Goal: Register for event/course

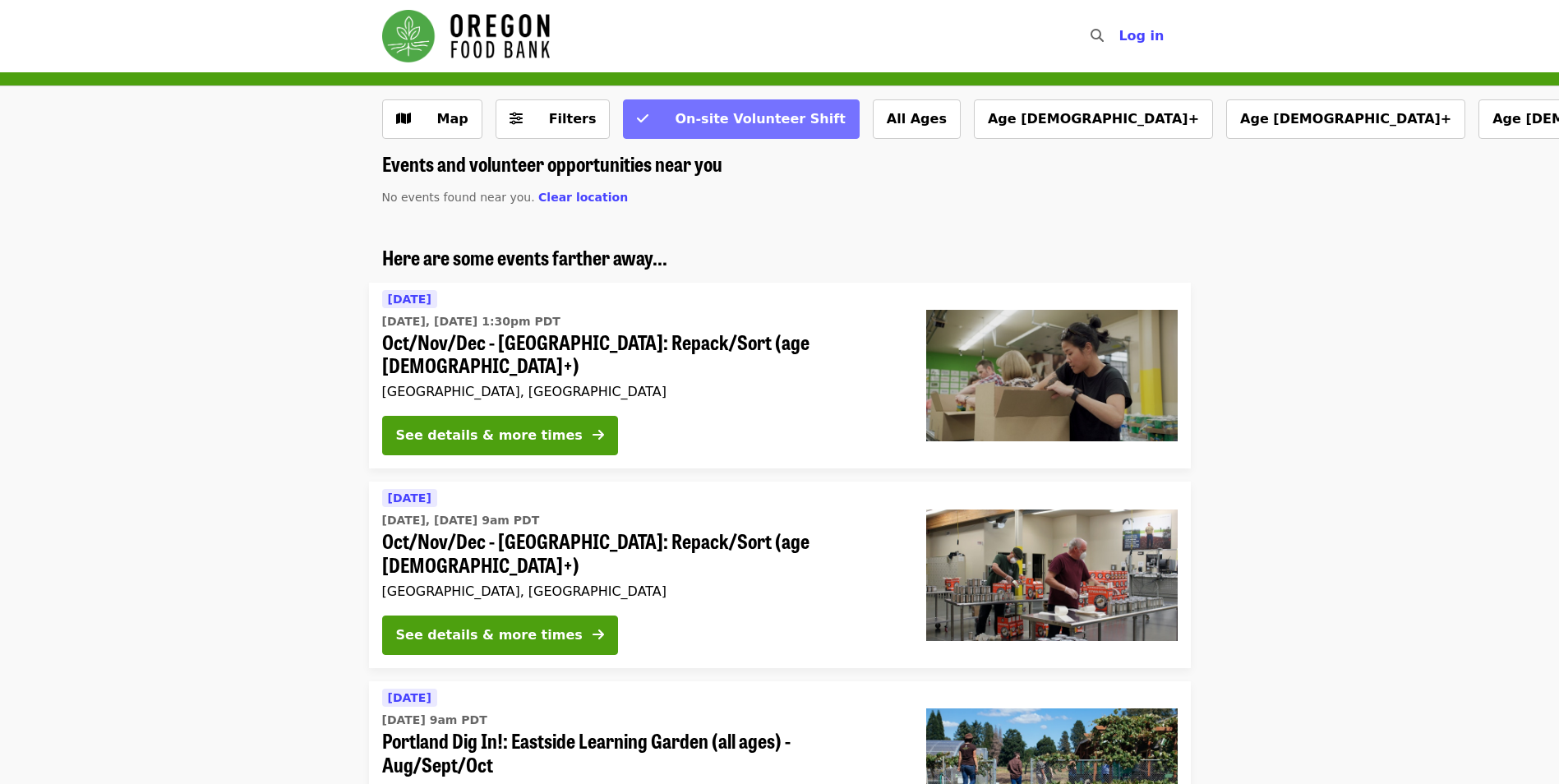
click at [756, 130] on button "On-site Volunteer Shift" at bounding box center [740, 119] width 236 height 40
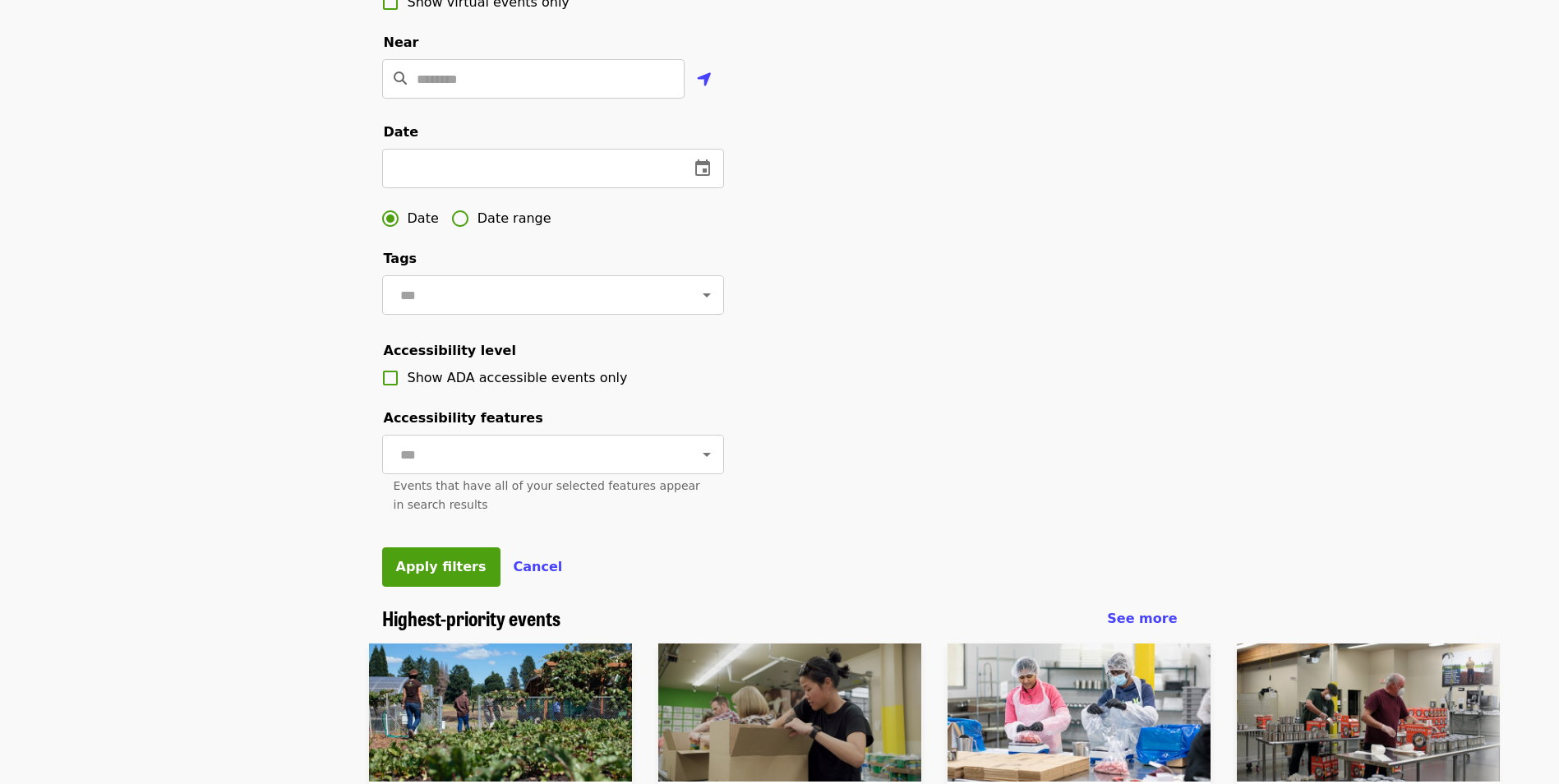
scroll to position [329, 0]
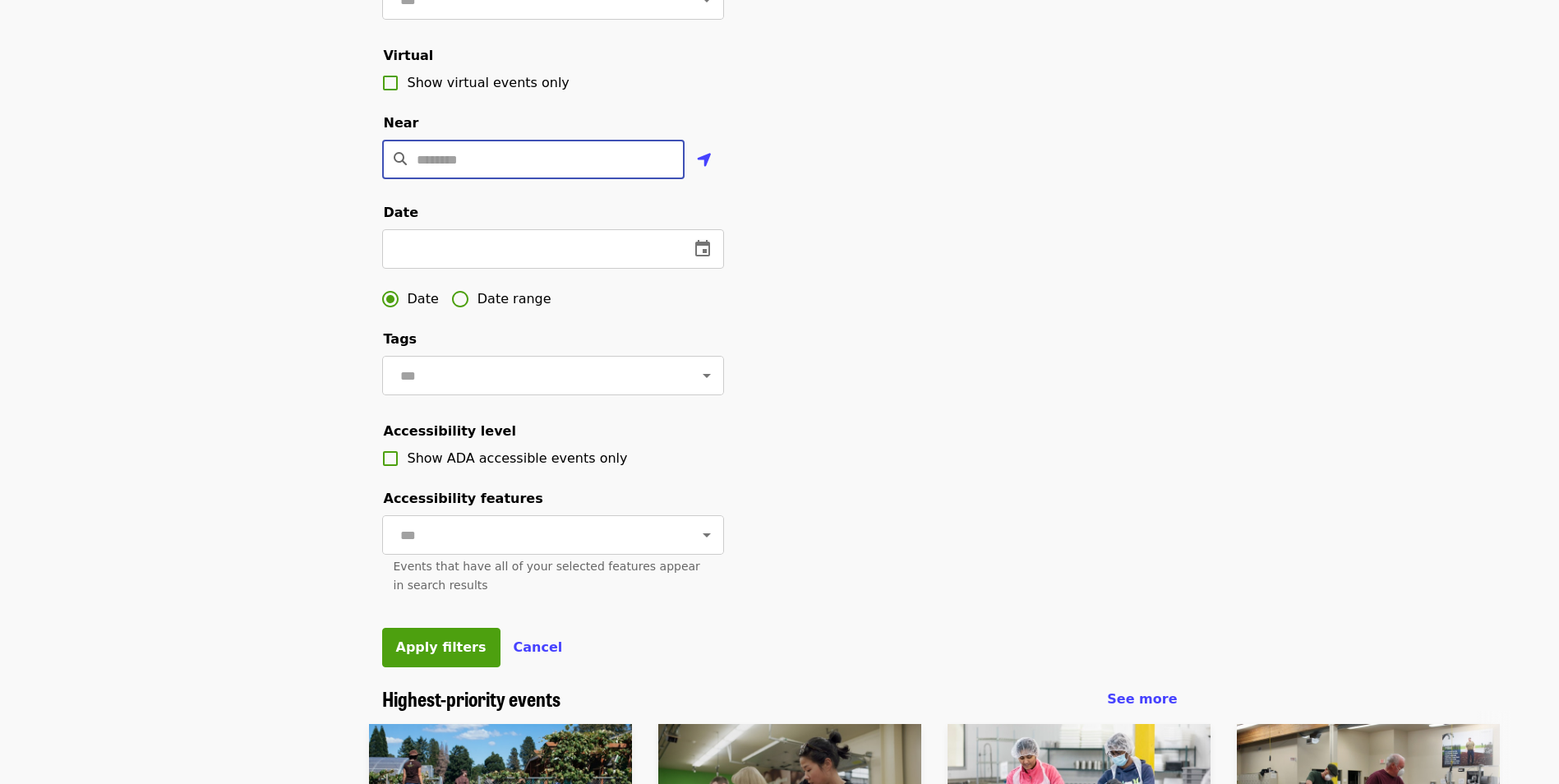
click at [456, 179] on input "Location" at bounding box center [551, 160] width 268 height 40
type input "**********"
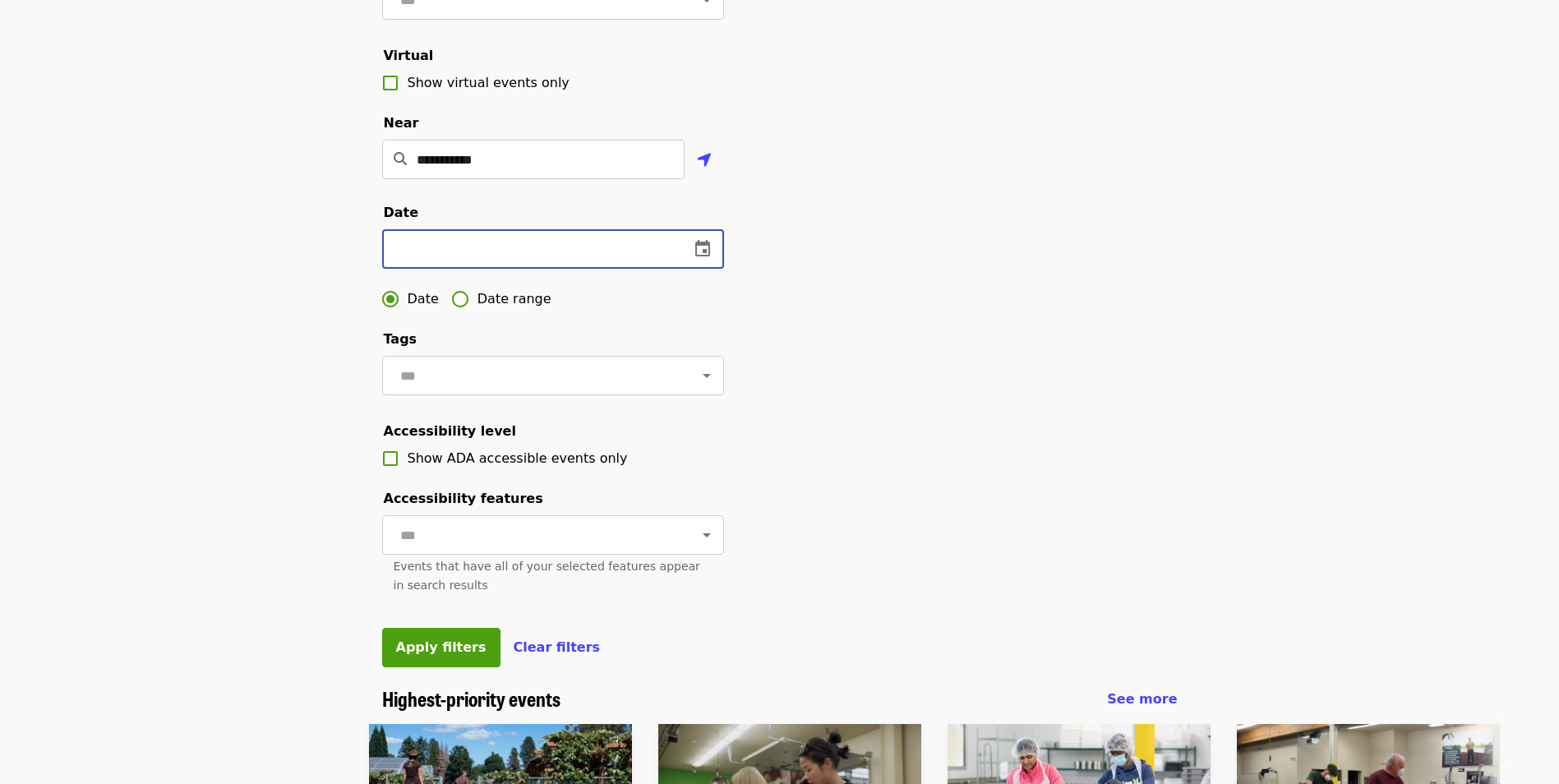
click at [627, 269] on input "text" at bounding box center [528, 249] width 294 height 40
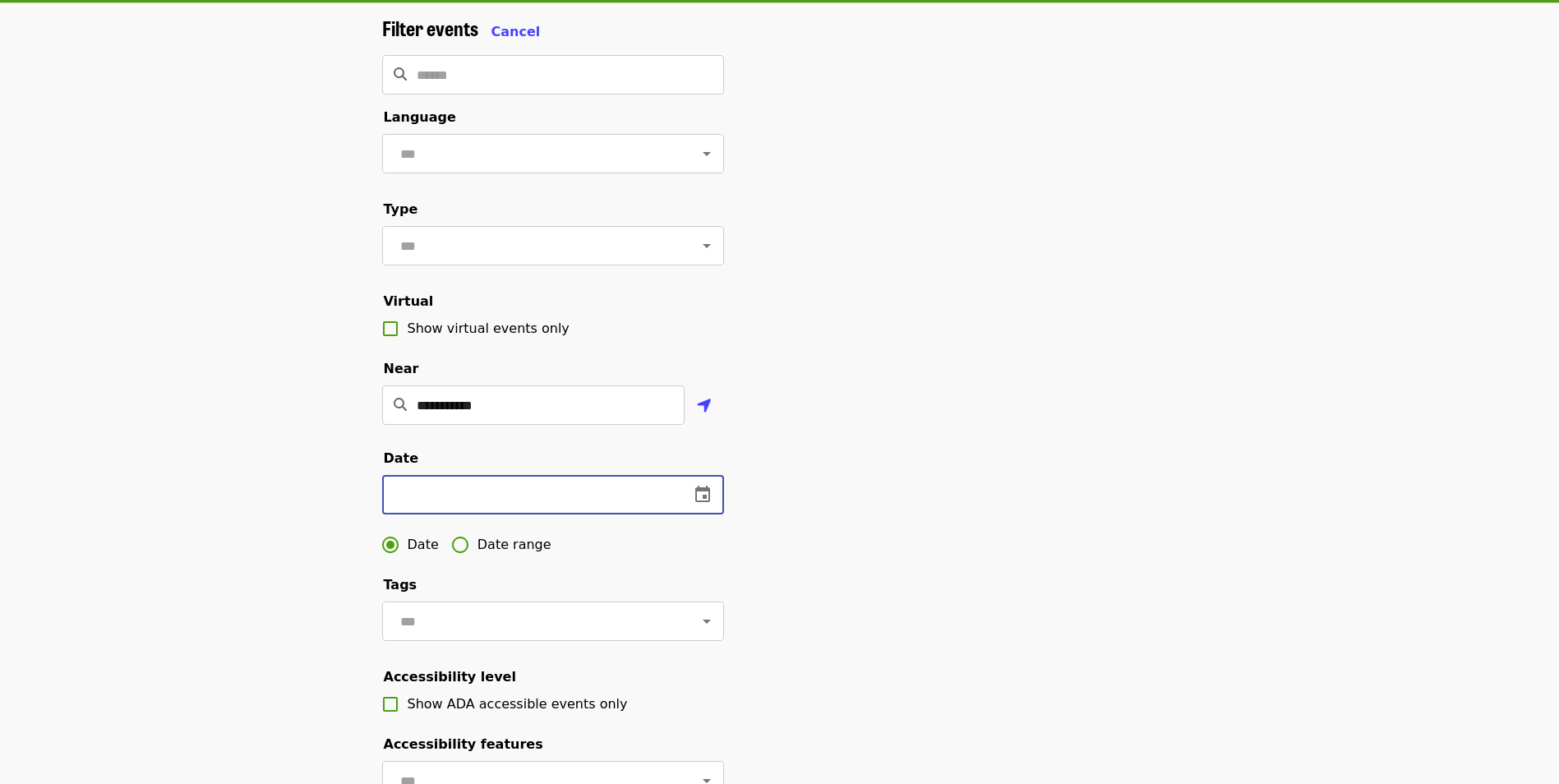
scroll to position [0, 0]
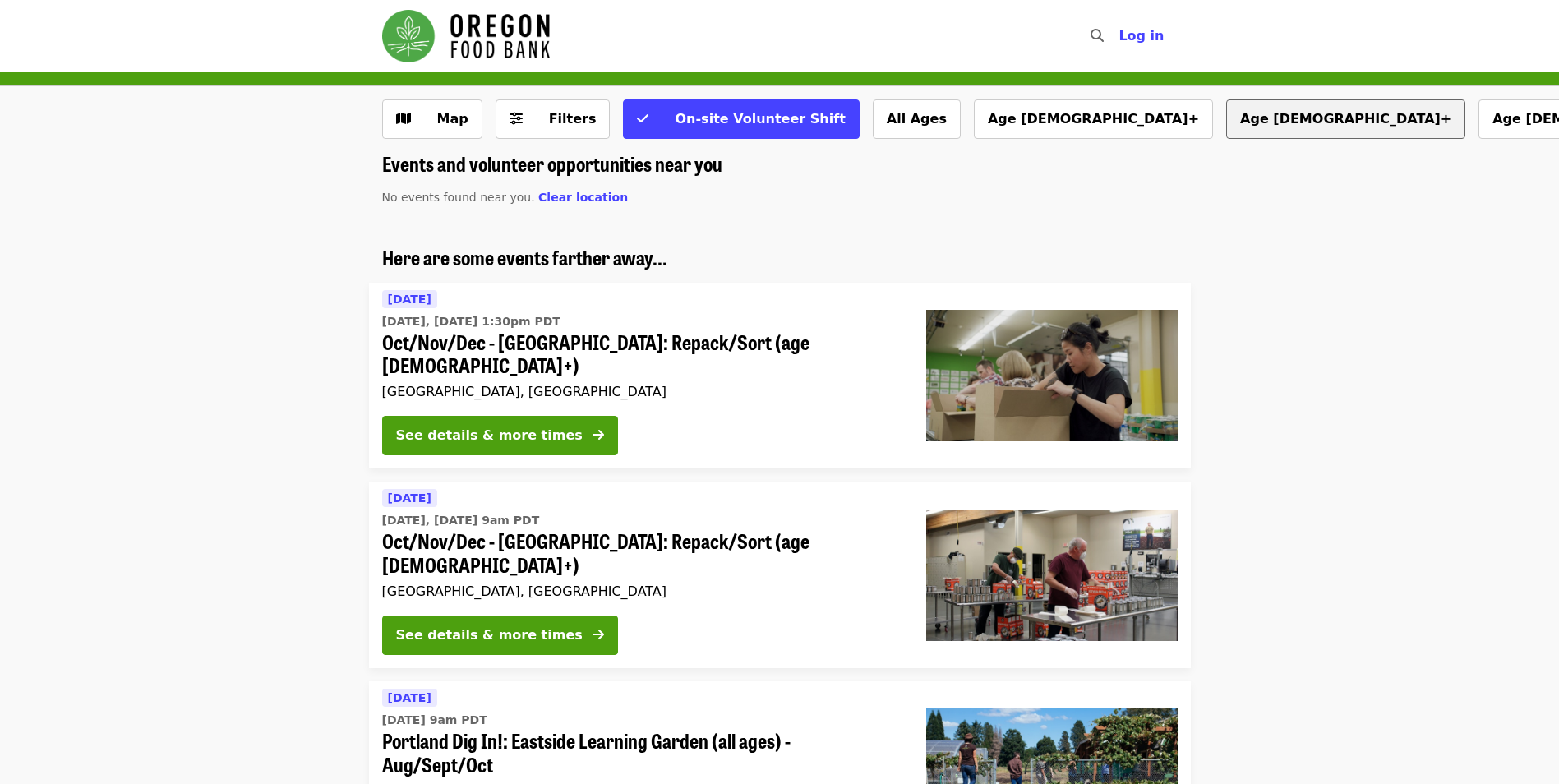
click at [1227, 120] on button "Age 10+" at bounding box center [1346, 119] width 239 height 40
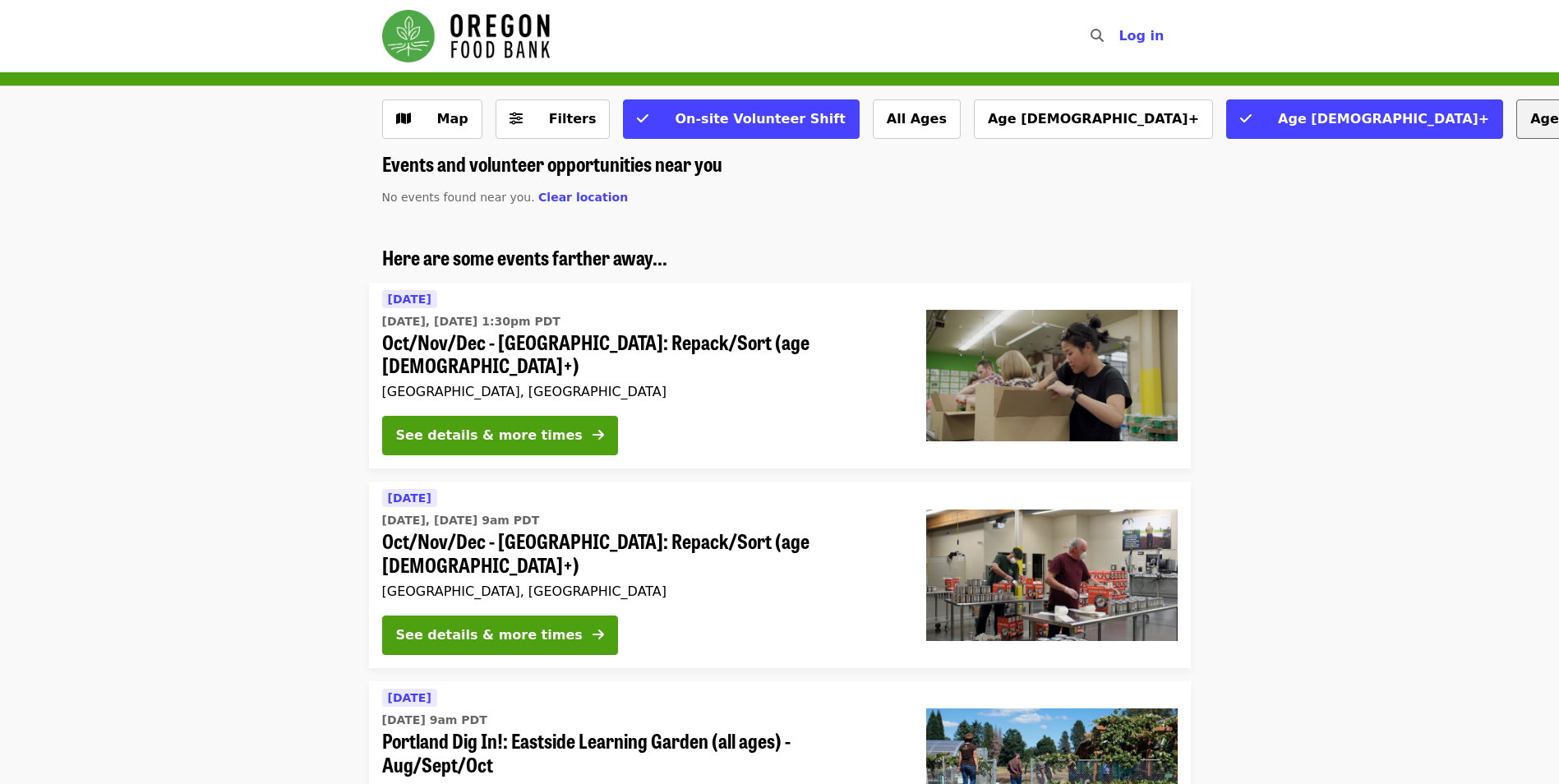
click at [1227, 130] on button "Age 10+" at bounding box center [1365, 119] width 277 height 40
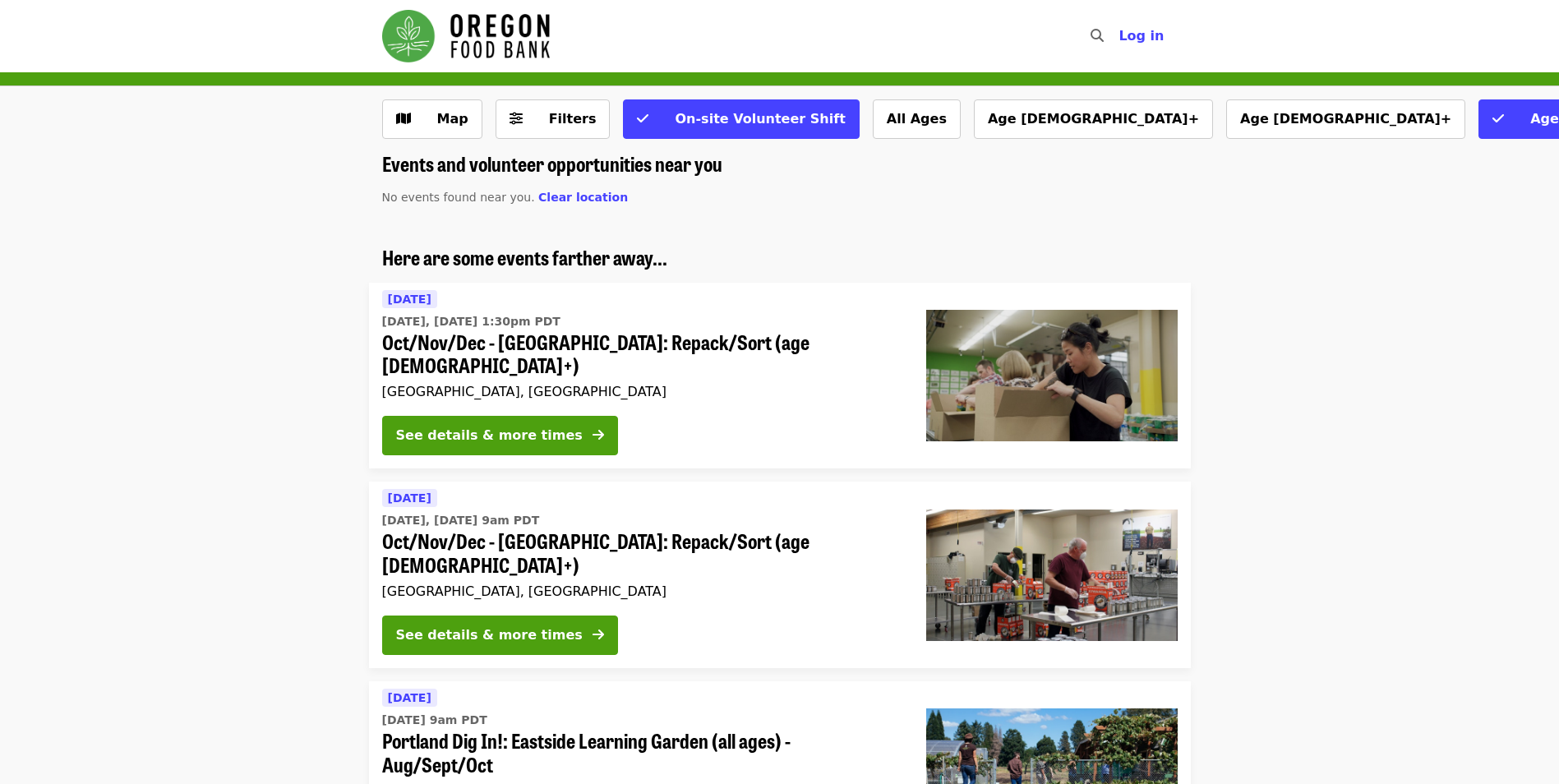
scroll to position [82, 0]
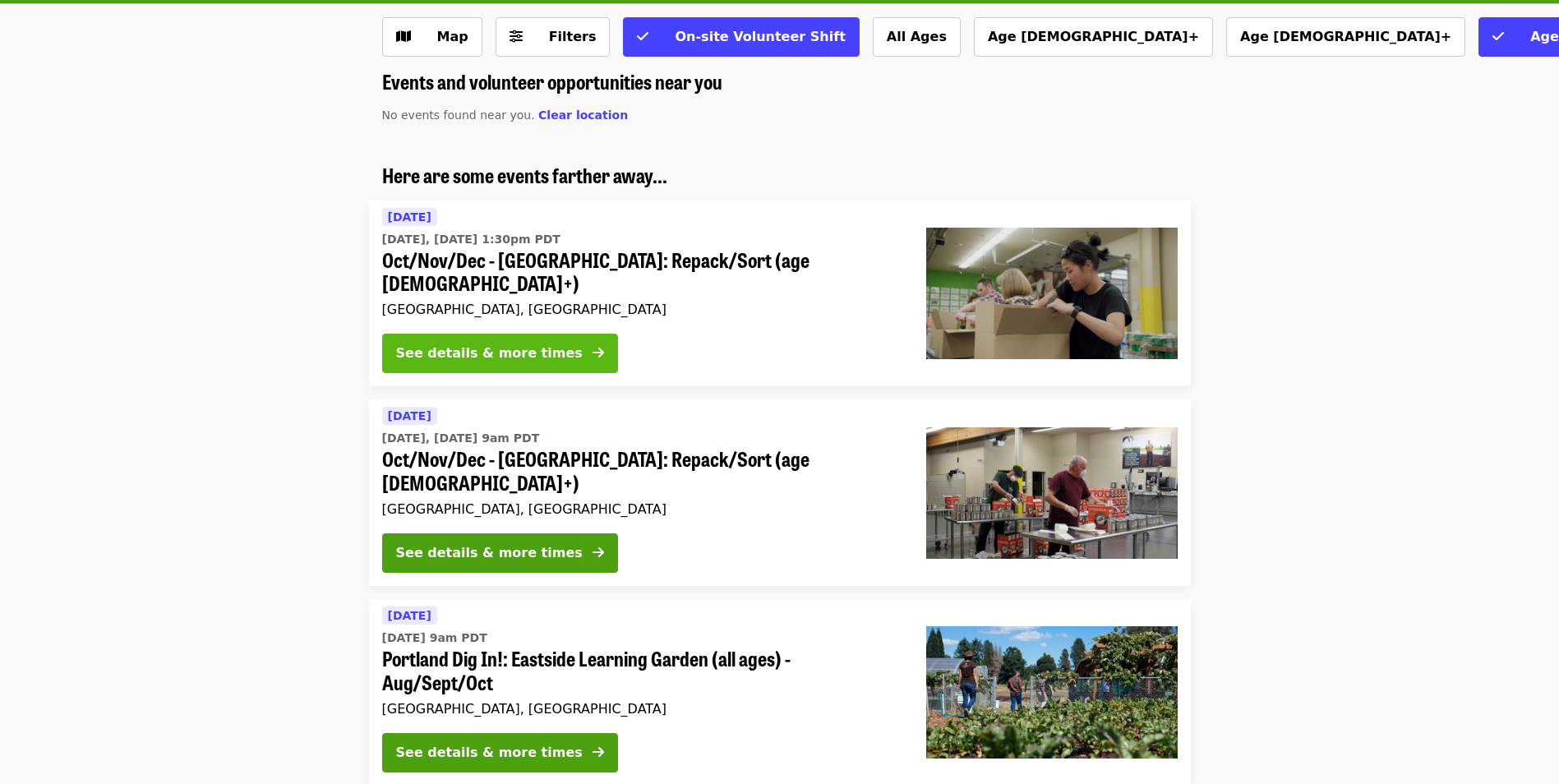
click at [427, 343] on div "See details & more times" at bounding box center [490, 353] width 187 height 20
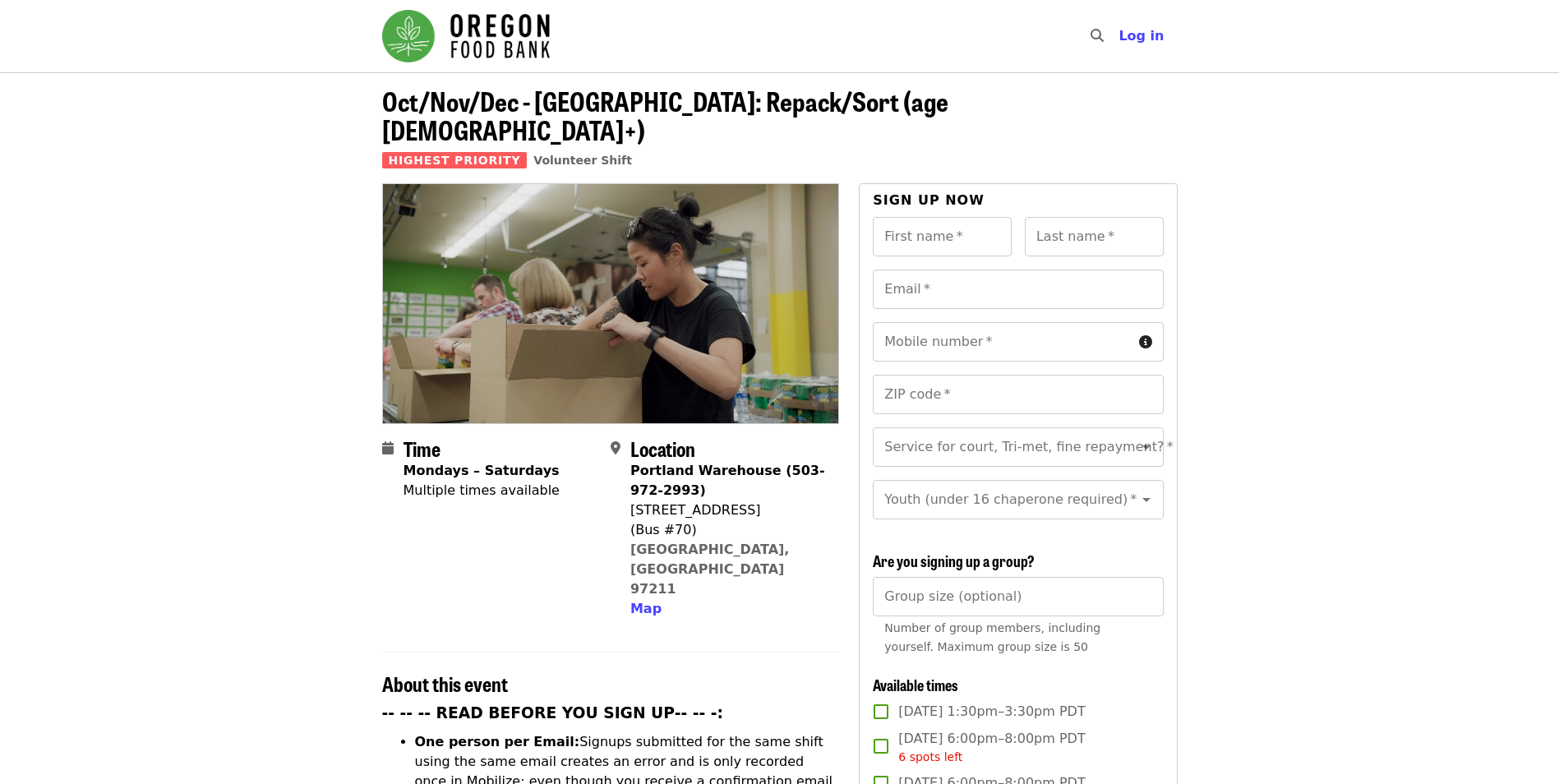
click at [935, 217] on input "First name   *" at bounding box center [943, 237] width 139 height 40
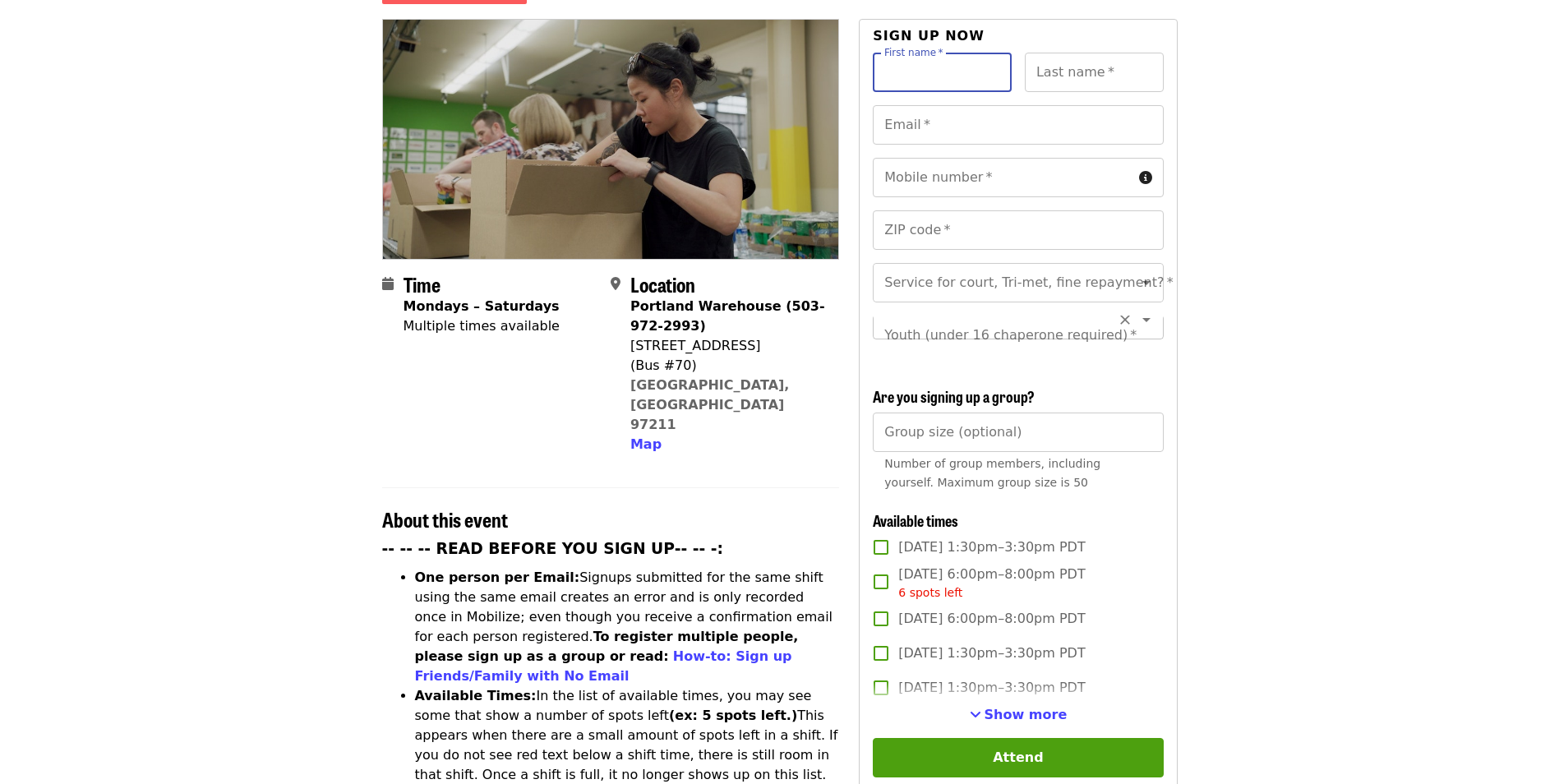
scroll to position [19, 0]
click at [1253, 277] on article "Oct/Nov/Dec - [GEOGRAPHIC_DATA]: Repack/Sort (age [DEMOGRAPHIC_DATA]+) Highest …" at bounding box center [779, 780] width 1559 height 1742
click at [1471, 330] on article "Oct/Nov/Dec - [GEOGRAPHIC_DATA]: Repack/Sort (age [DEMOGRAPHIC_DATA]+) Highest …" at bounding box center [779, 780] width 1559 height 1742
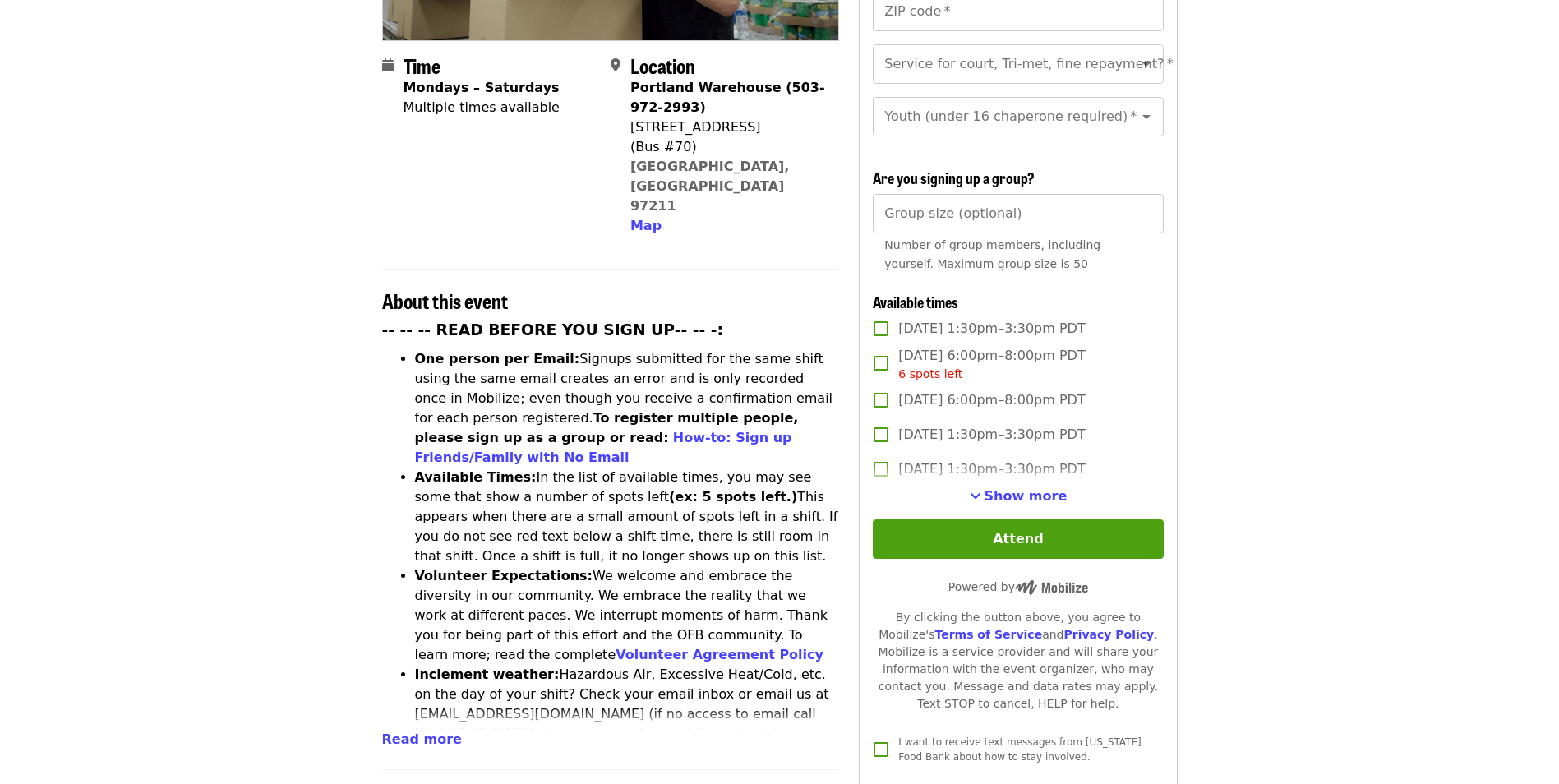
scroll to position [410, 0]
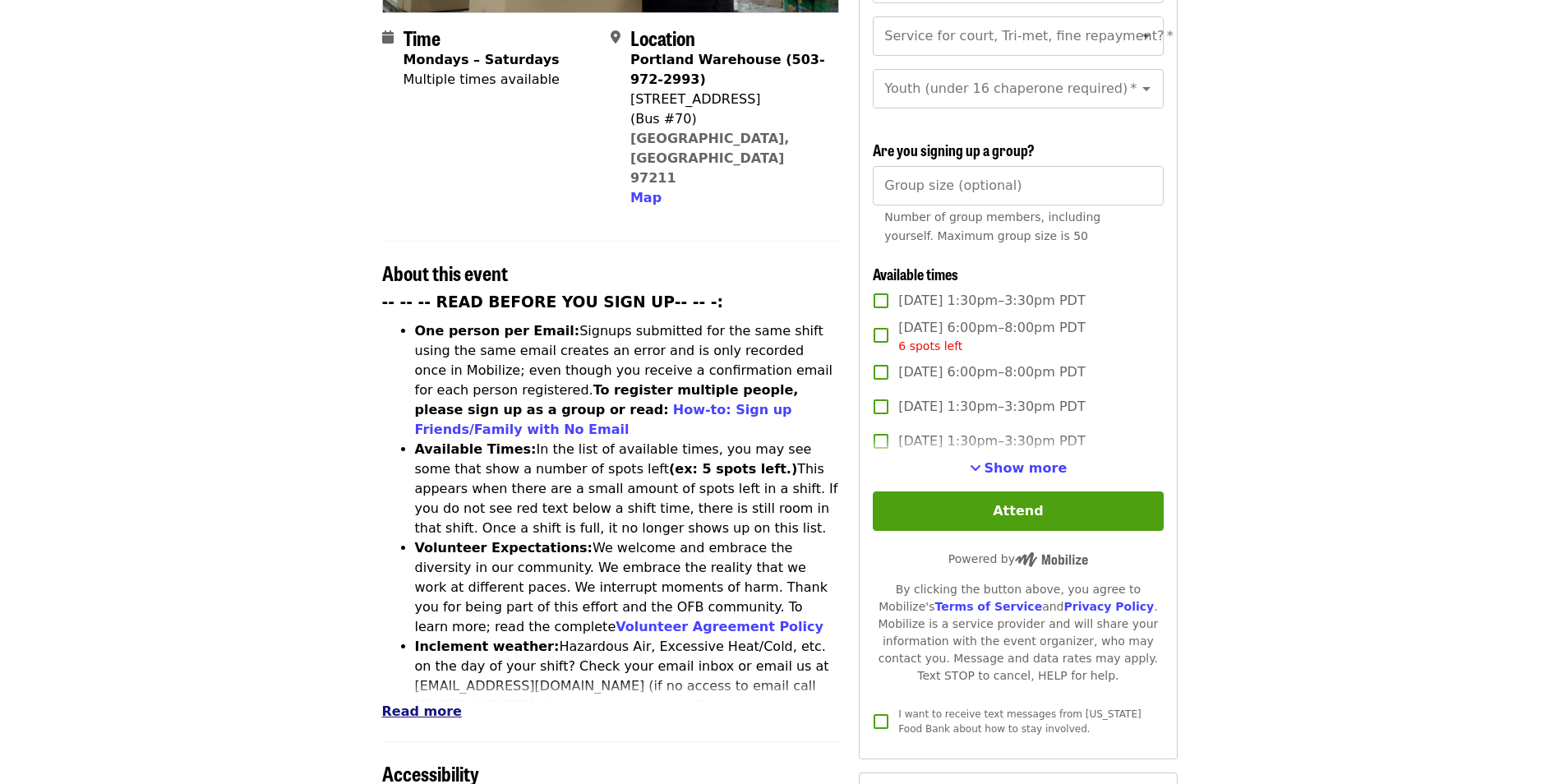
click at [431, 703] on span "Read more" at bounding box center [421, 710] width 80 height 15
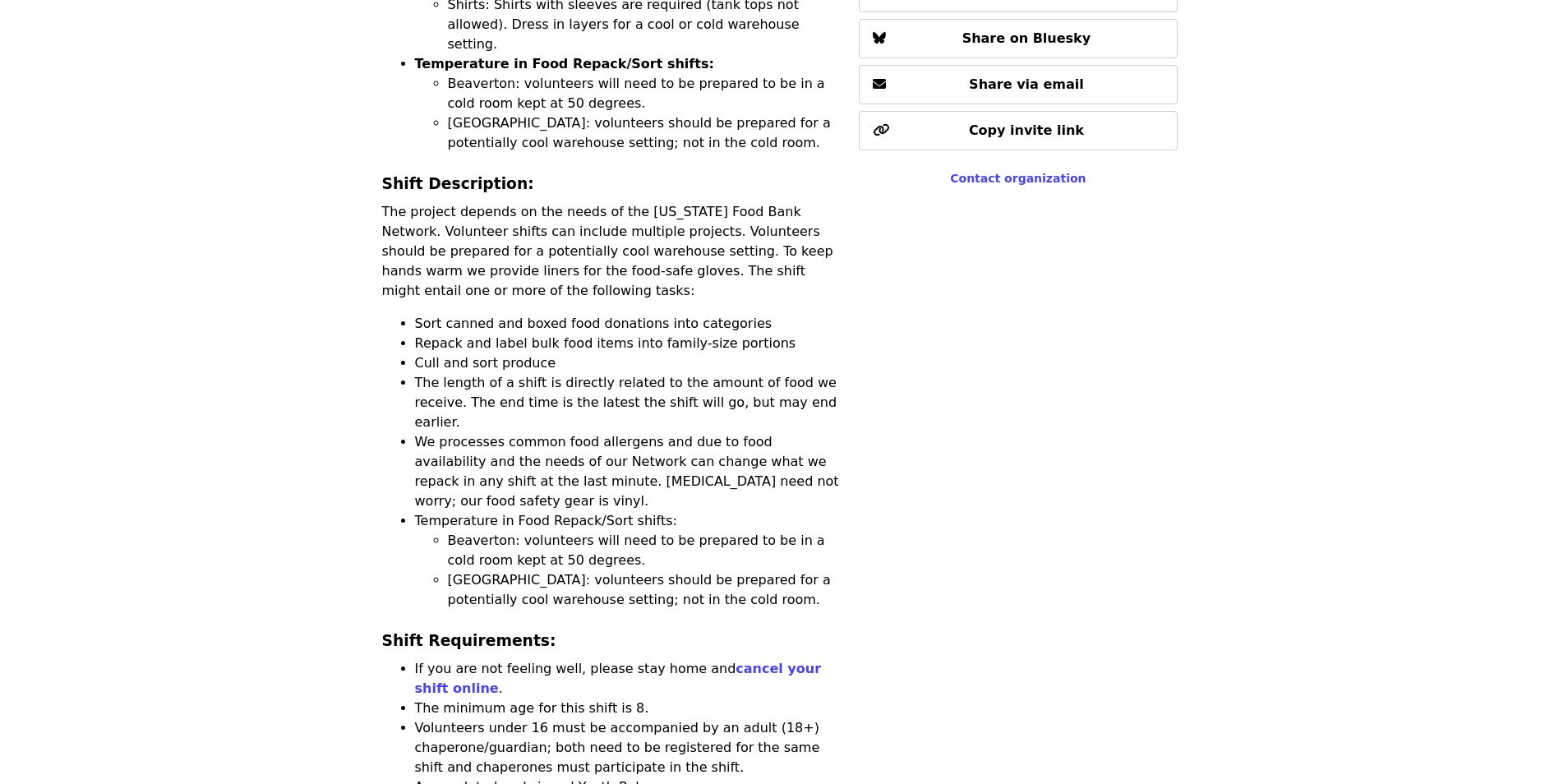
scroll to position [1479, 0]
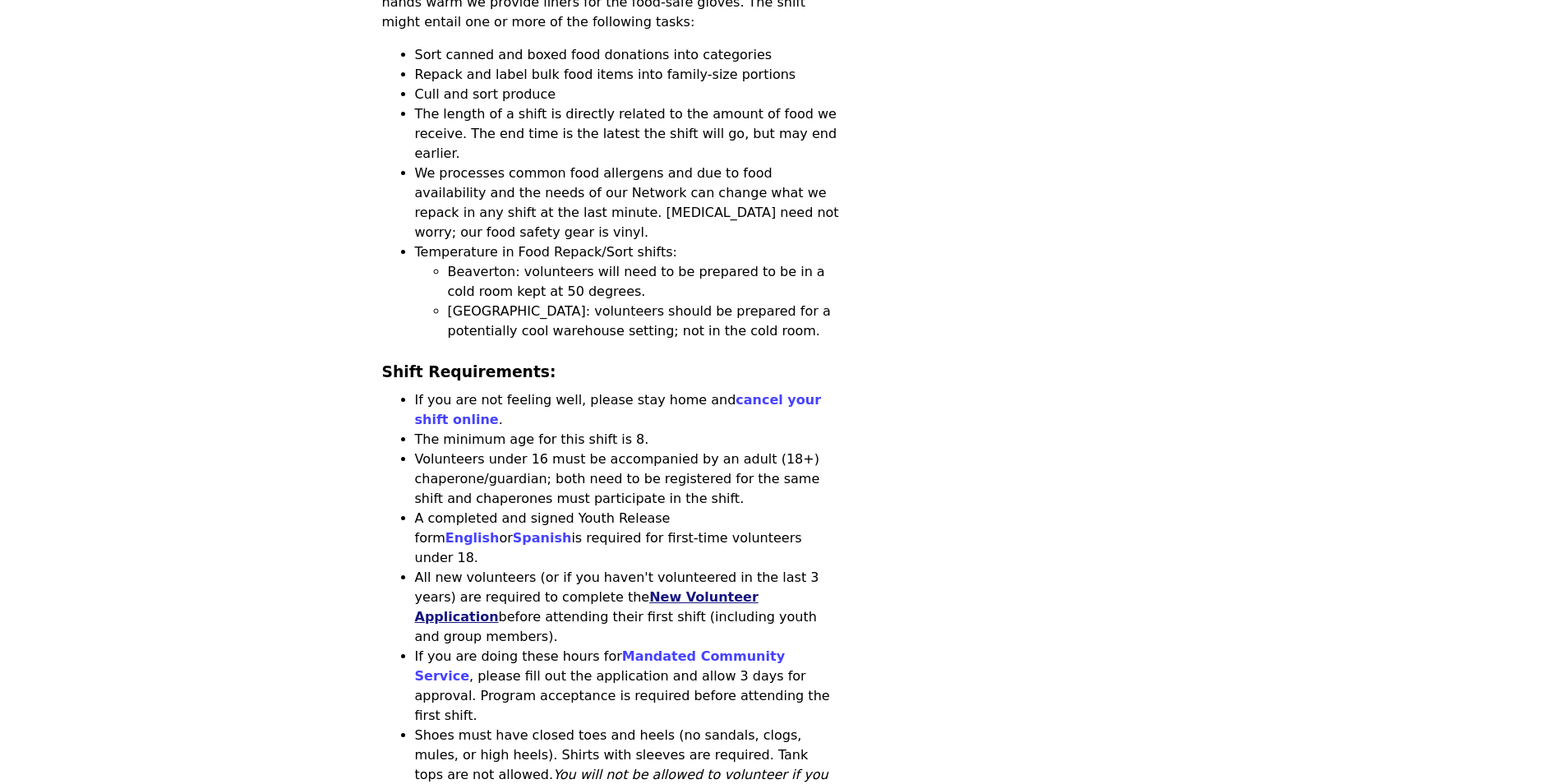
click at [676, 589] on link "New Volunteer Application" at bounding box center [587, 606] width 343 height 35
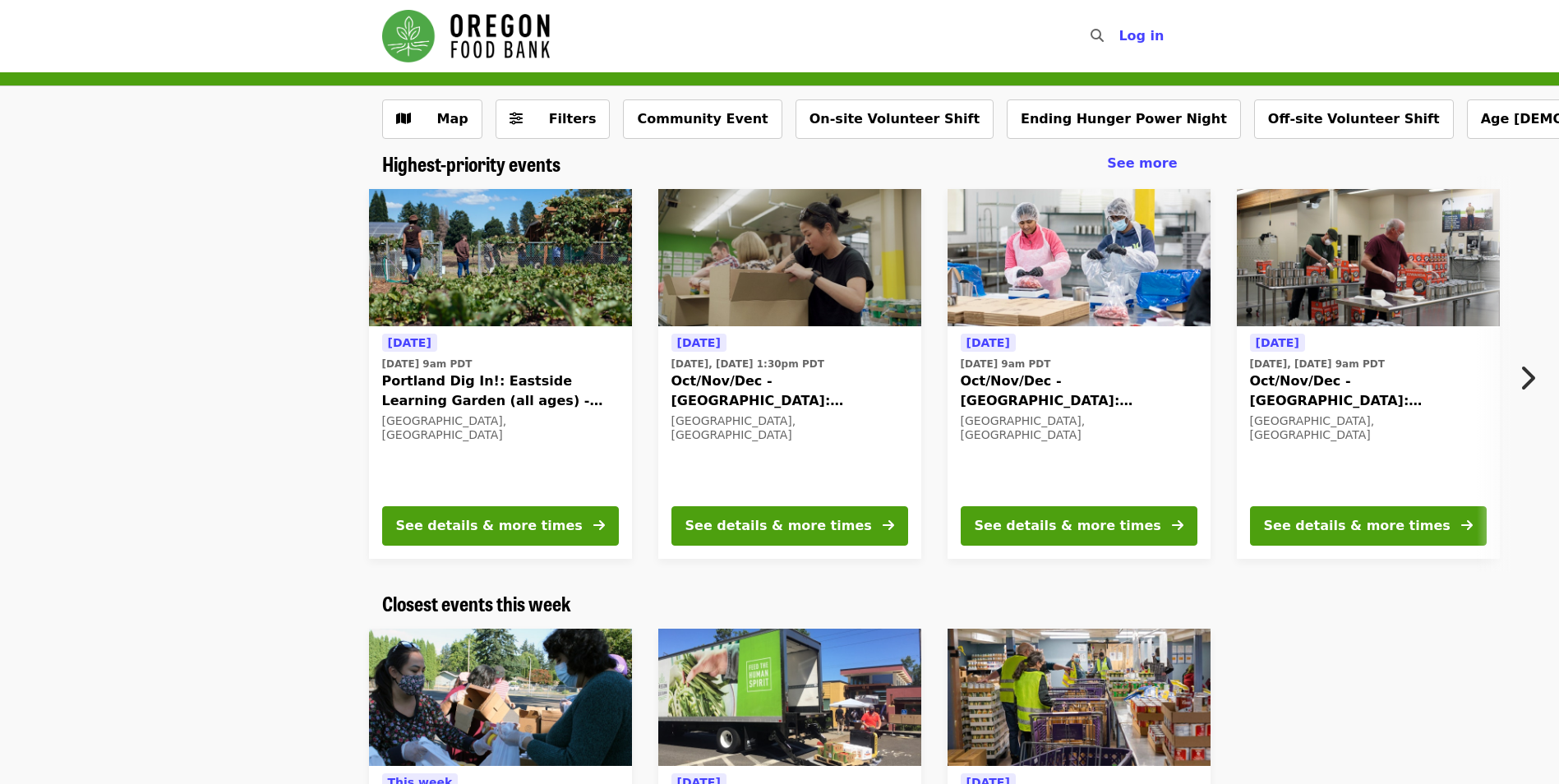
click at [258, 434] on div "Tomorrow Tue, Oct 7 @ 9am PDT Portland Dig In!: Eastside Learning Garden (all a…" at bounding box center [773, 374] width 1459 height 396
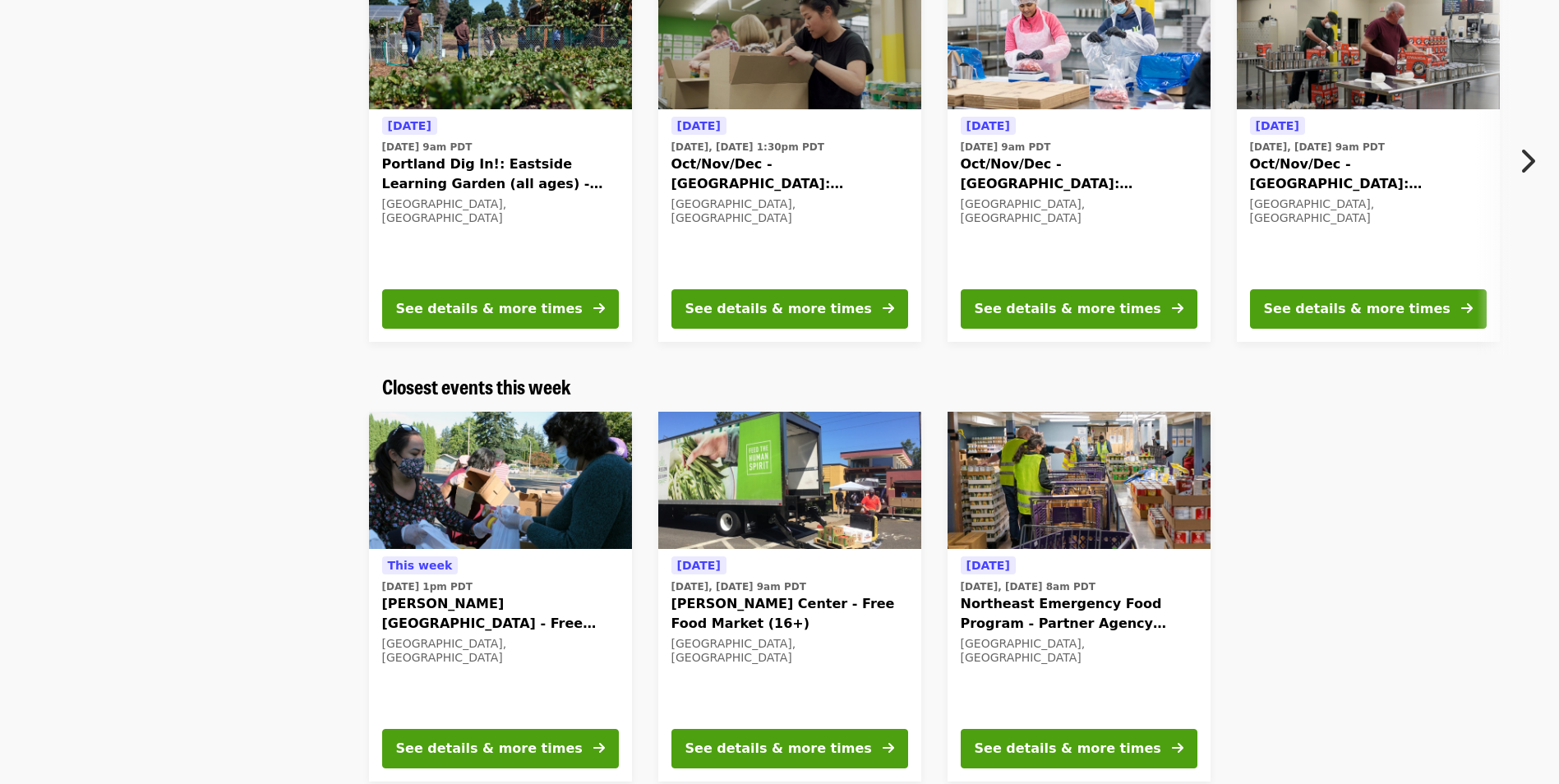
scroll to position [246, 0]
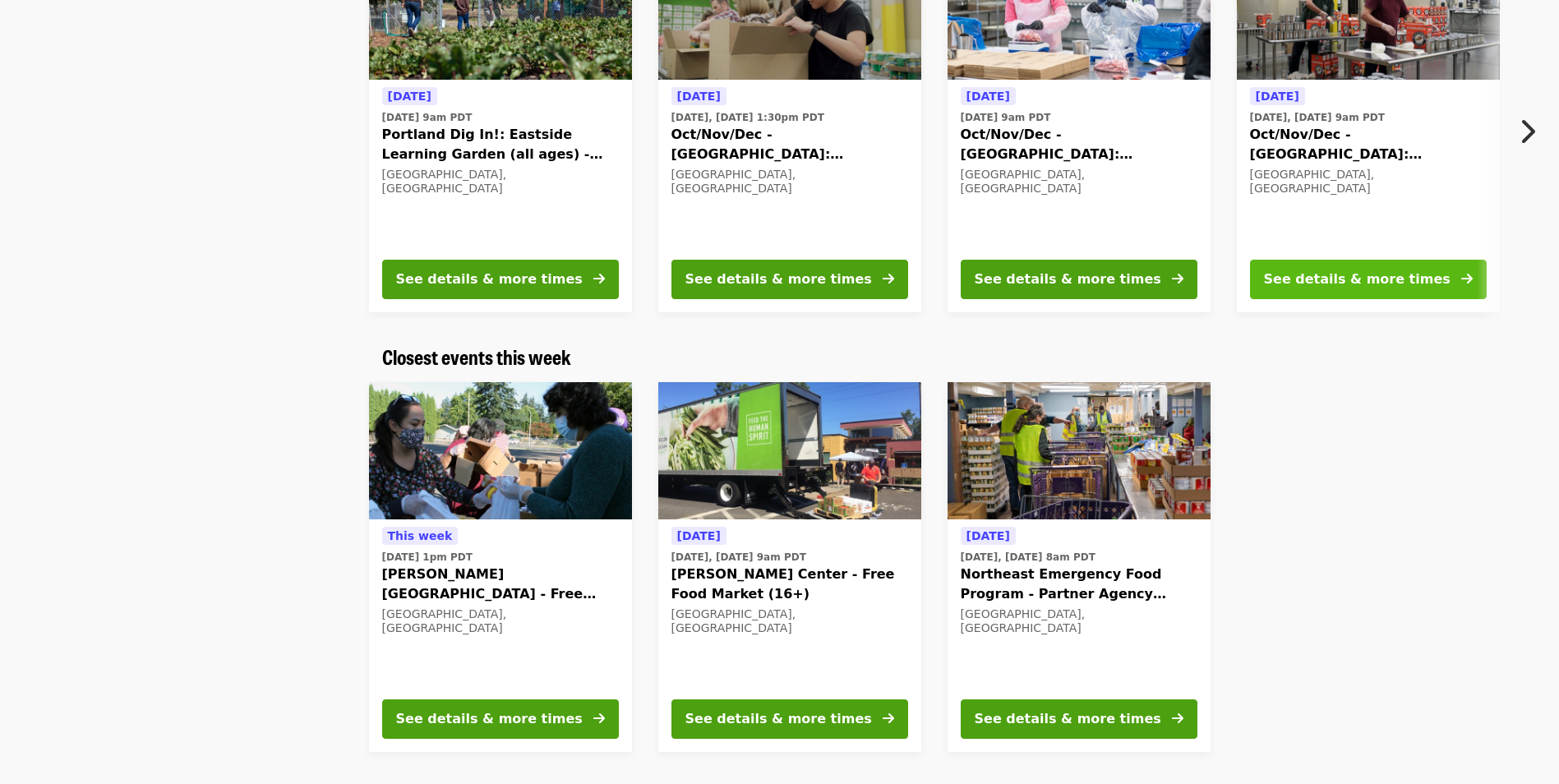
click at [1379, 293] on button "See details & more times" at bounding box center [1368, 279] width 236 height 40
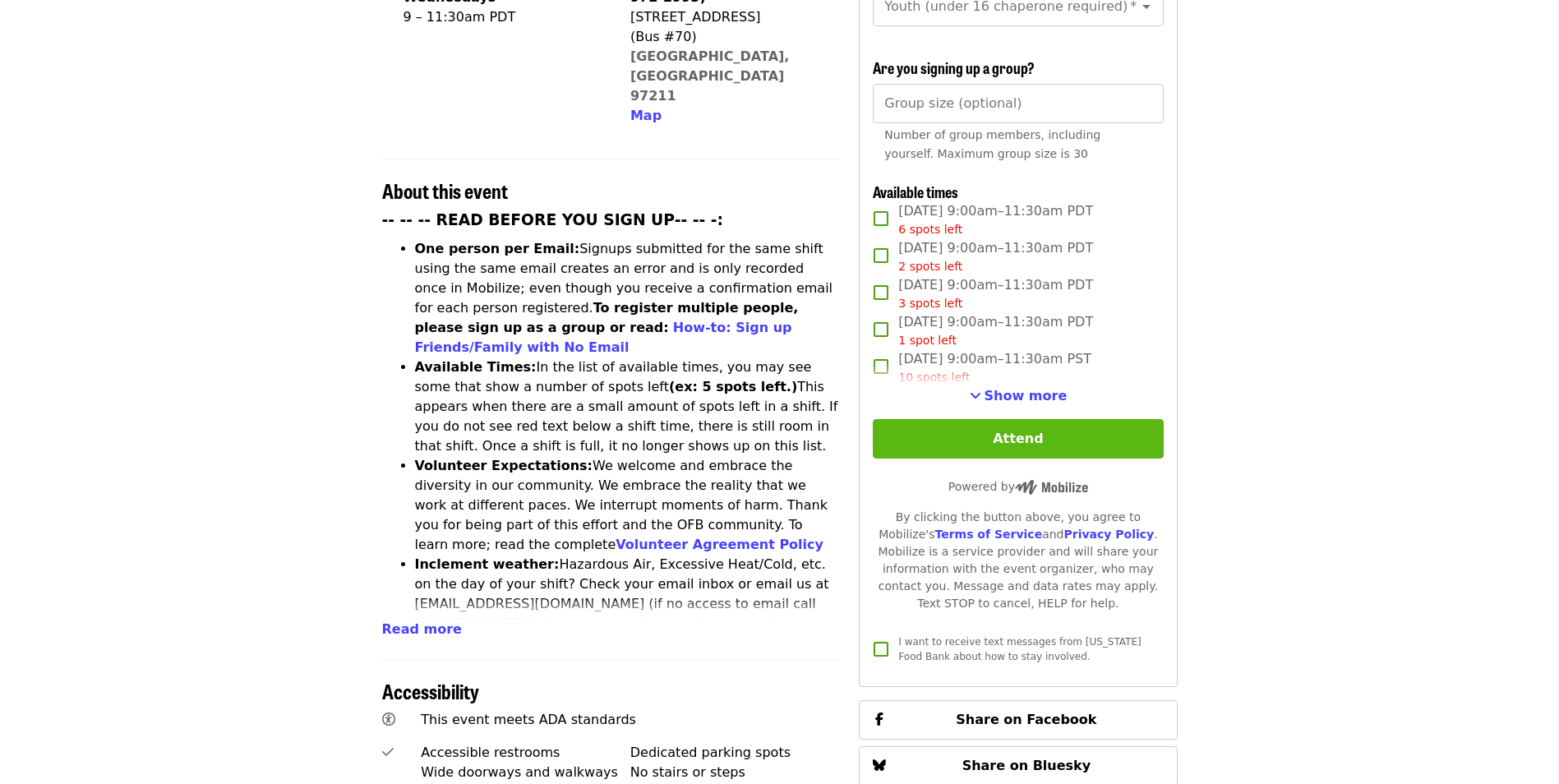
click at [1031, 444] on button "Attend" at bounding box center [1018, 439] width 290 height 40
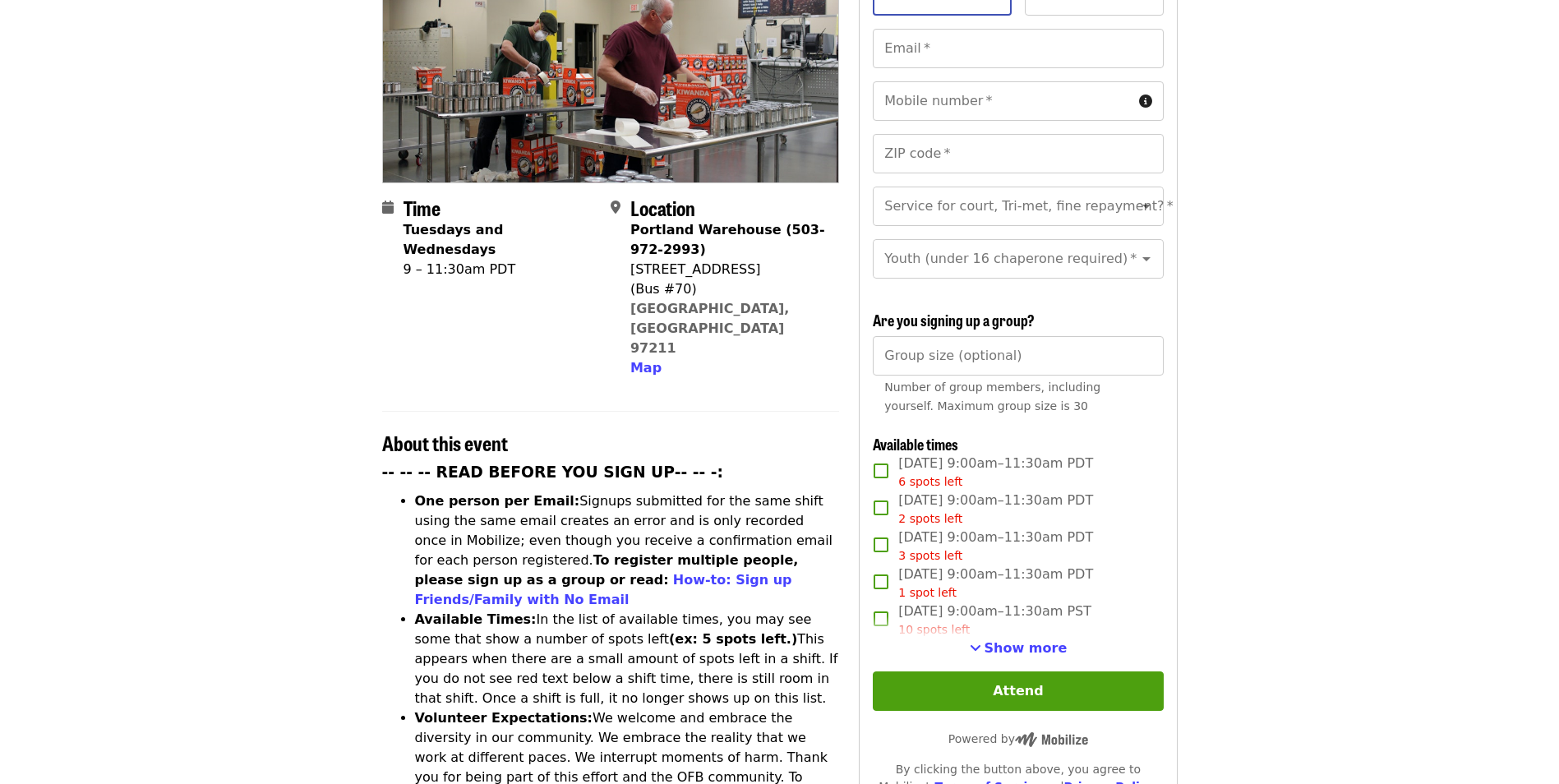
scroll to position [270, 0]
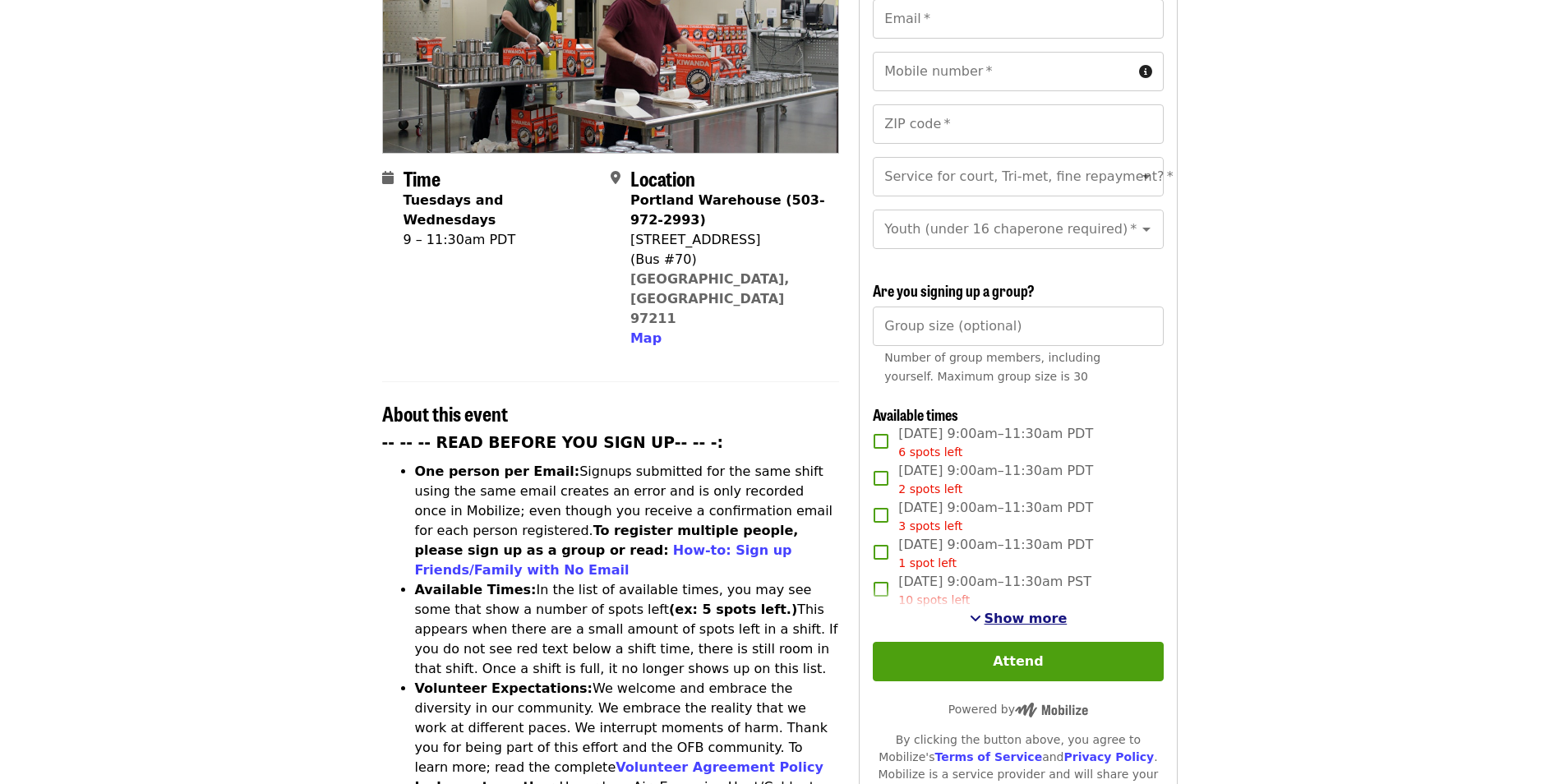
click at [1056, 613] on span "Show more" at bounding box center [1026, 618] width 83 height 15
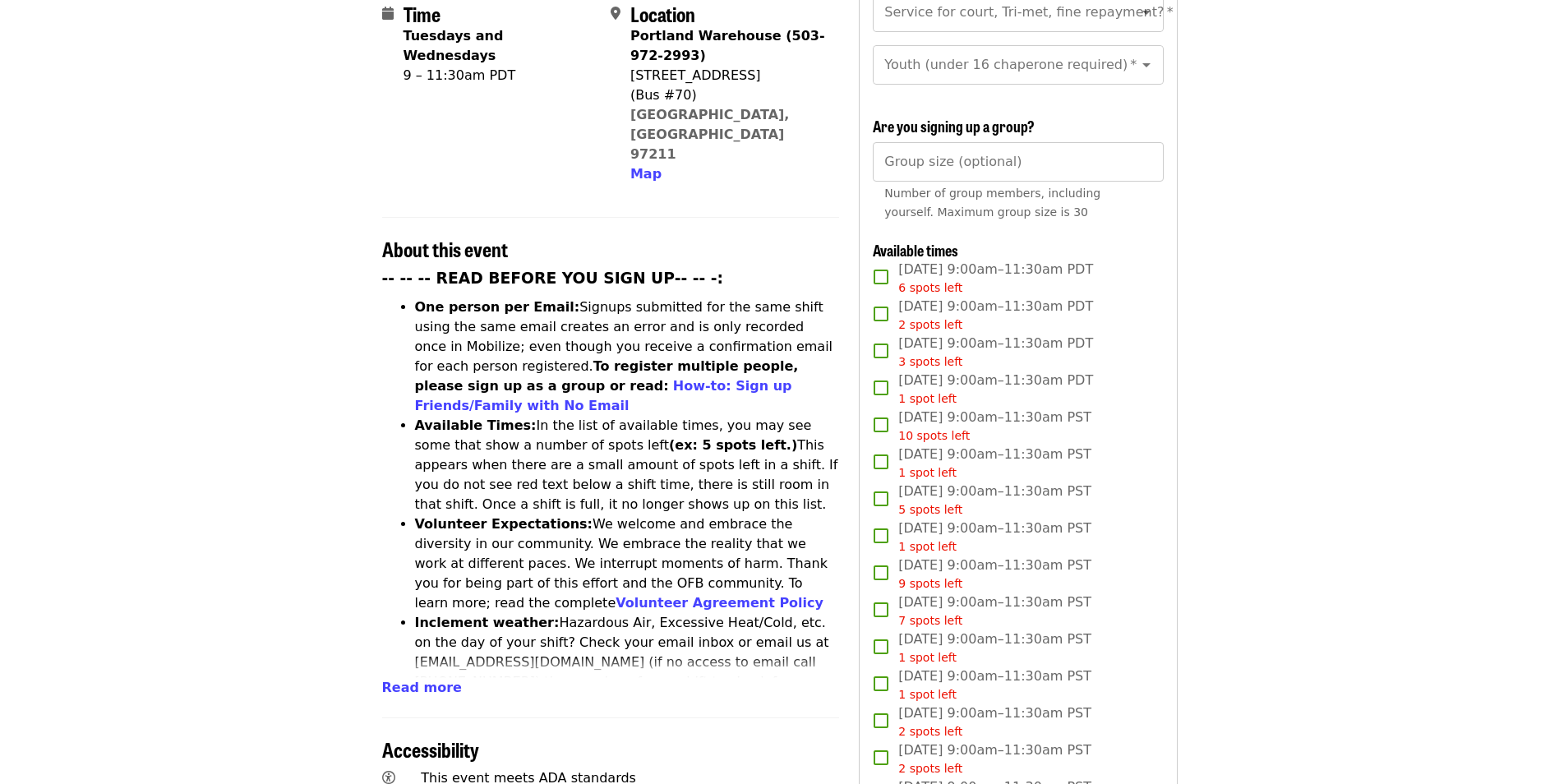
scroll to position [0, 0]
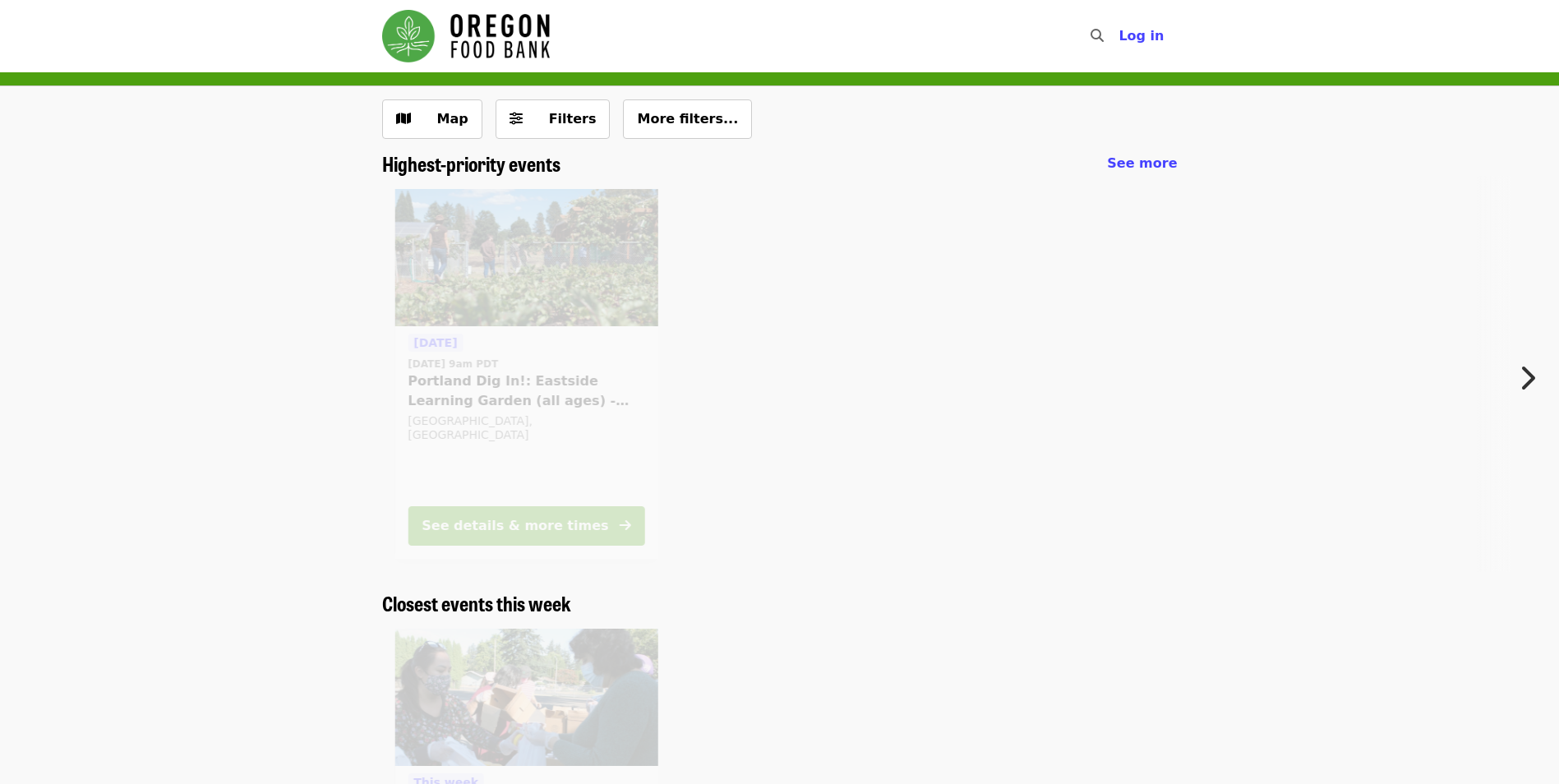
scroll to position [246, 0]
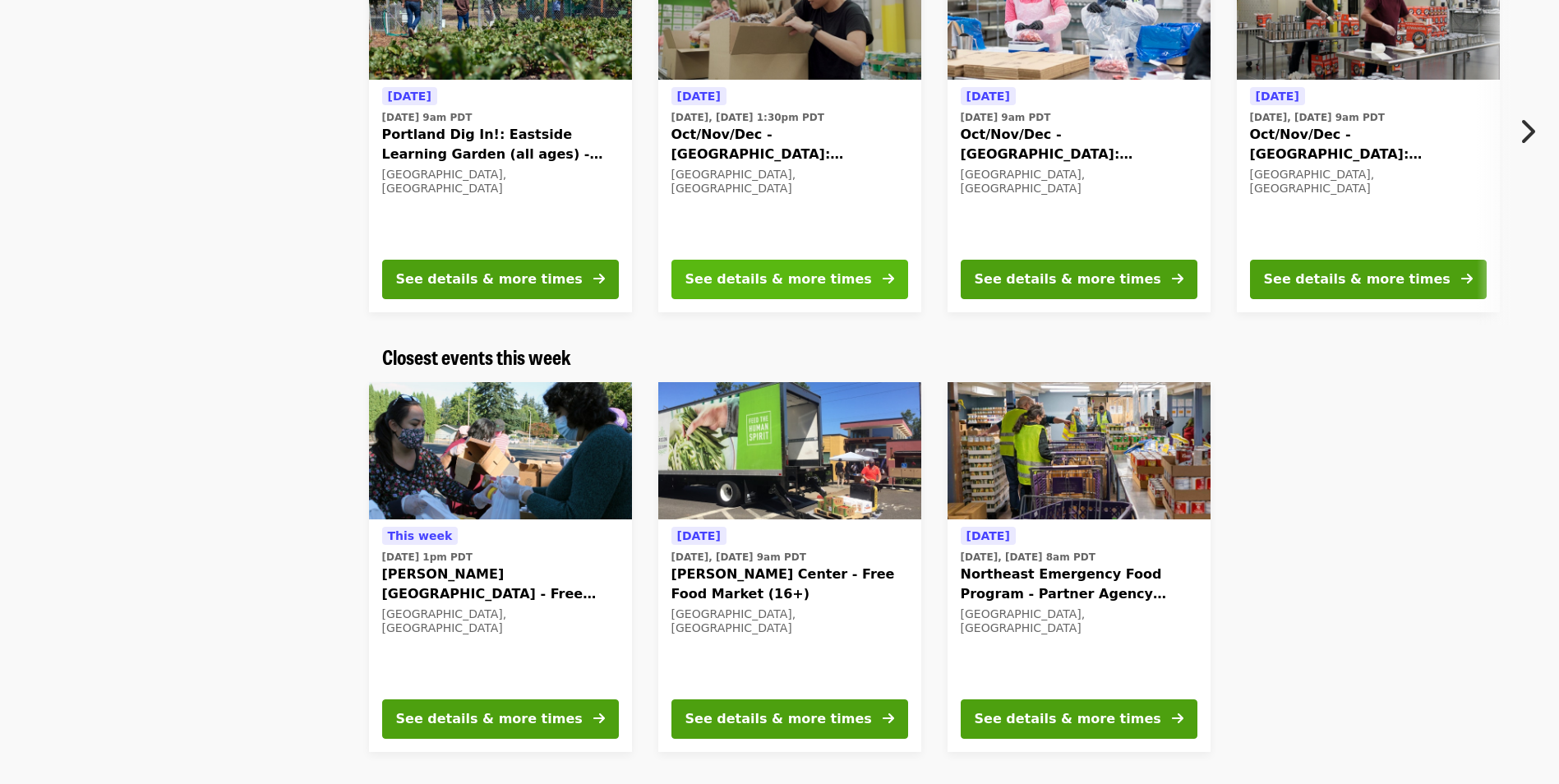
click at [802, 285] on div "See details & more times" at bounding box center [779, 279] width 187 height 20
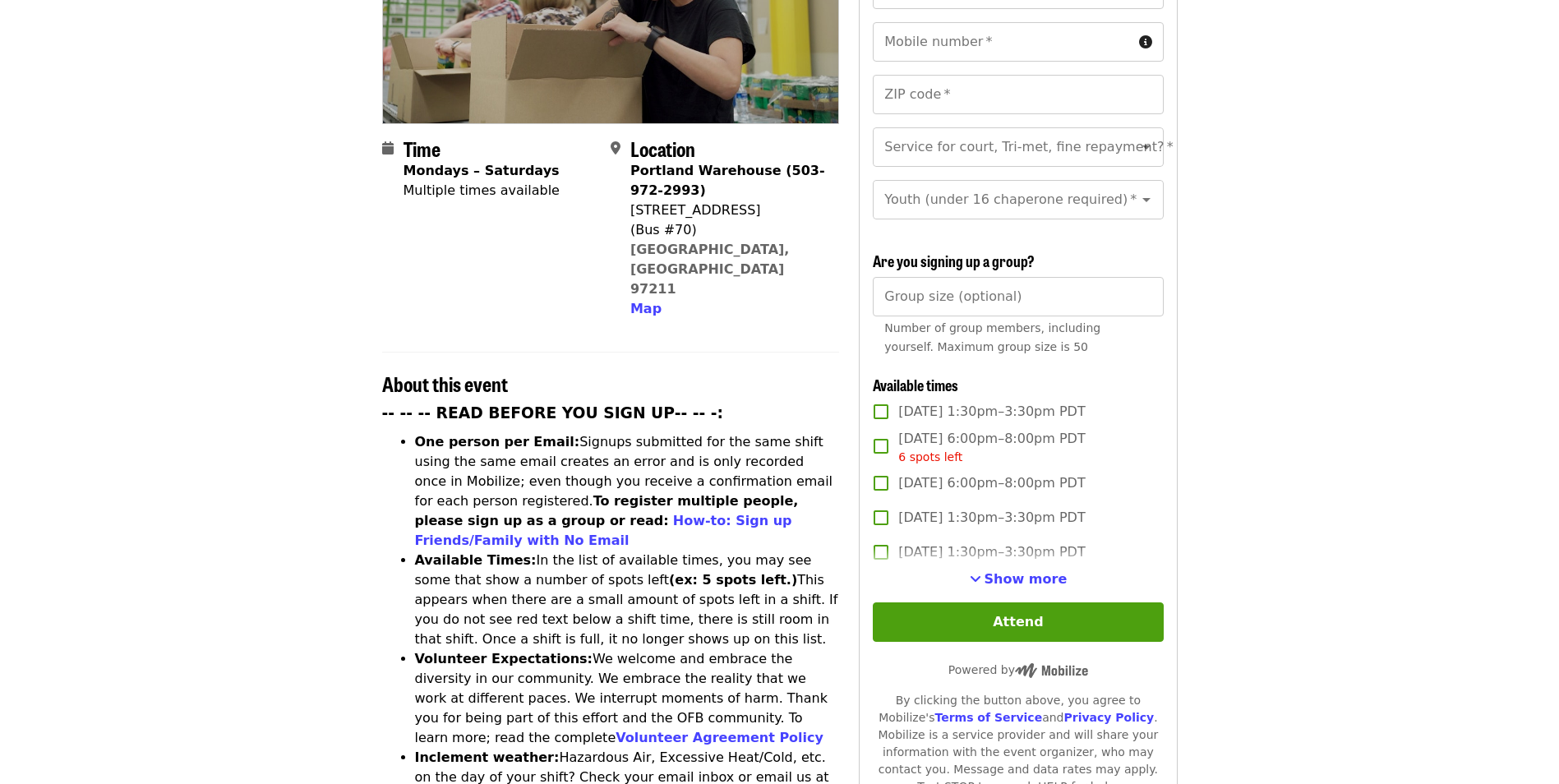
scroll to position [329, 0]
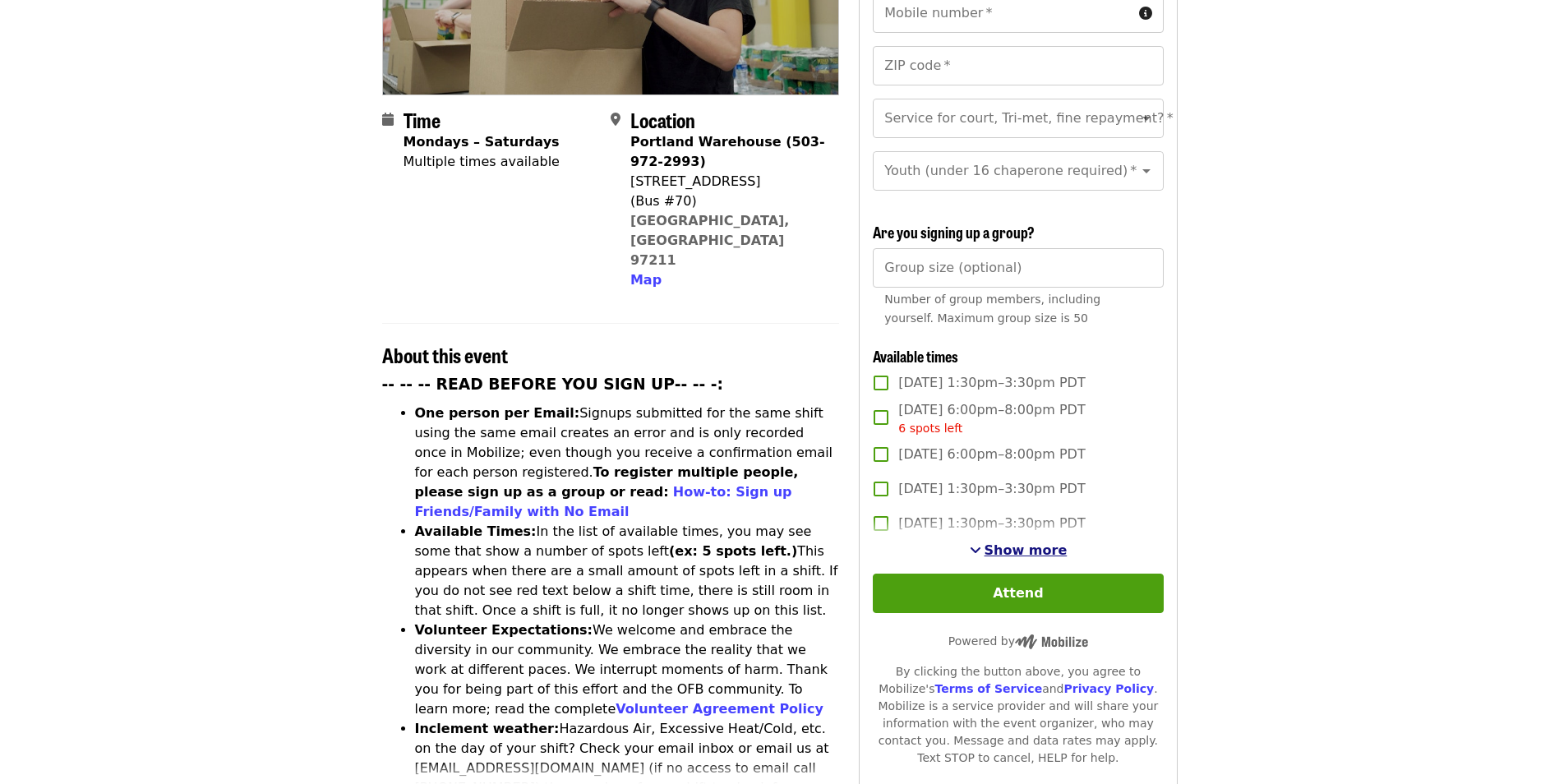
click at [1041, 548] on span "Show more" at bounding box center [1026, 550] width 83 height 15
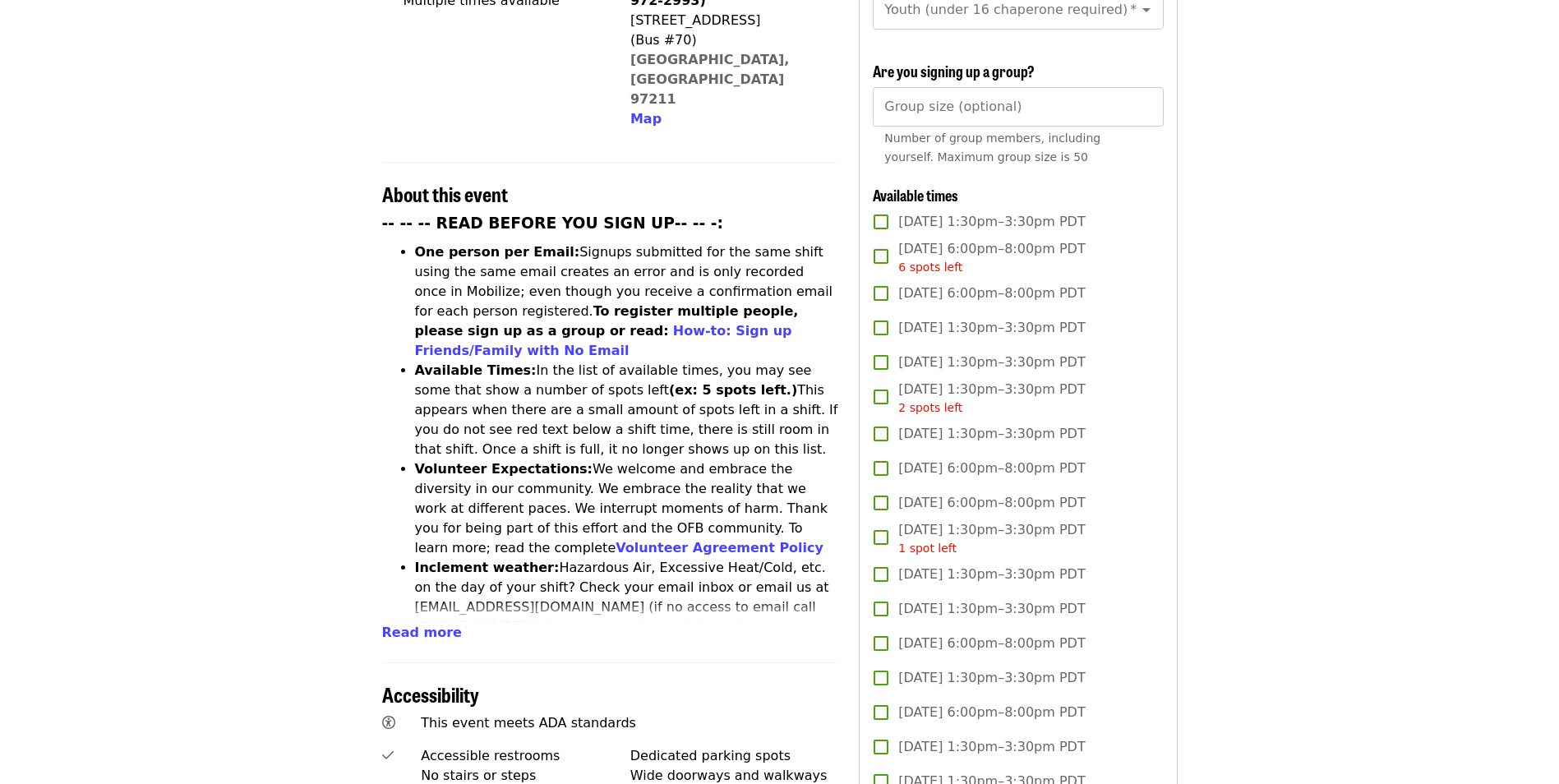
scroll to position [493, 0]
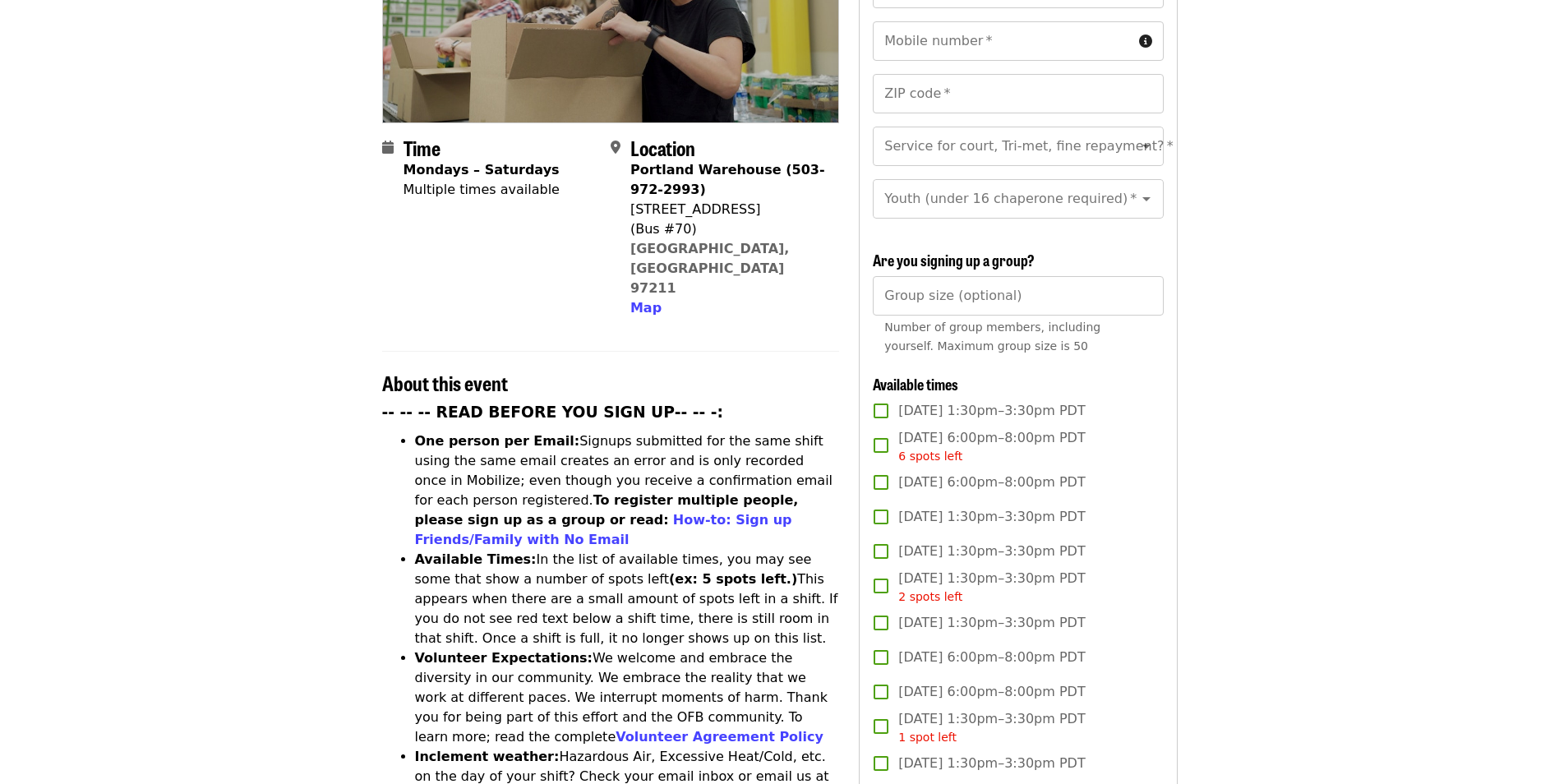
scroll to position [329, 0]
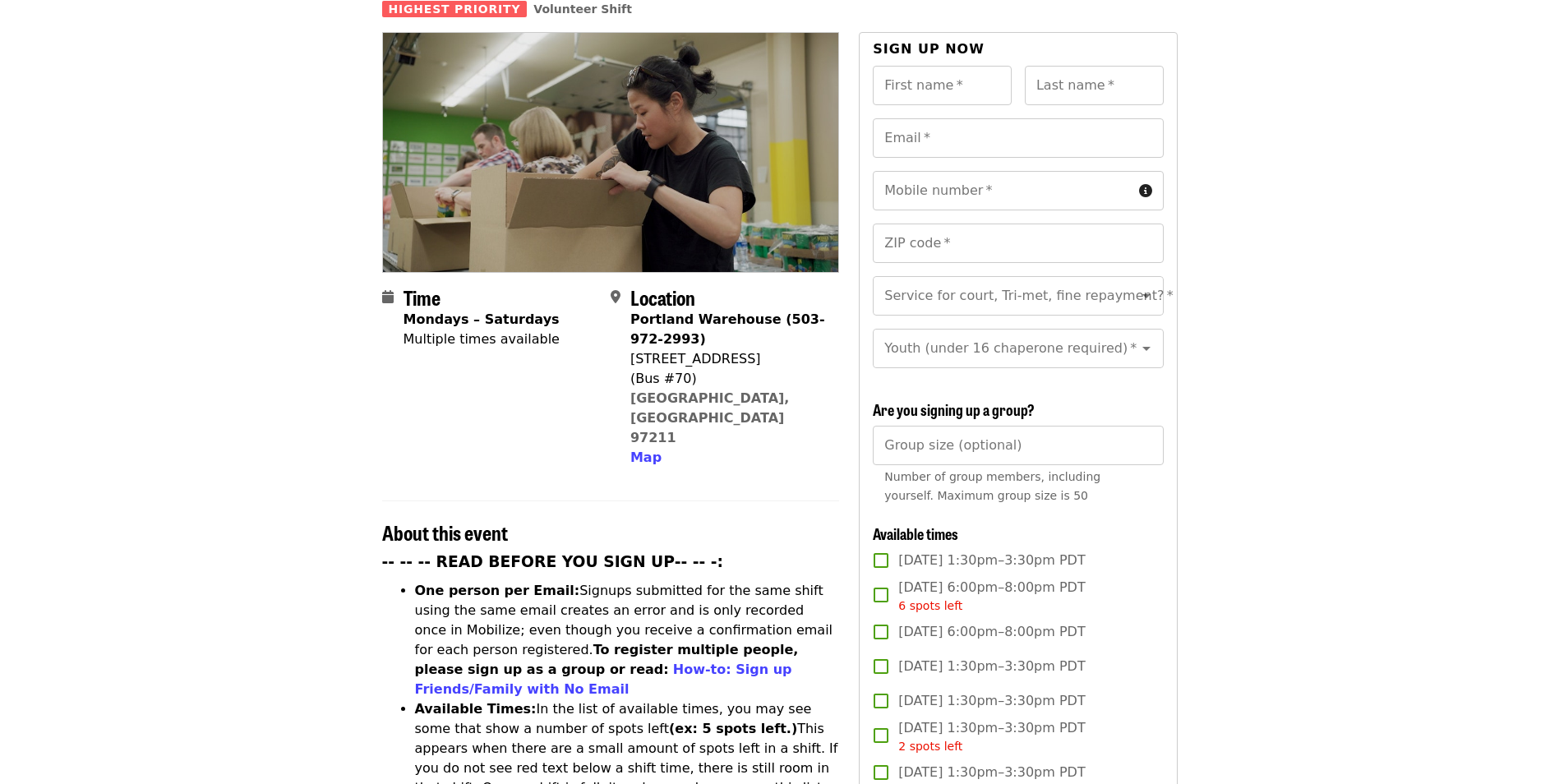
scroll to position [0, 0]
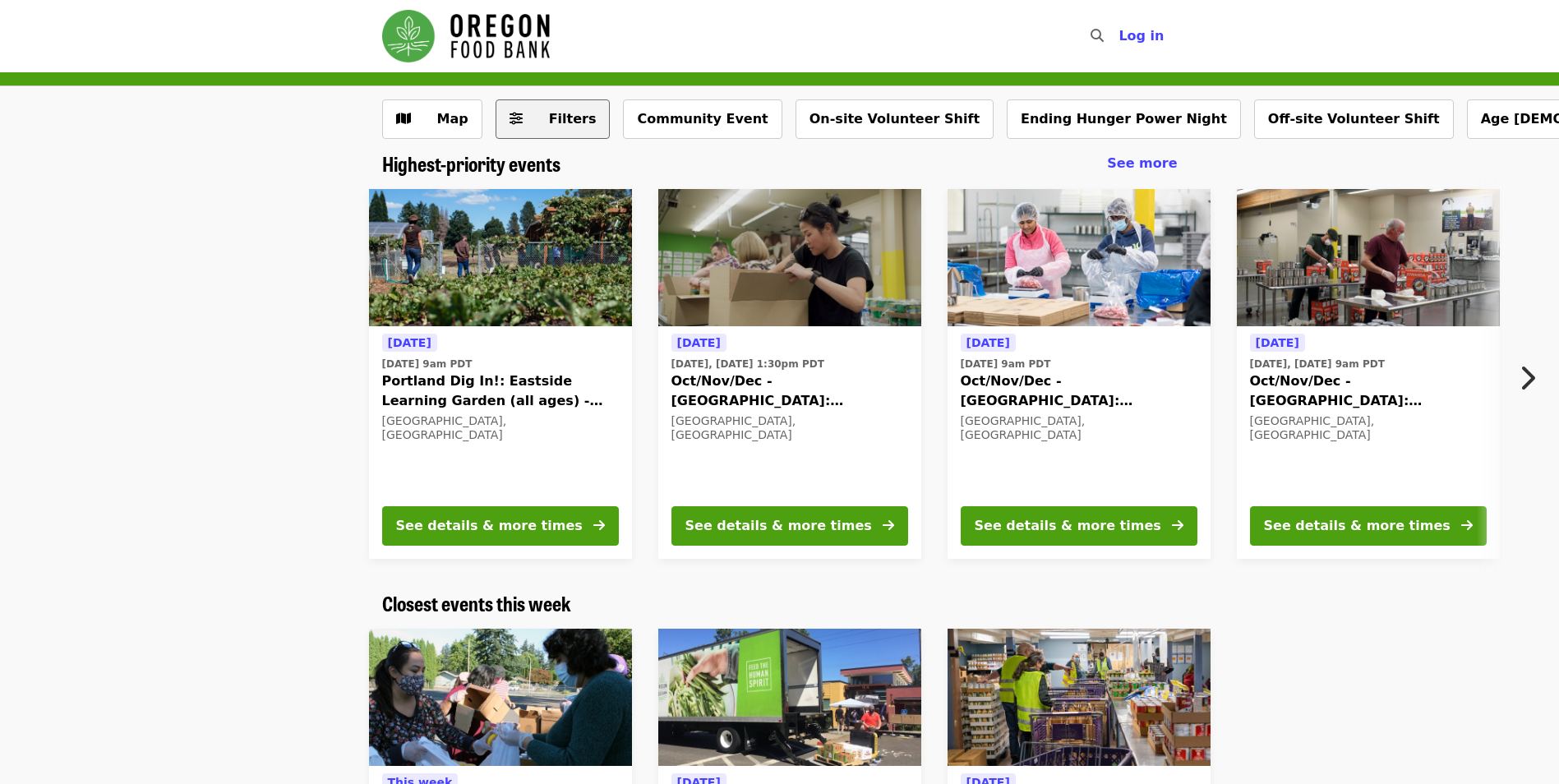
click at [588, 137] on button "Filters" at bounding box center [554, 119] width 115 height 40
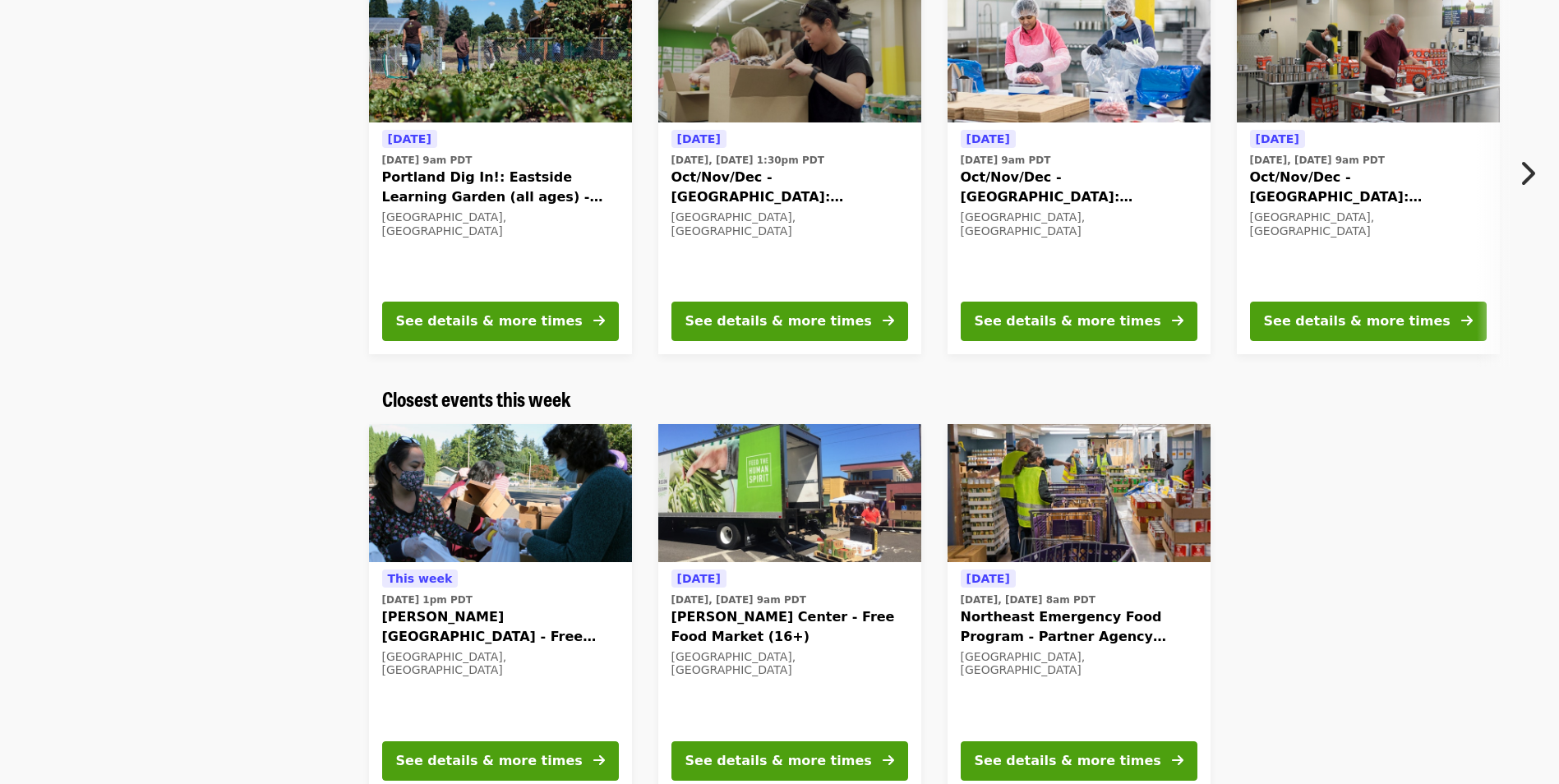
scroll to position [1561, 0]
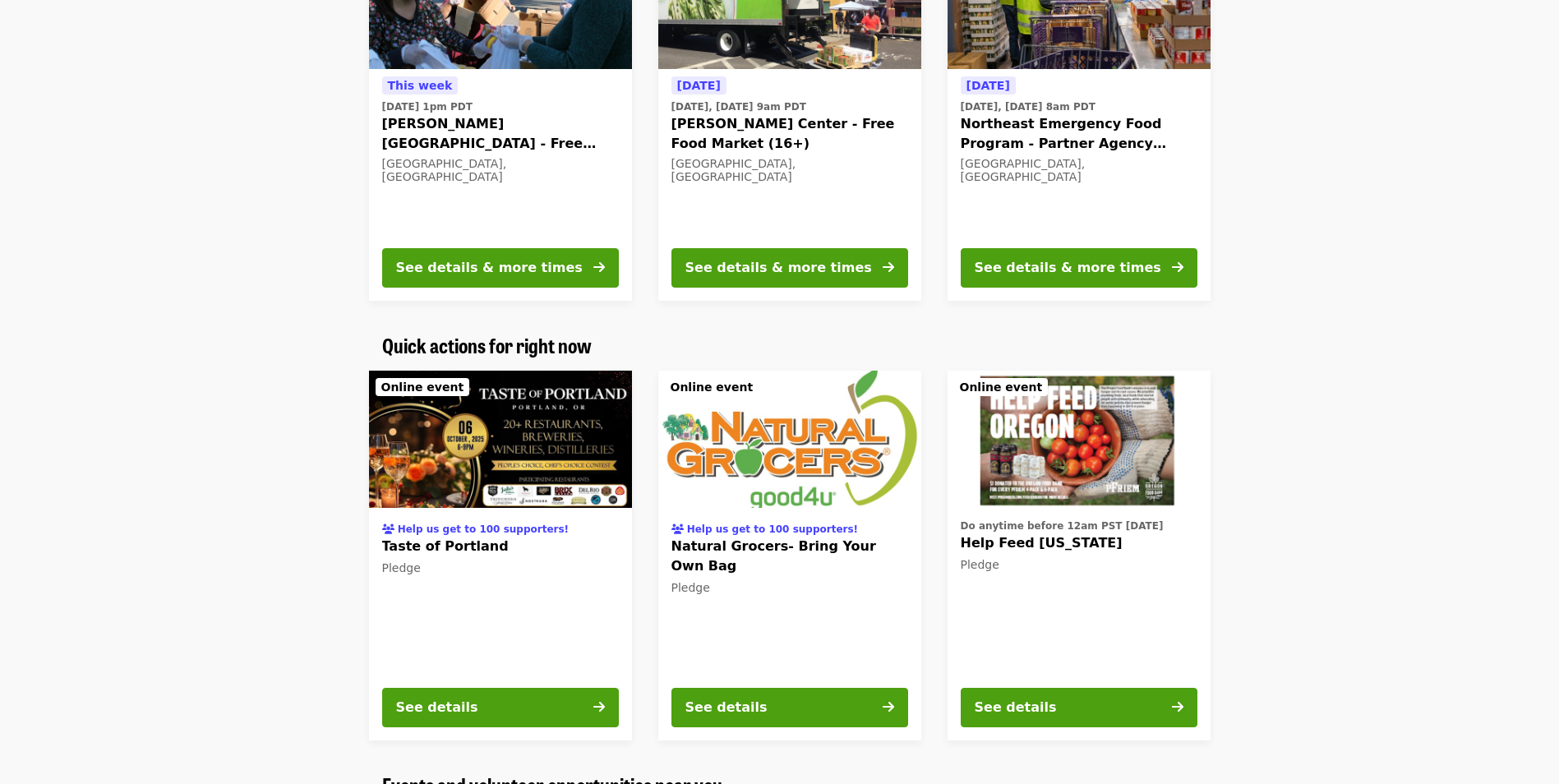
click at [1381, 495] on div at bounding box center [1457, 555] width 468 height 396
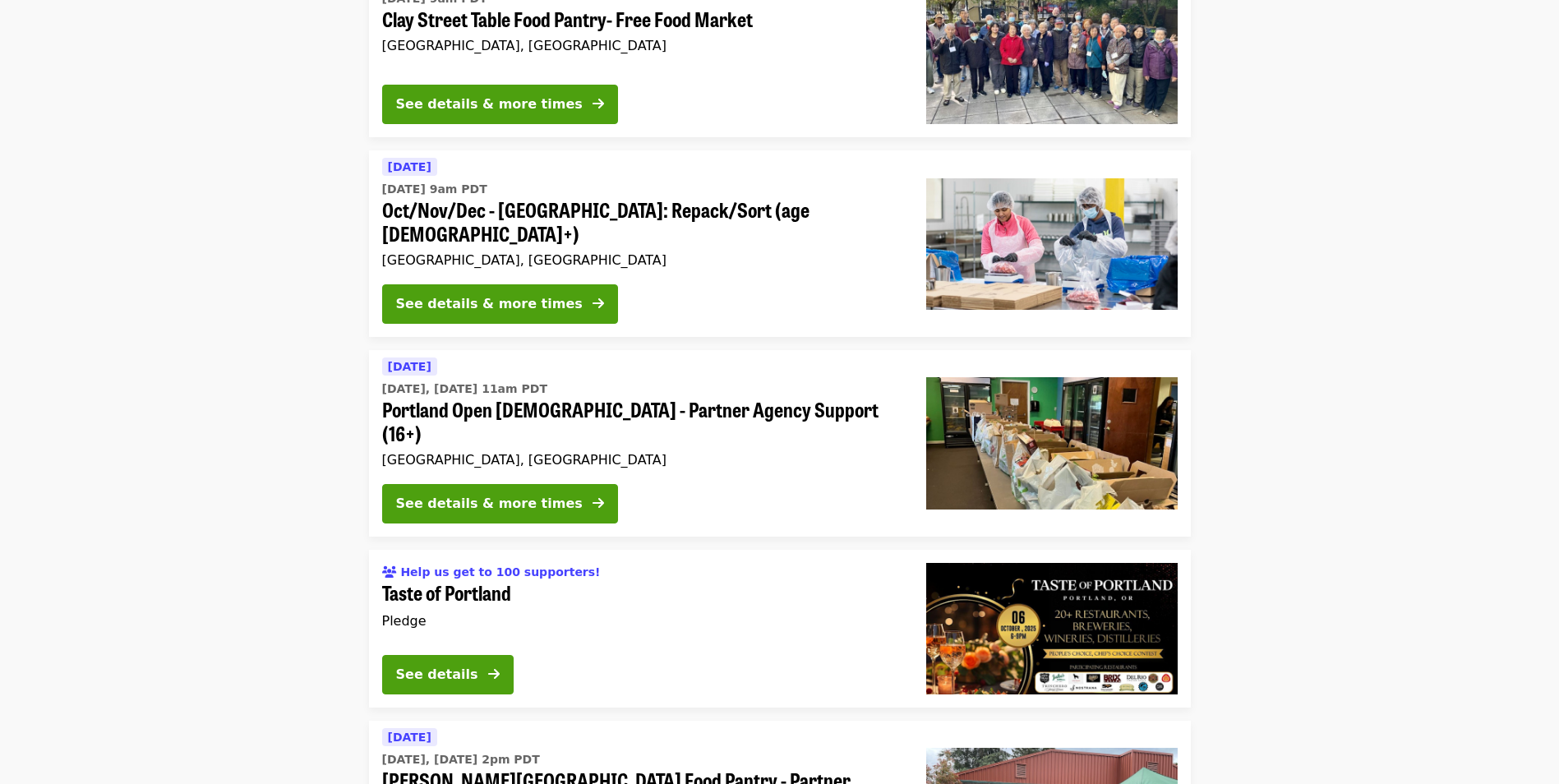
scroll to position [4026, 0]
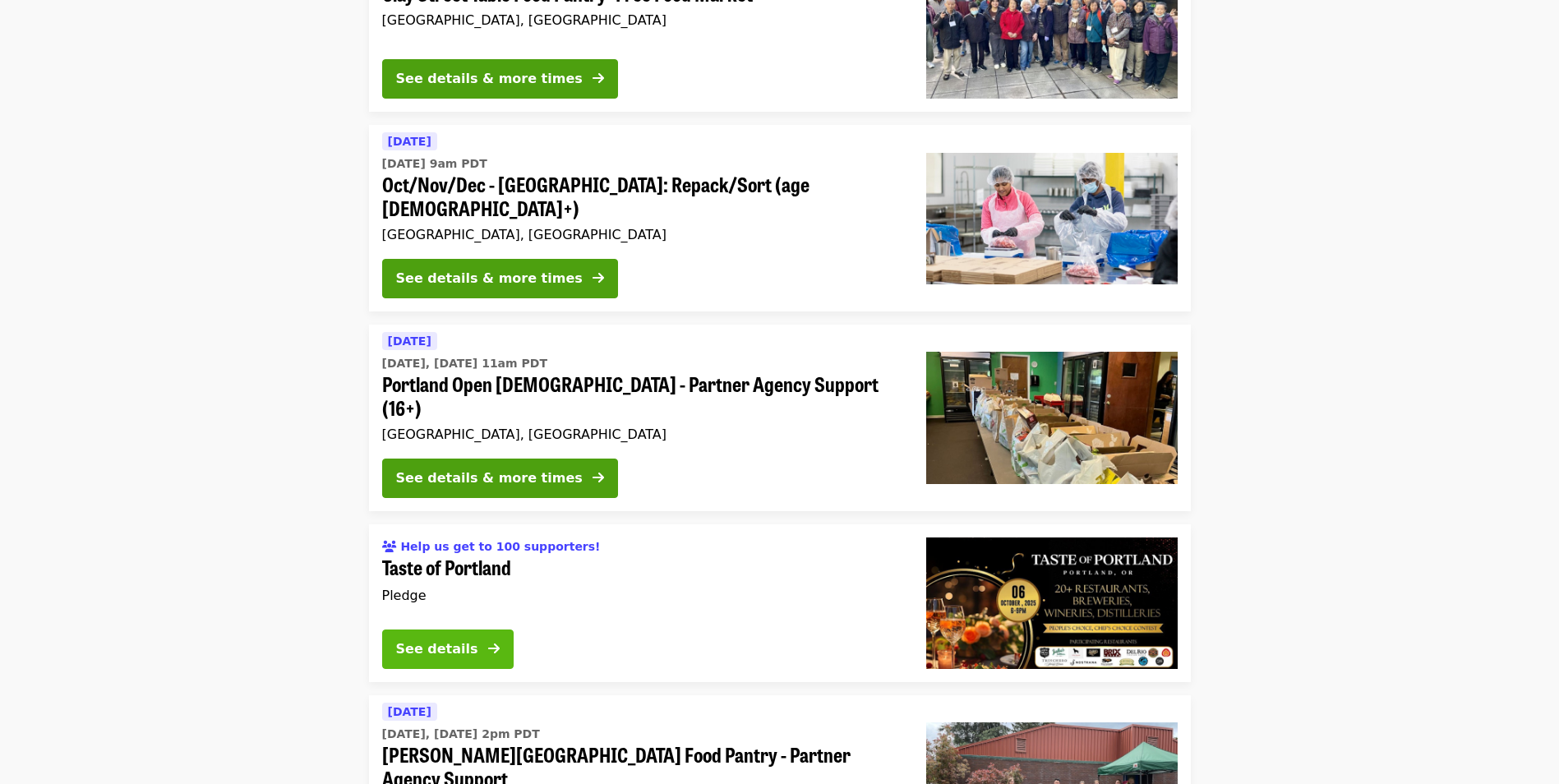
click at [491, 641] on icon "arrow-right icon" at bounding box center [493, 648] width 12 height 15
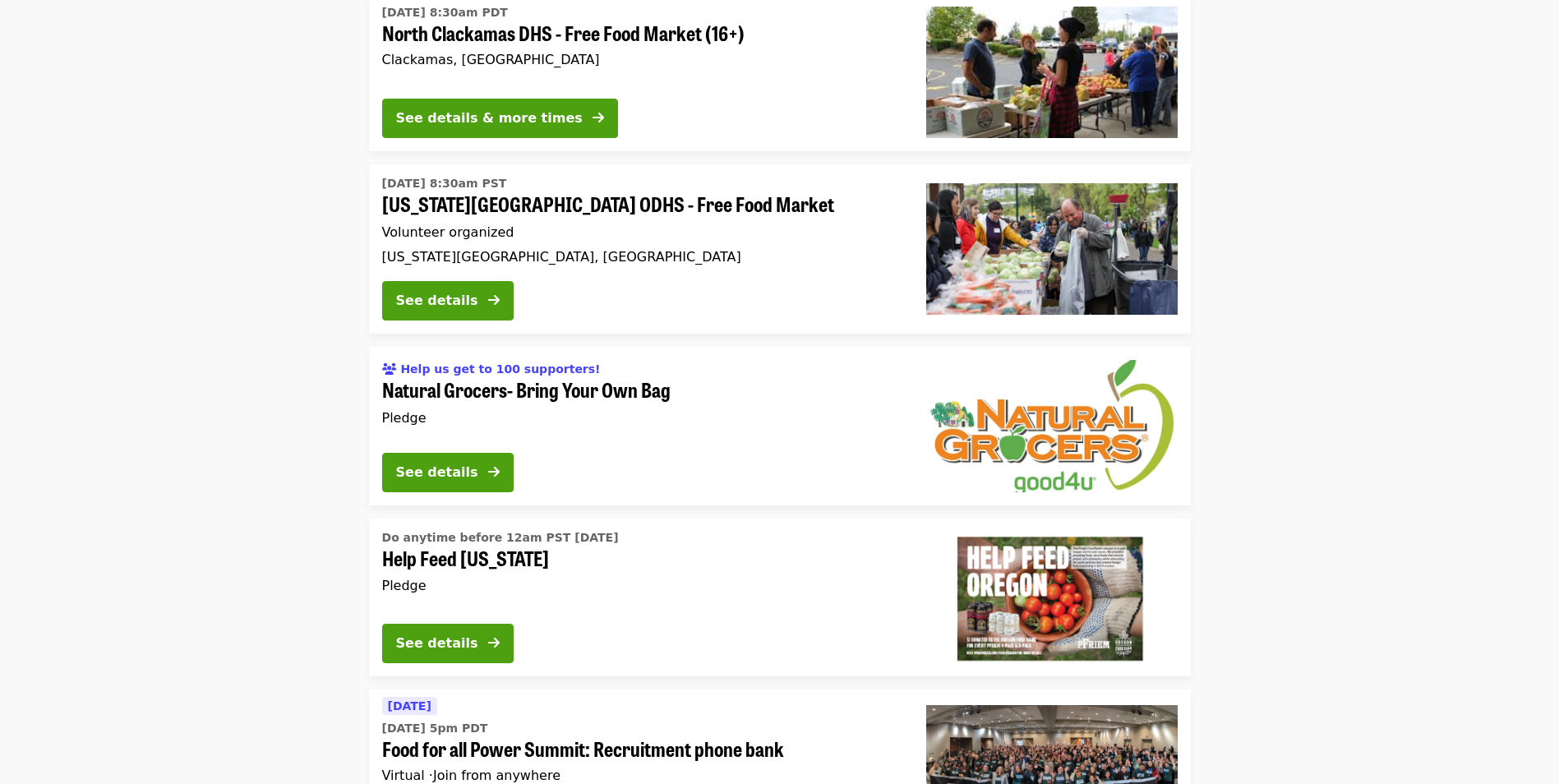
scroll to position [4243, 0]
click at [419, 462] on div "See details" at bounding box center [437, 471] width 82 height 20
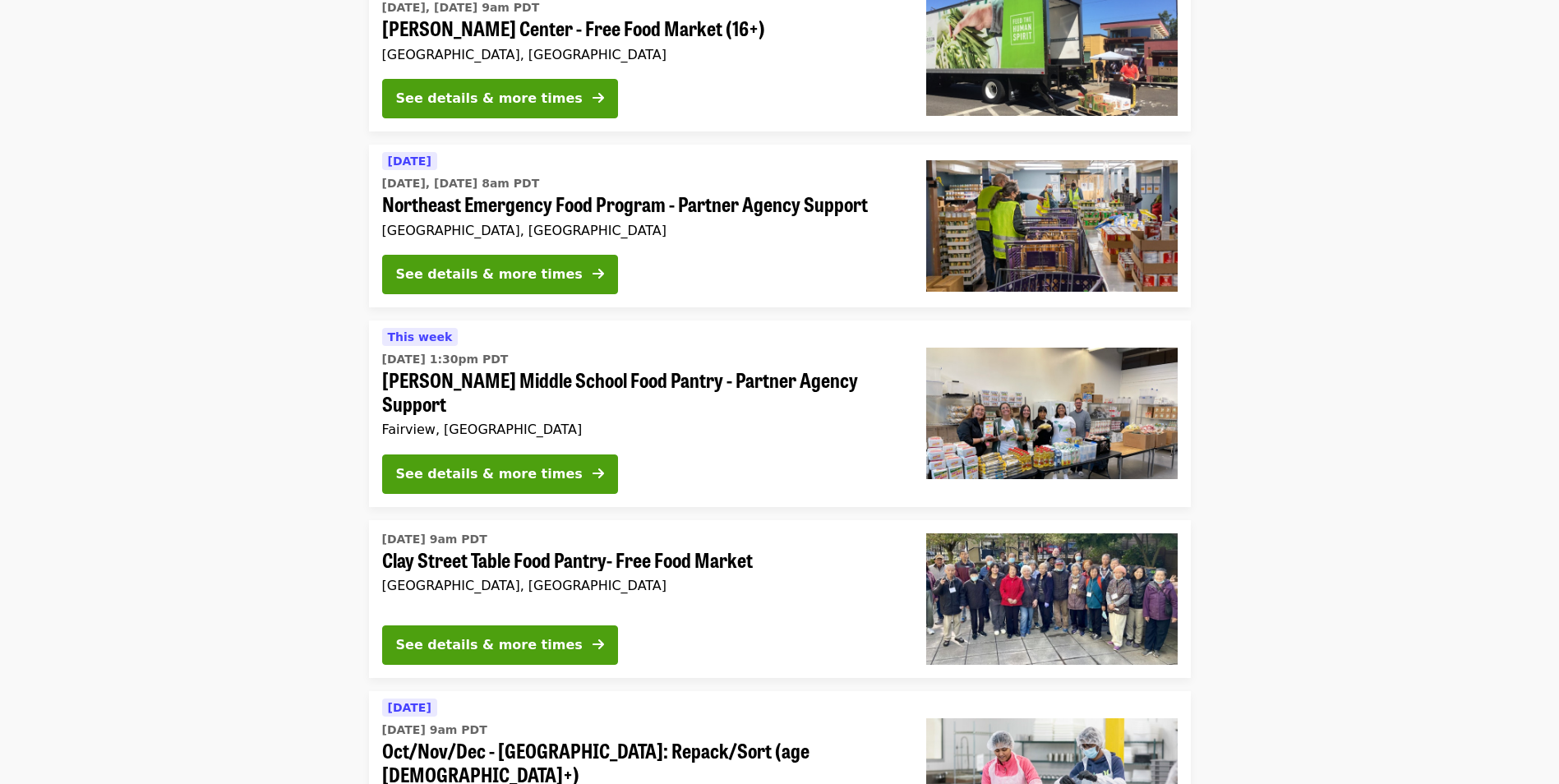
scroll to position [2282, 0]
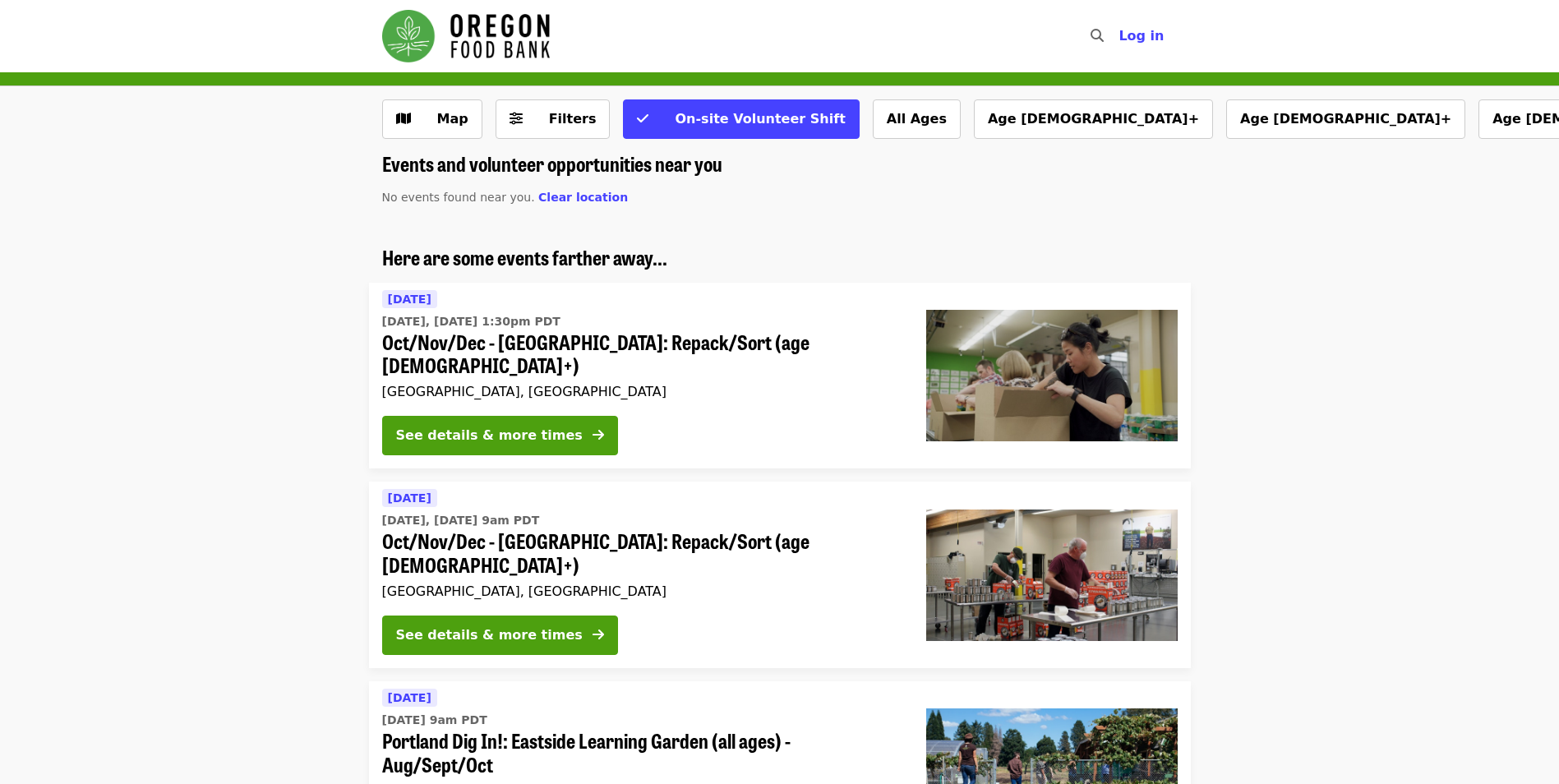
click at [163, 411] on li "Here are some events farther away... [DATE] [DATE], [DATE] 1:30pm PDT Oct/Nov/D…" at bounding box center [779, 357] width 1559 height 224
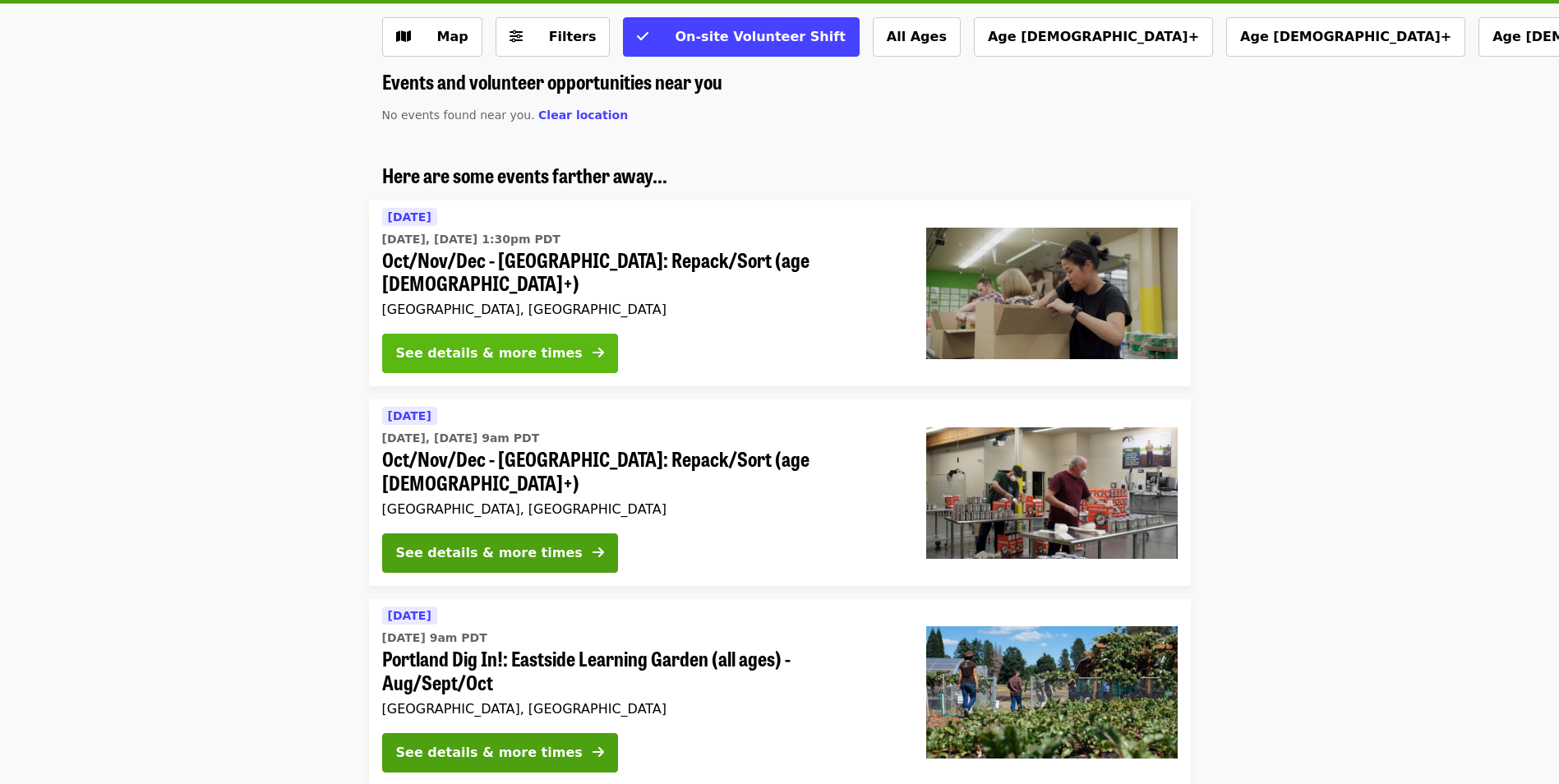
click at [450, 343] on div "See details & more times" at bounding box center [490, 353] width 187 height 20
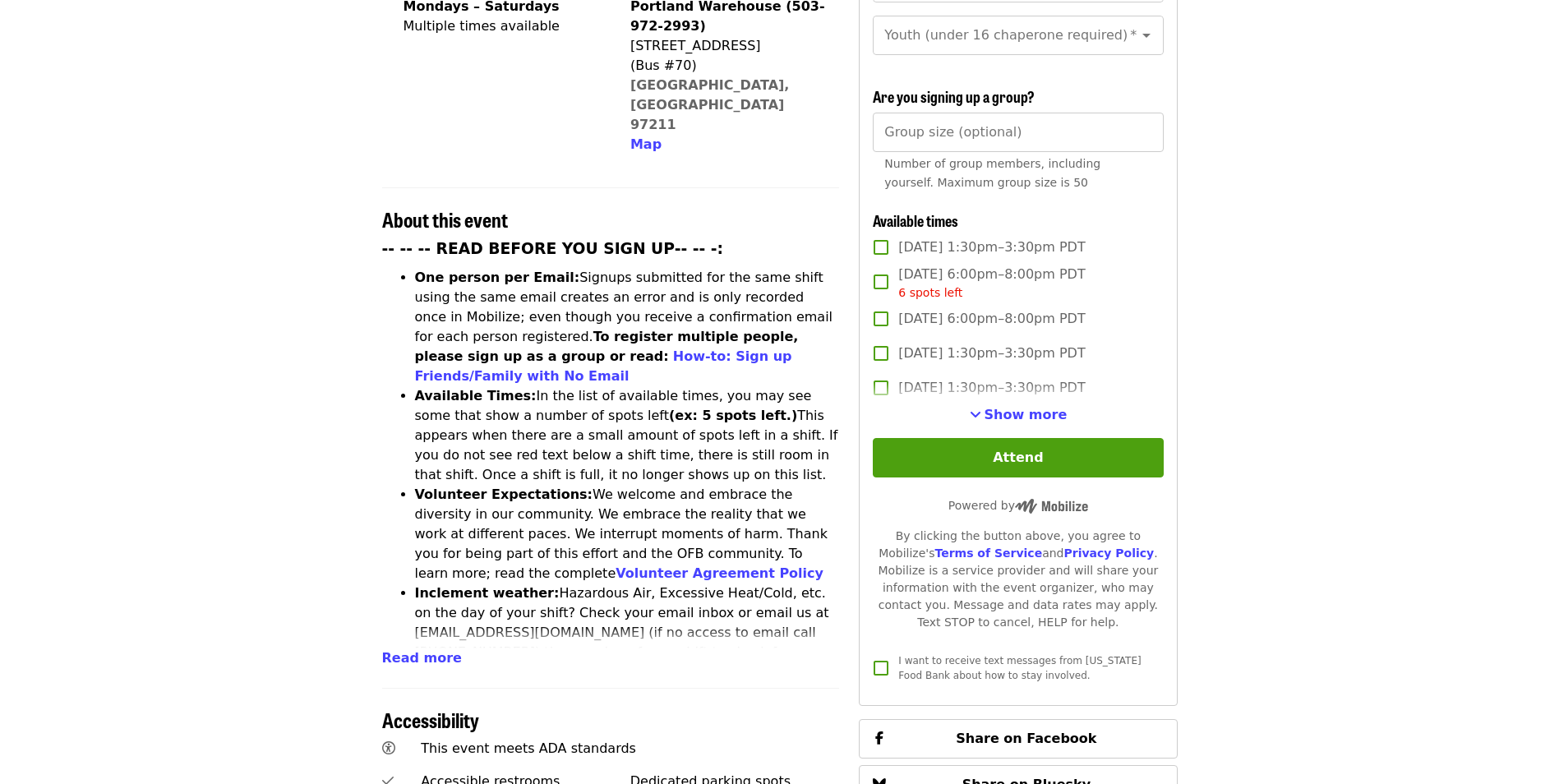
scroll to position [493, 0]
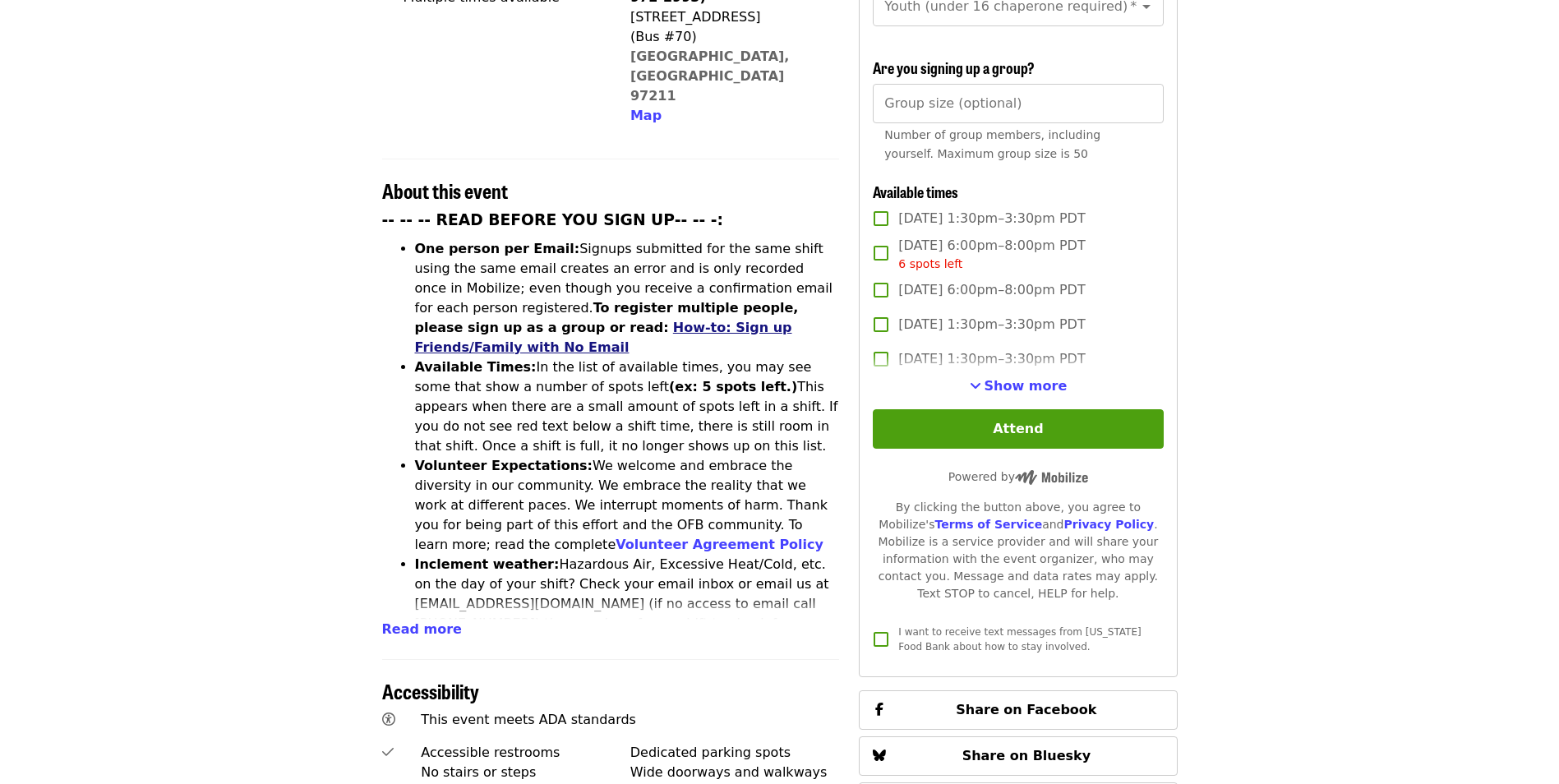
click at [793, 320] on link "How-to: Sign up Friends/Family with No Email" at bounding box center [604, 337] width 377 height 35
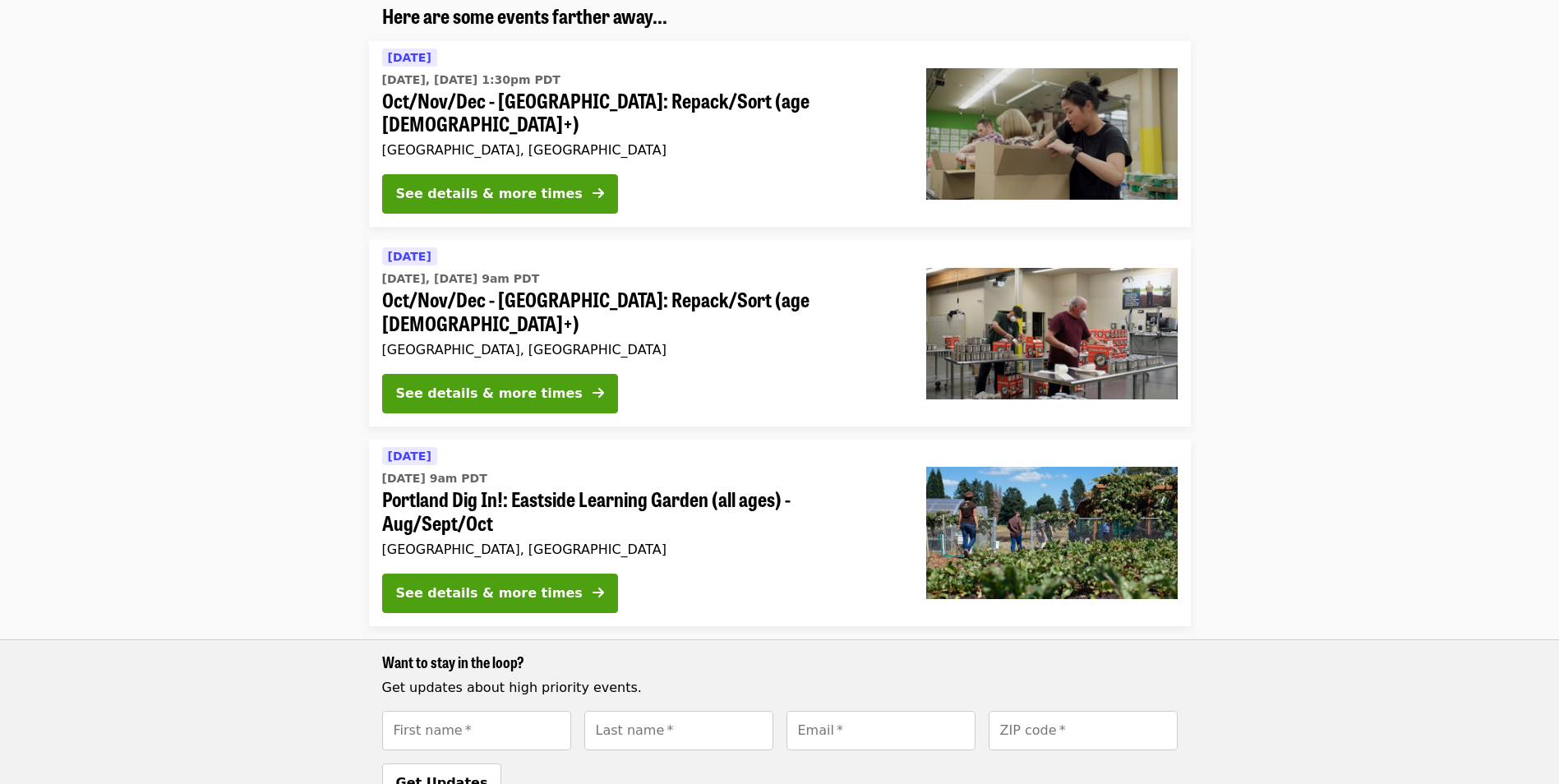
scroll to position [246, 0]
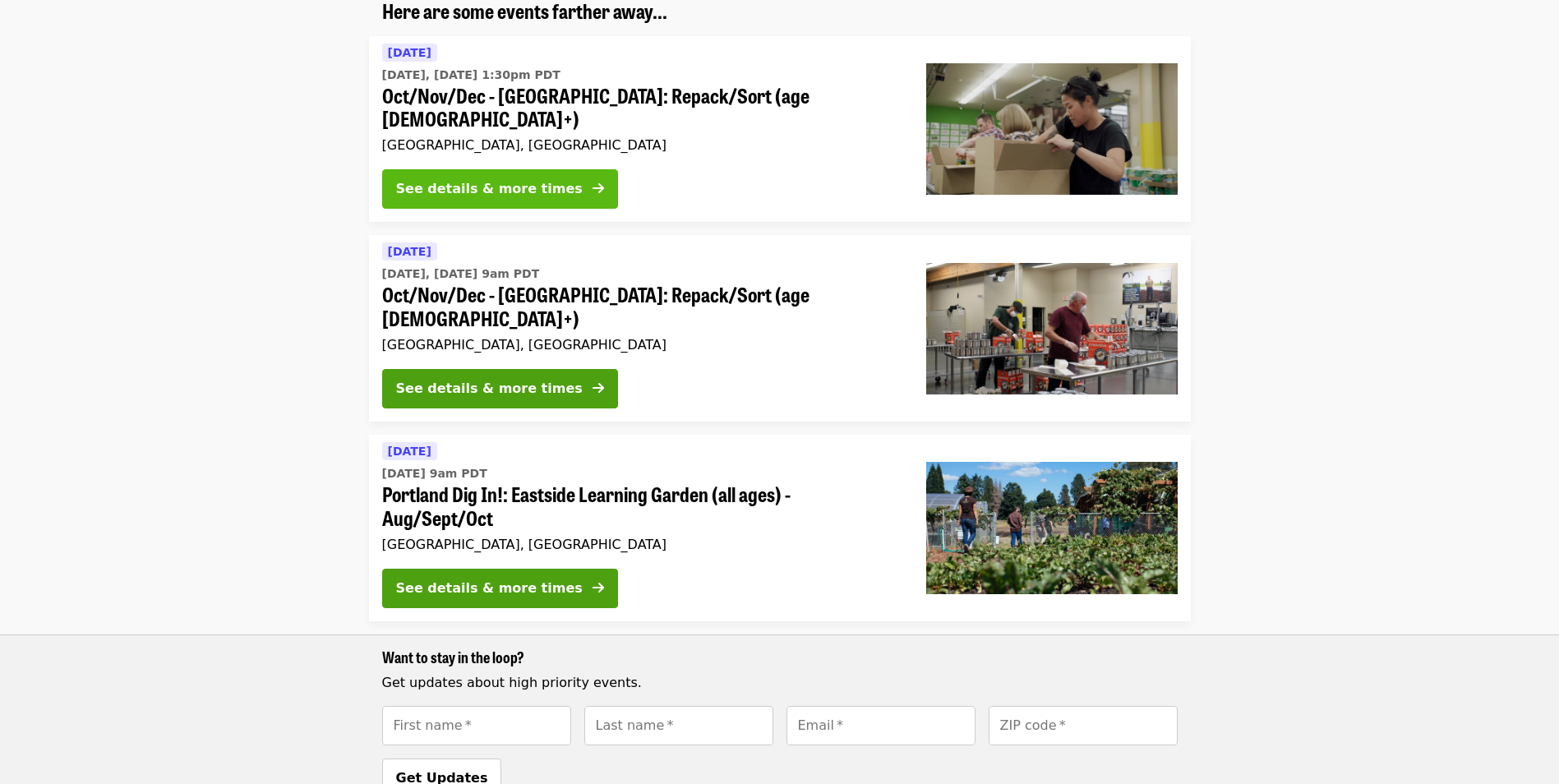
click at [486, 179] on div "See details & more times" at bounding box center [490, 189] width 187 height 20
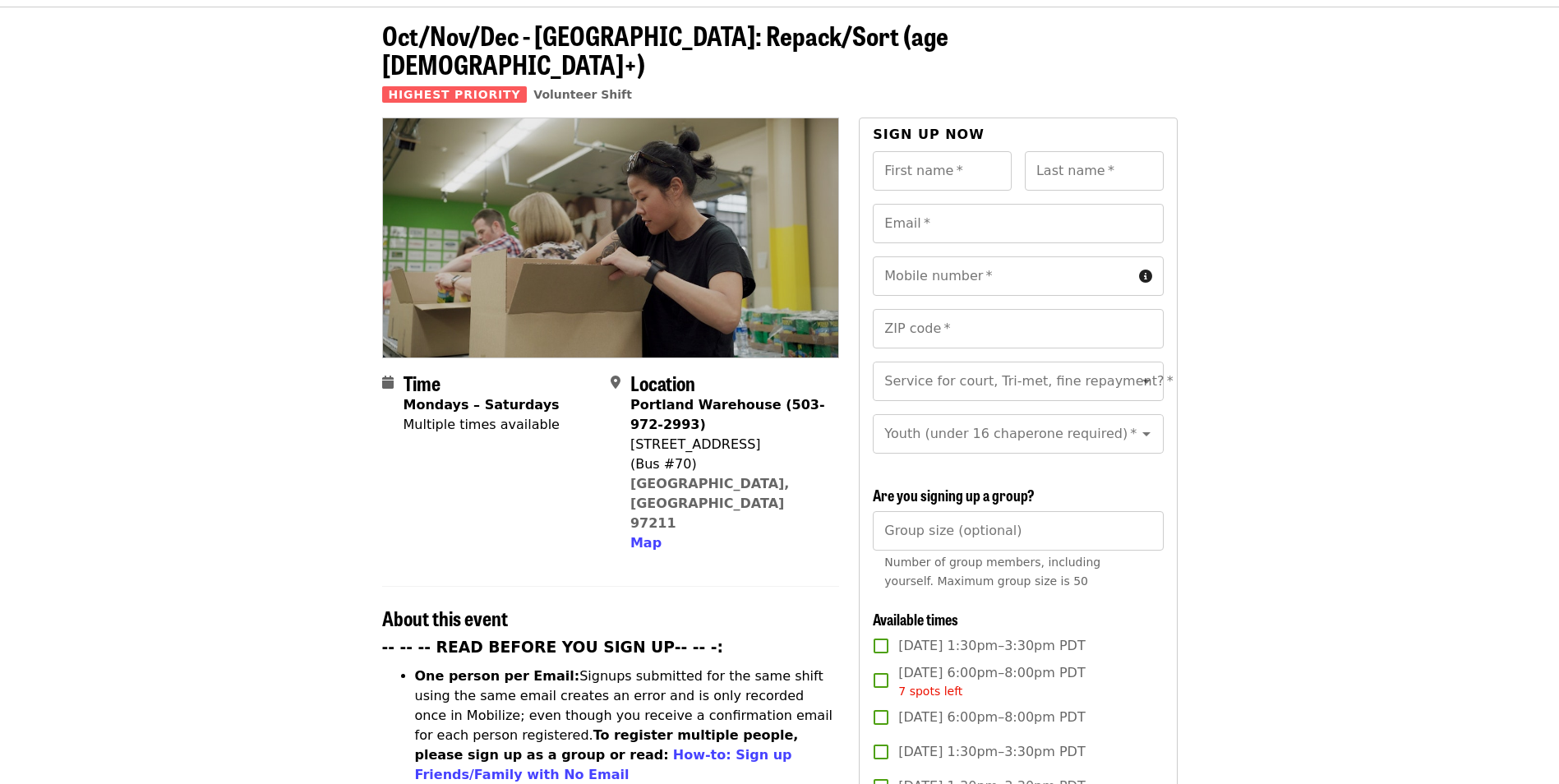
scroll to position [164, 0]
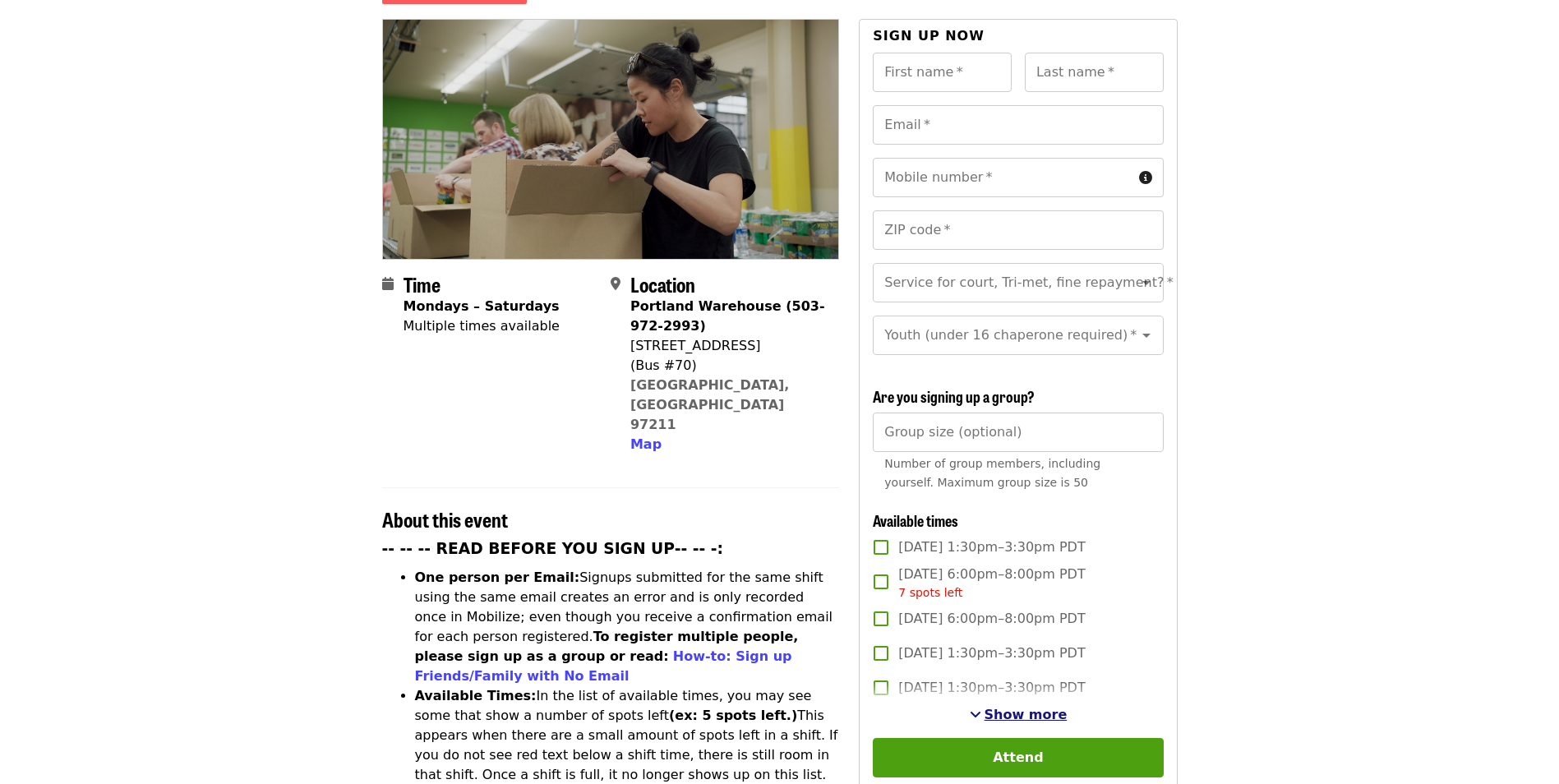
click at [1052, 709] on span "Show more" at bounding box center [1026, 714] width 83 height 15
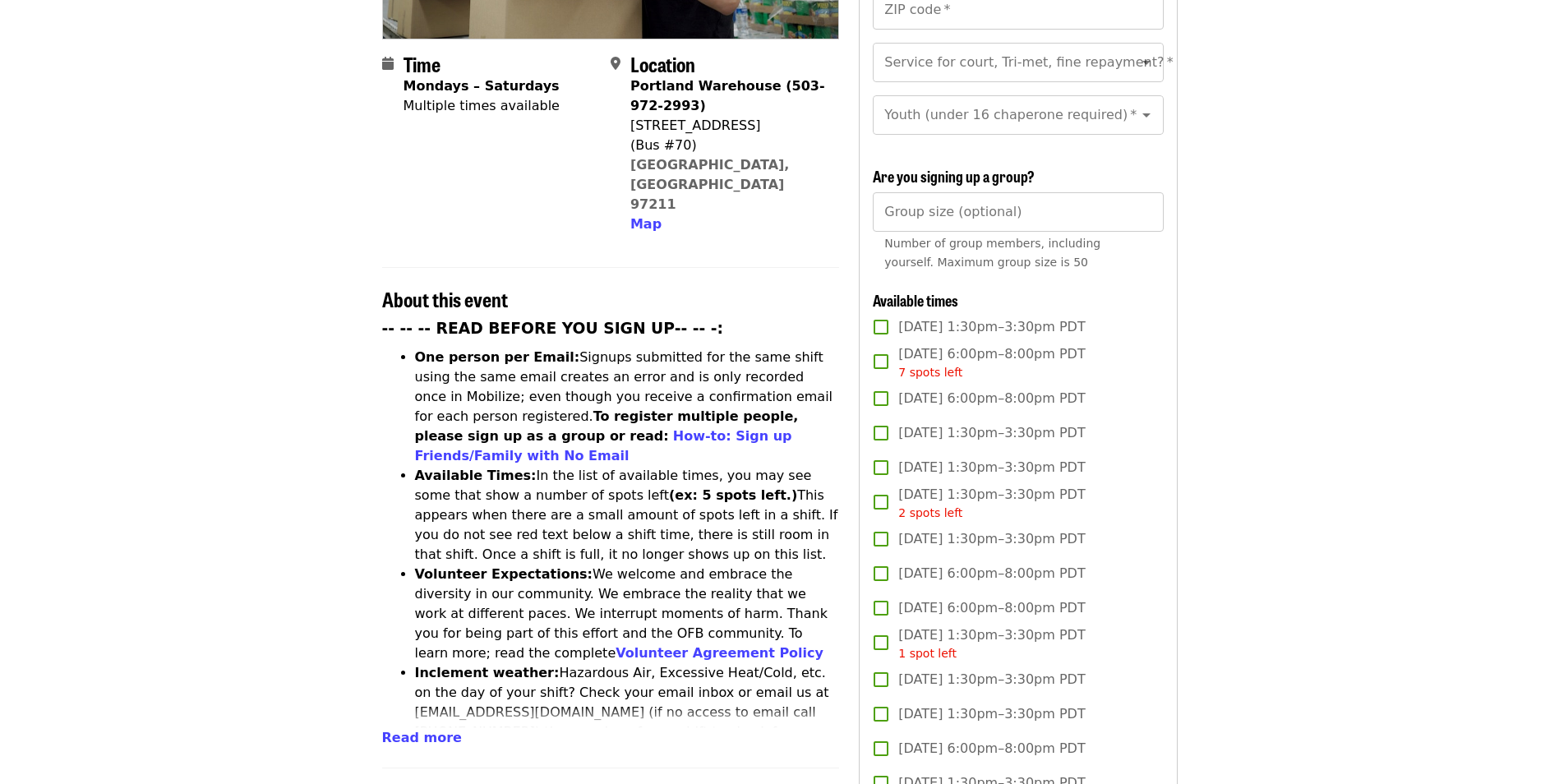
scroll to position [410, 0]
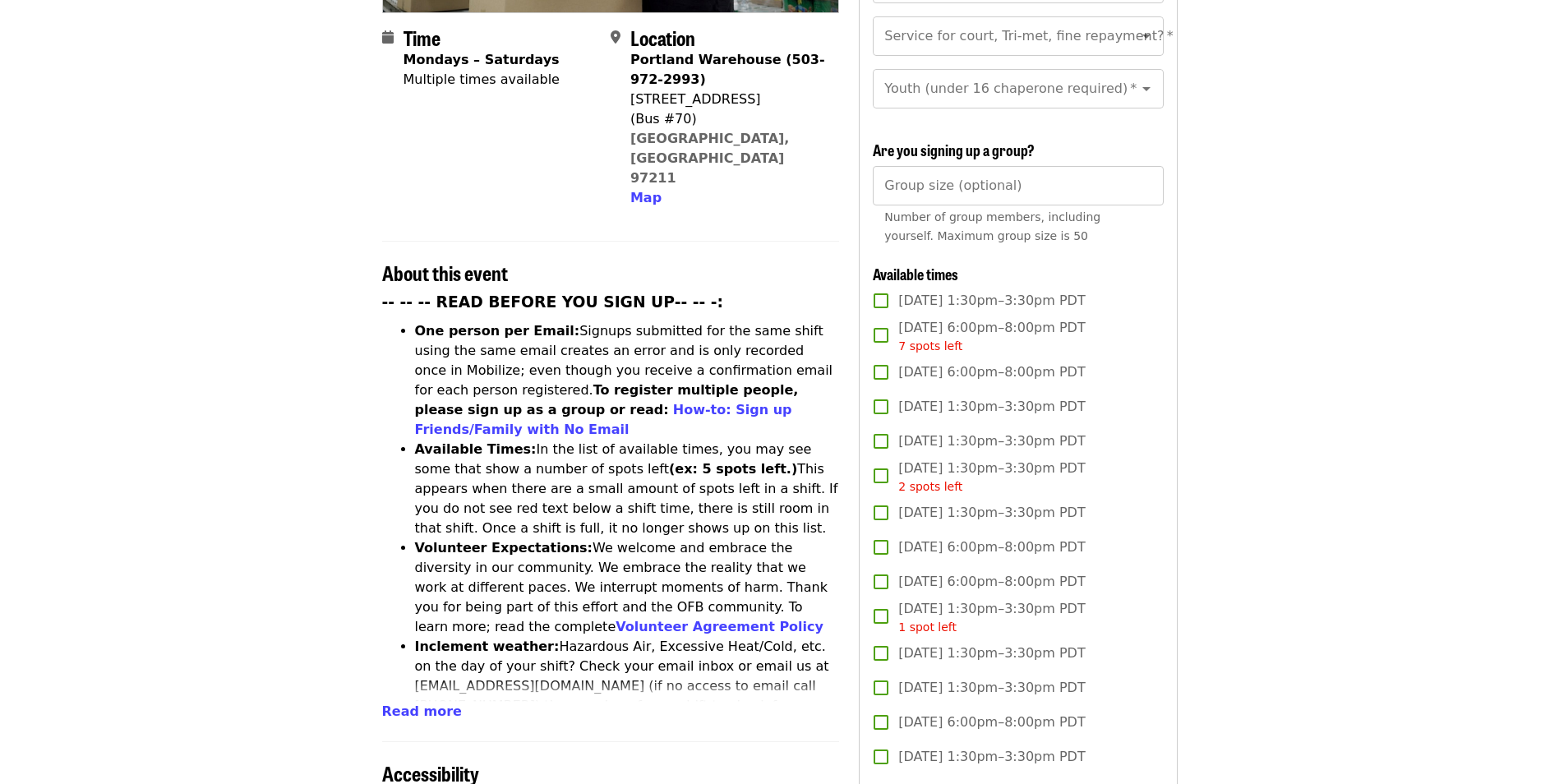
click at [937, 436] on span "[DATE] 1:30pm–3:30pm PDT" at bounding box center [992, 441] width 187 height 20
click at [1054, 459] on span "[DATE] 1:30pm–3:30pm PDT 2 spots left" at bounding box center [992, 476] width 187 height 37
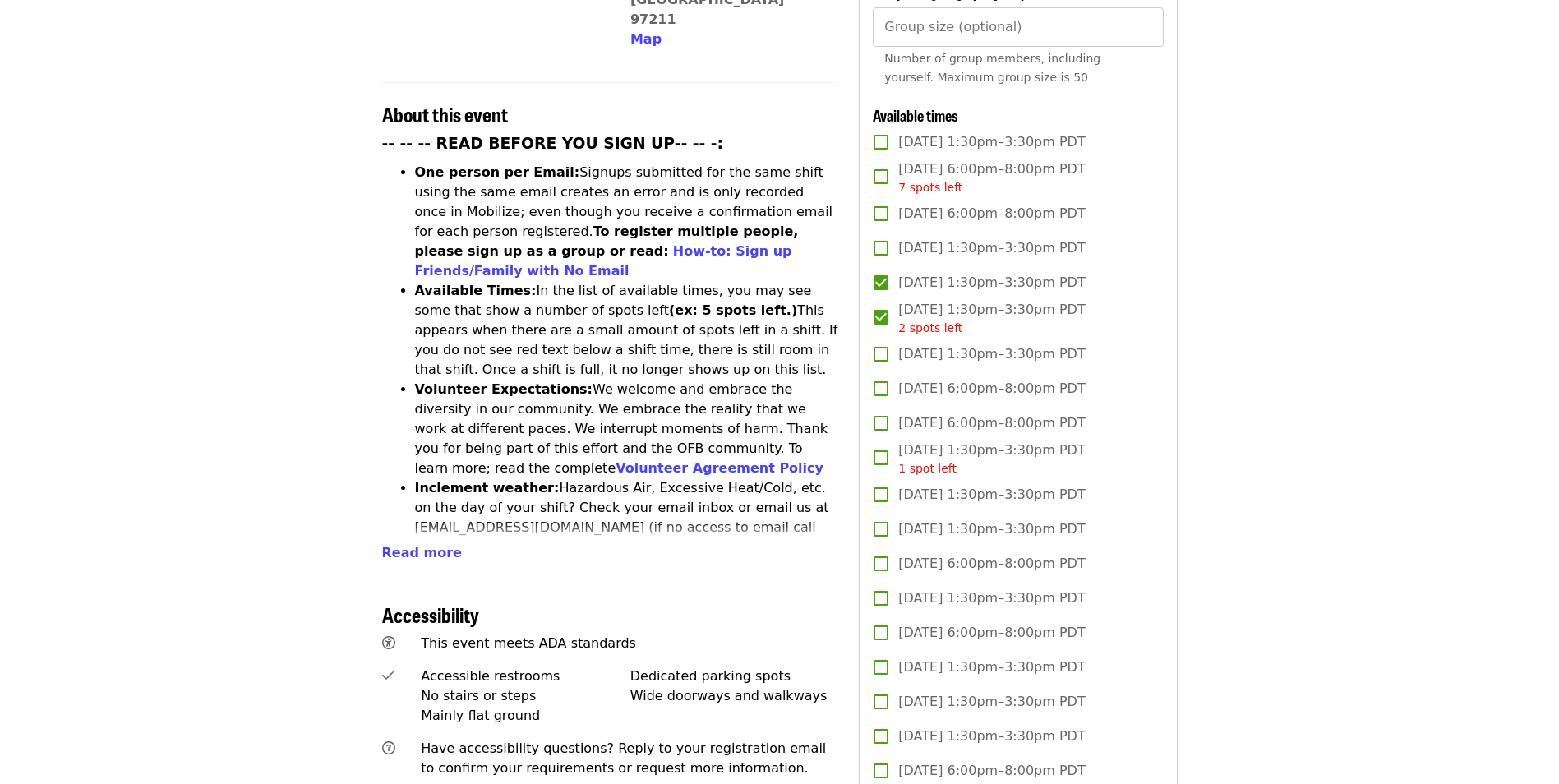
scroll to position [575, 0]
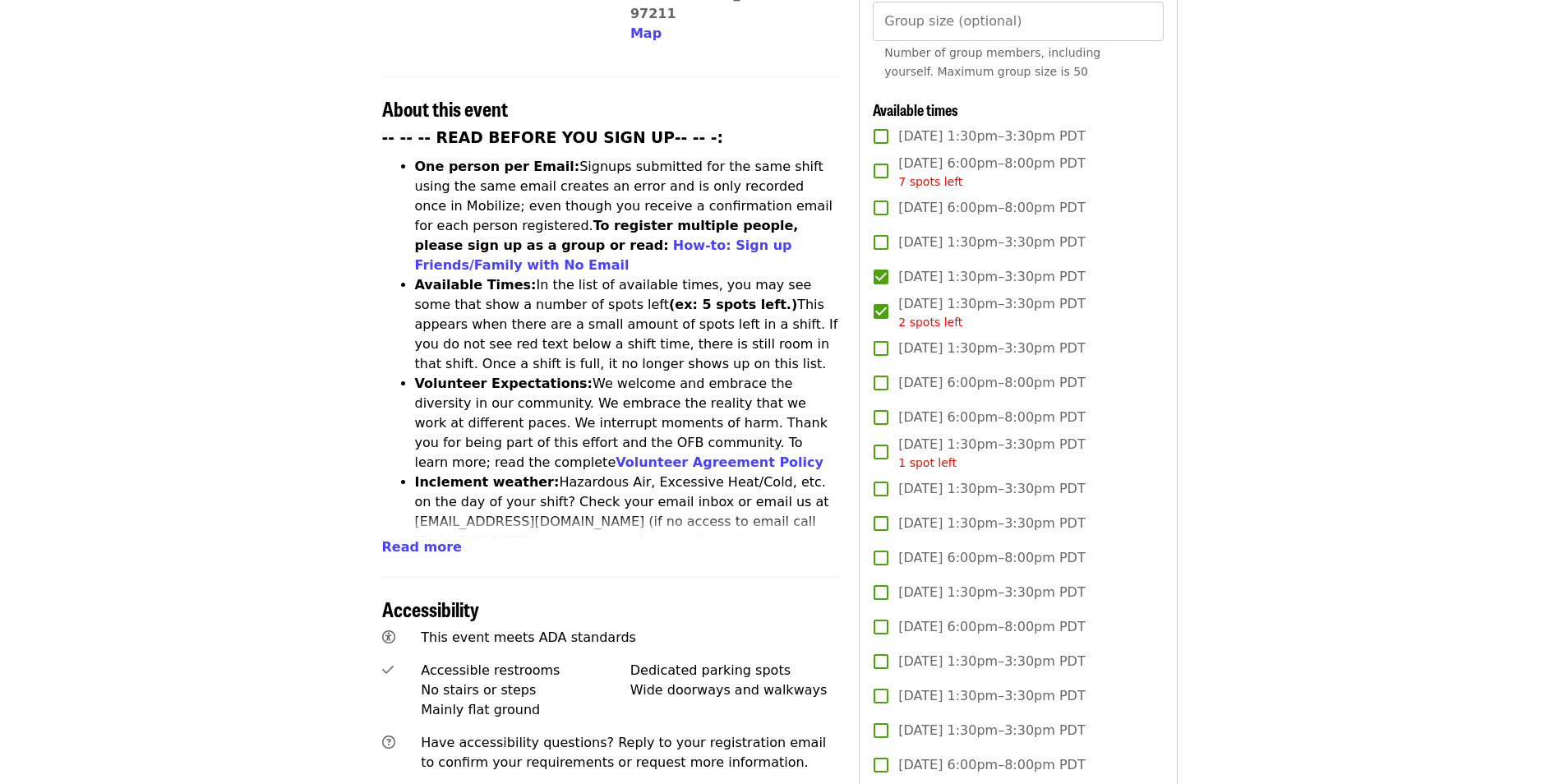
click at [988, 448] on span "[DATE] 1:30pm–3:30pm PDT 1 spot left" at bounding box center [992, 453] width 187 height 37
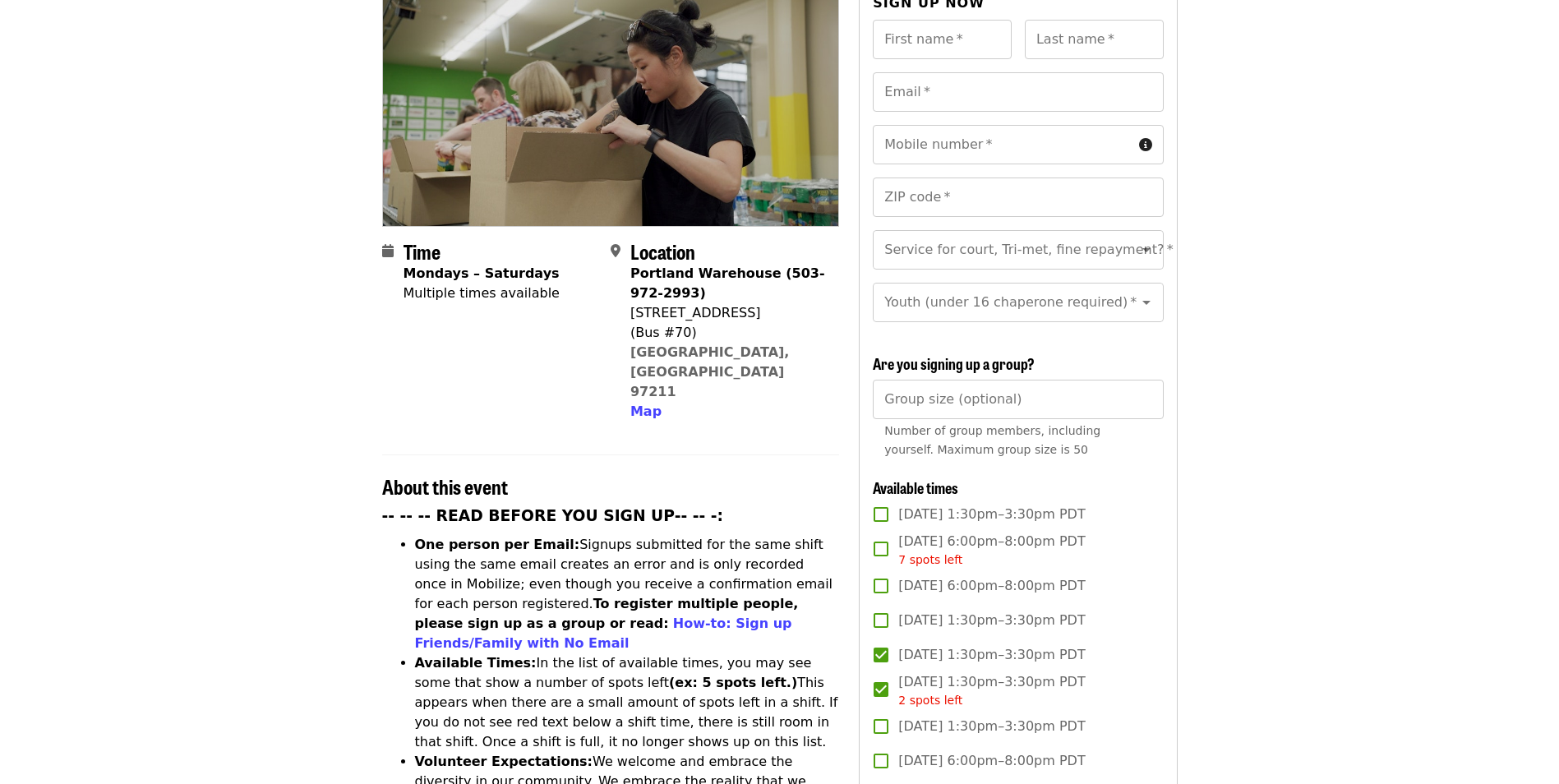
scroll to position [0, 0]
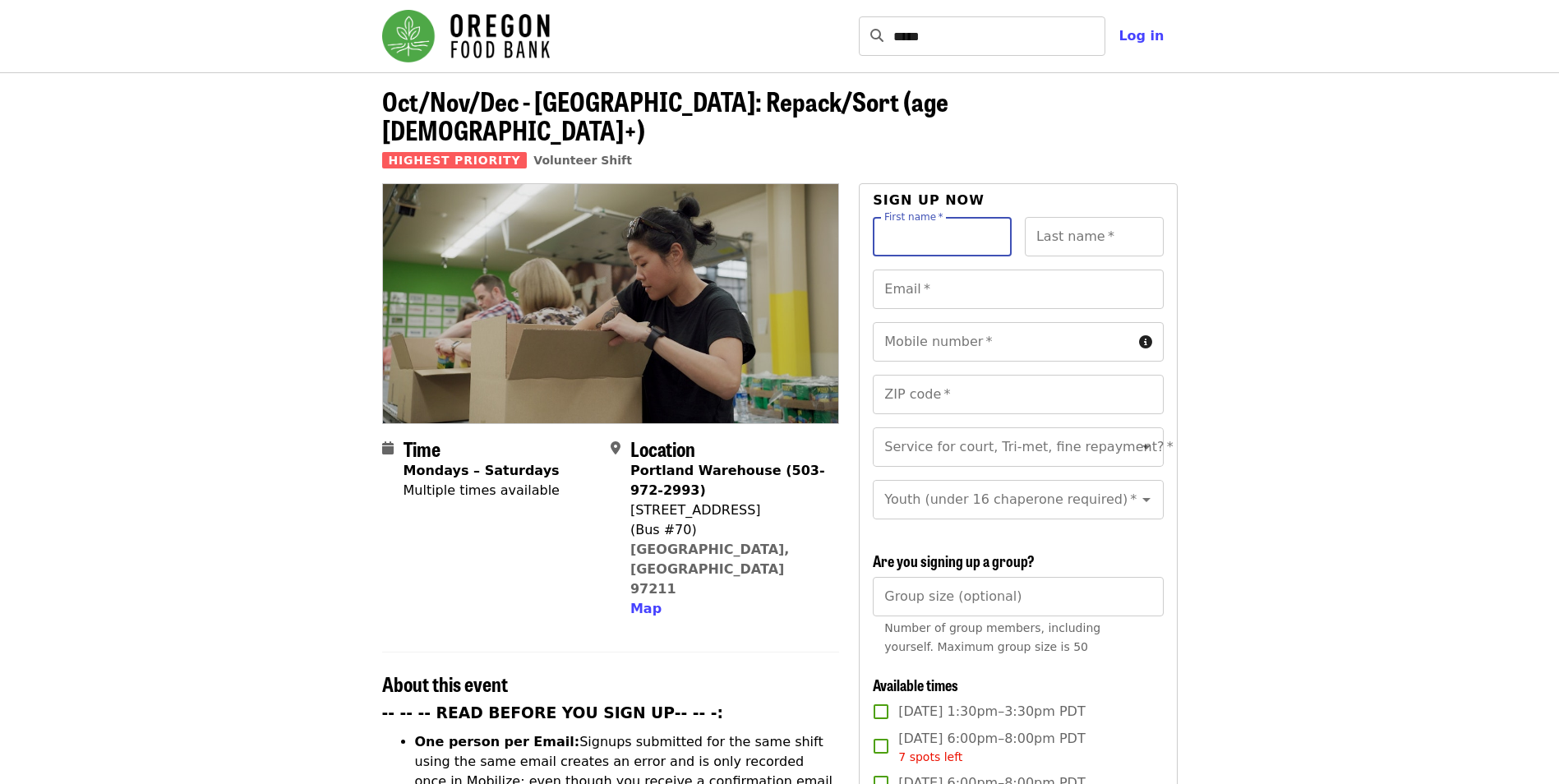
click at [927, 217] on input "First name   *" at bounding box center [943, 237] width 139 height 40
type input "*******"
type input "********"
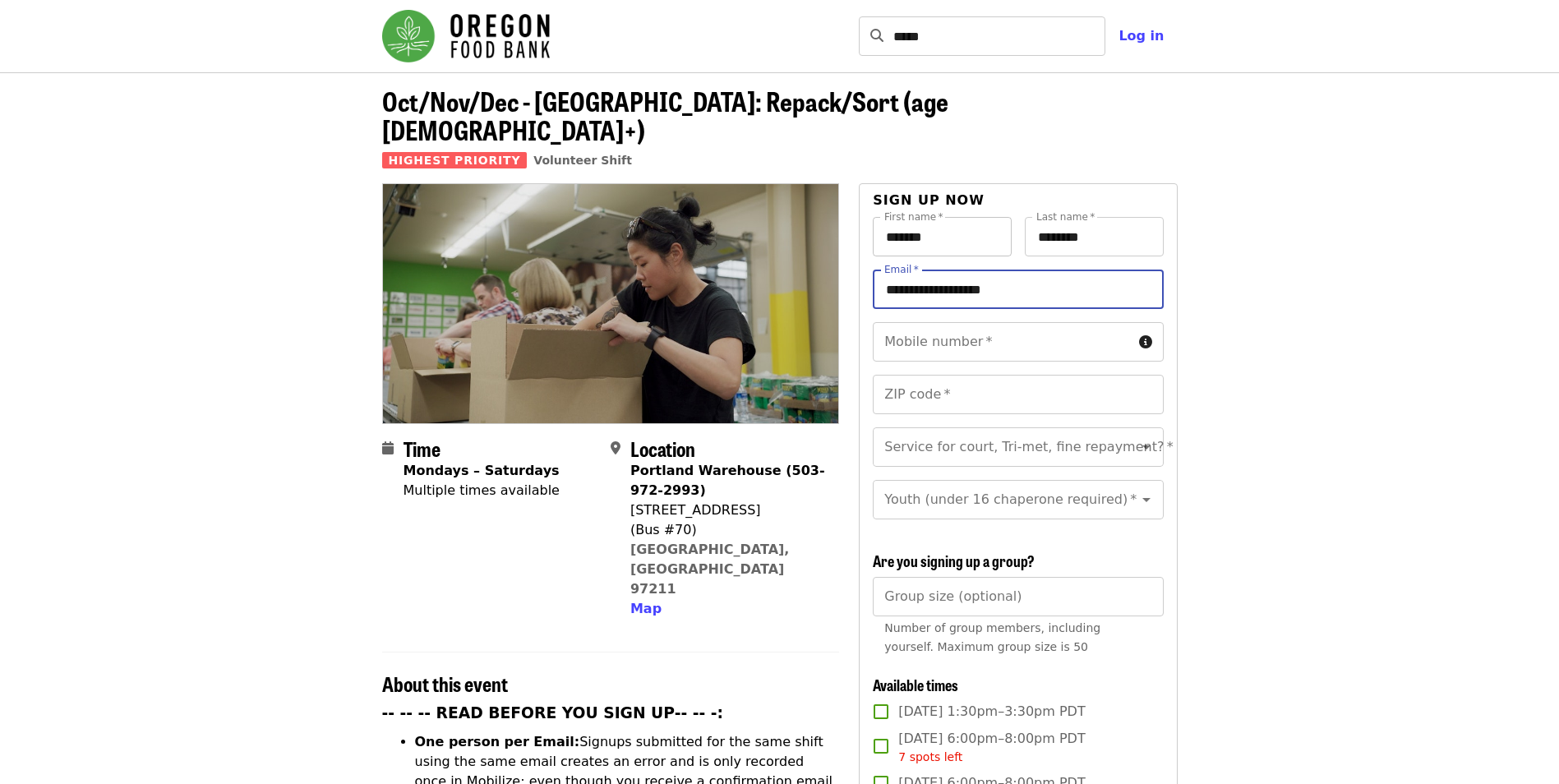
type input "**********"
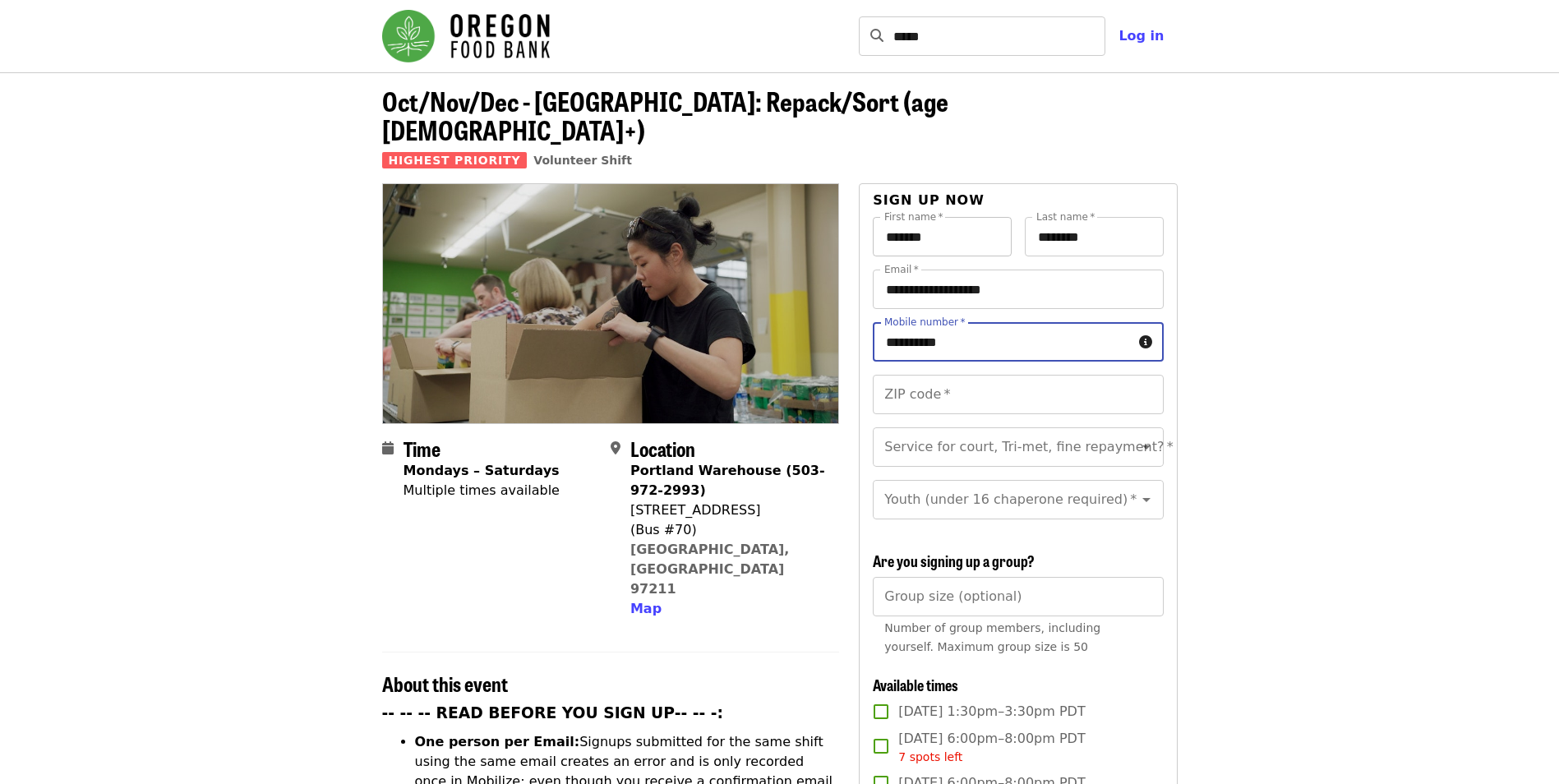
type input "**********"
type input "*****"
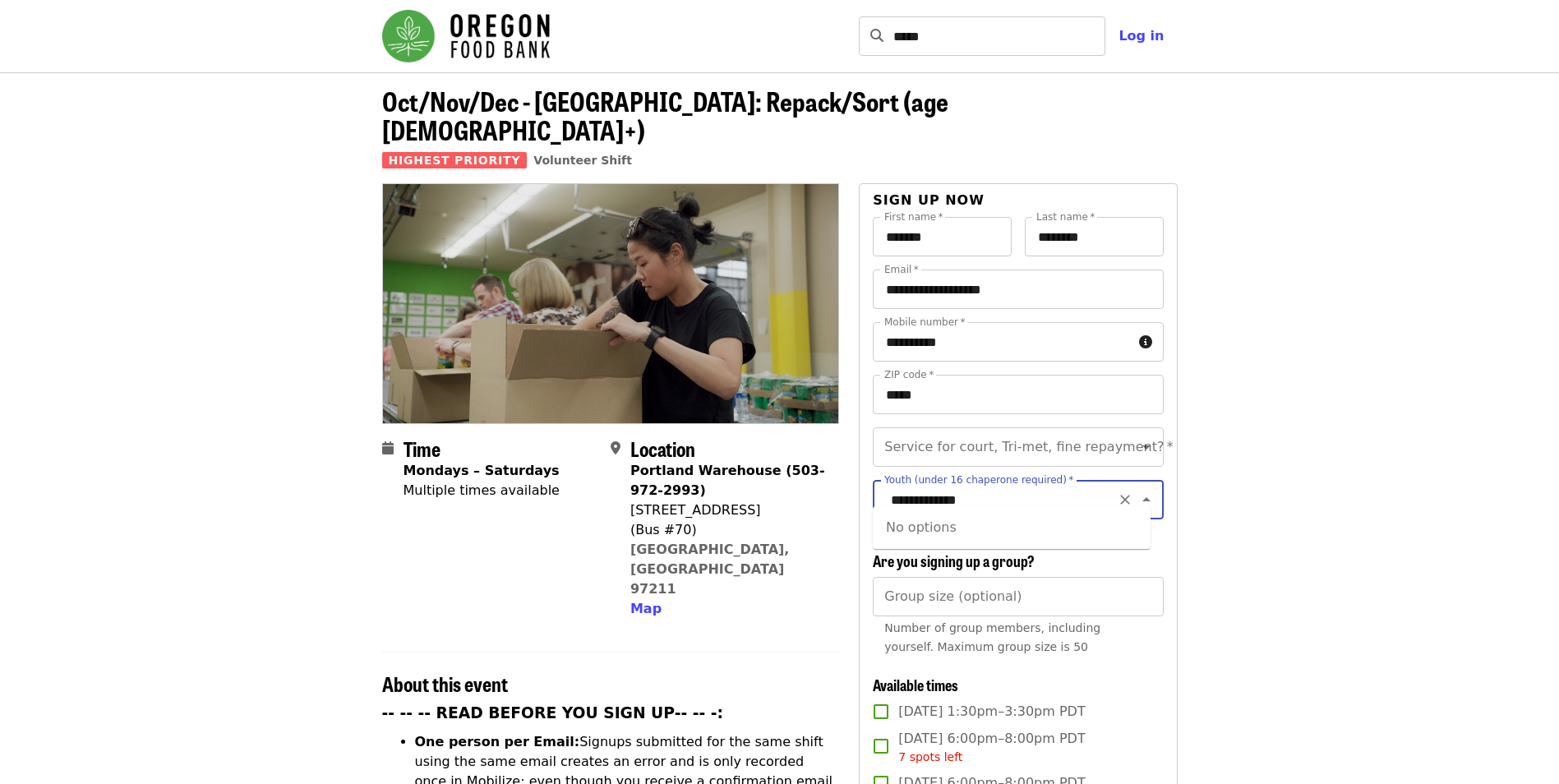
type input "**********"
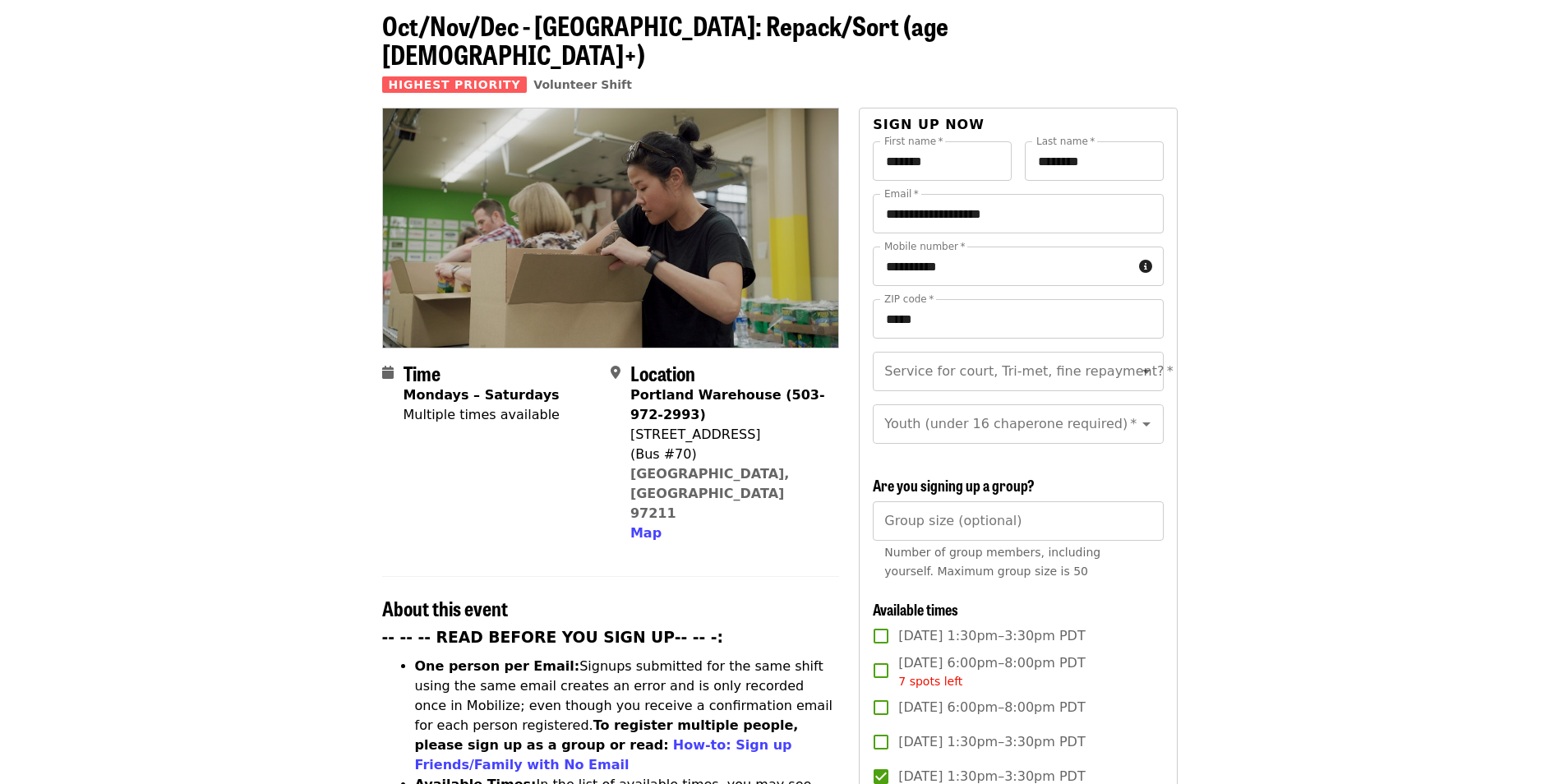
scroll to position [164, 0]
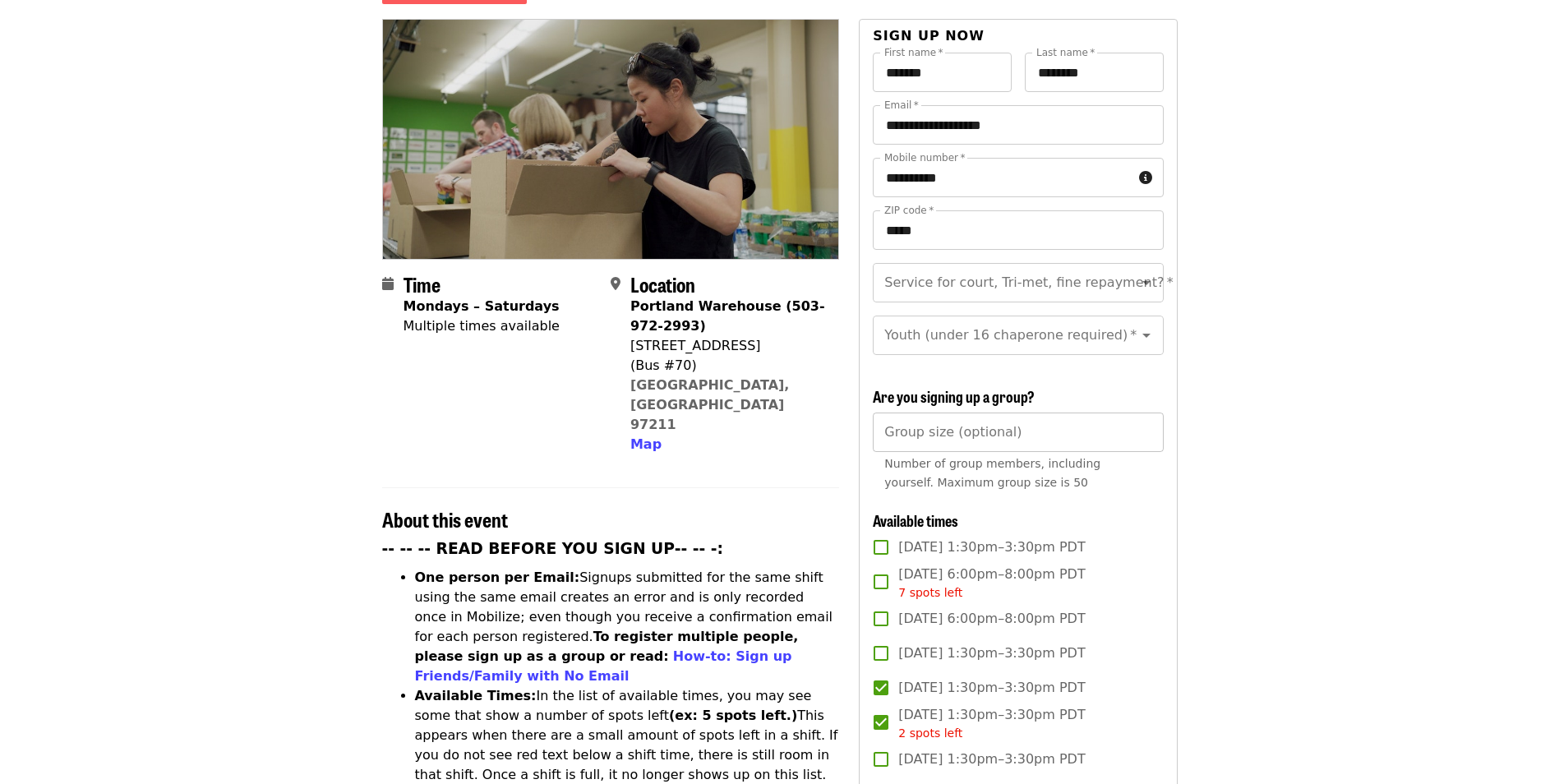
click at [1144, 435] on input "*" at bounding box center [1018, 432] width 290 height 40
click at [1142, 430] on input "*" at bounding box center [1018, 432] width 290 height 40
type input "*"
click at [1145, 424] on input "*" at bounding box center [1018, 432] width 290 height 40
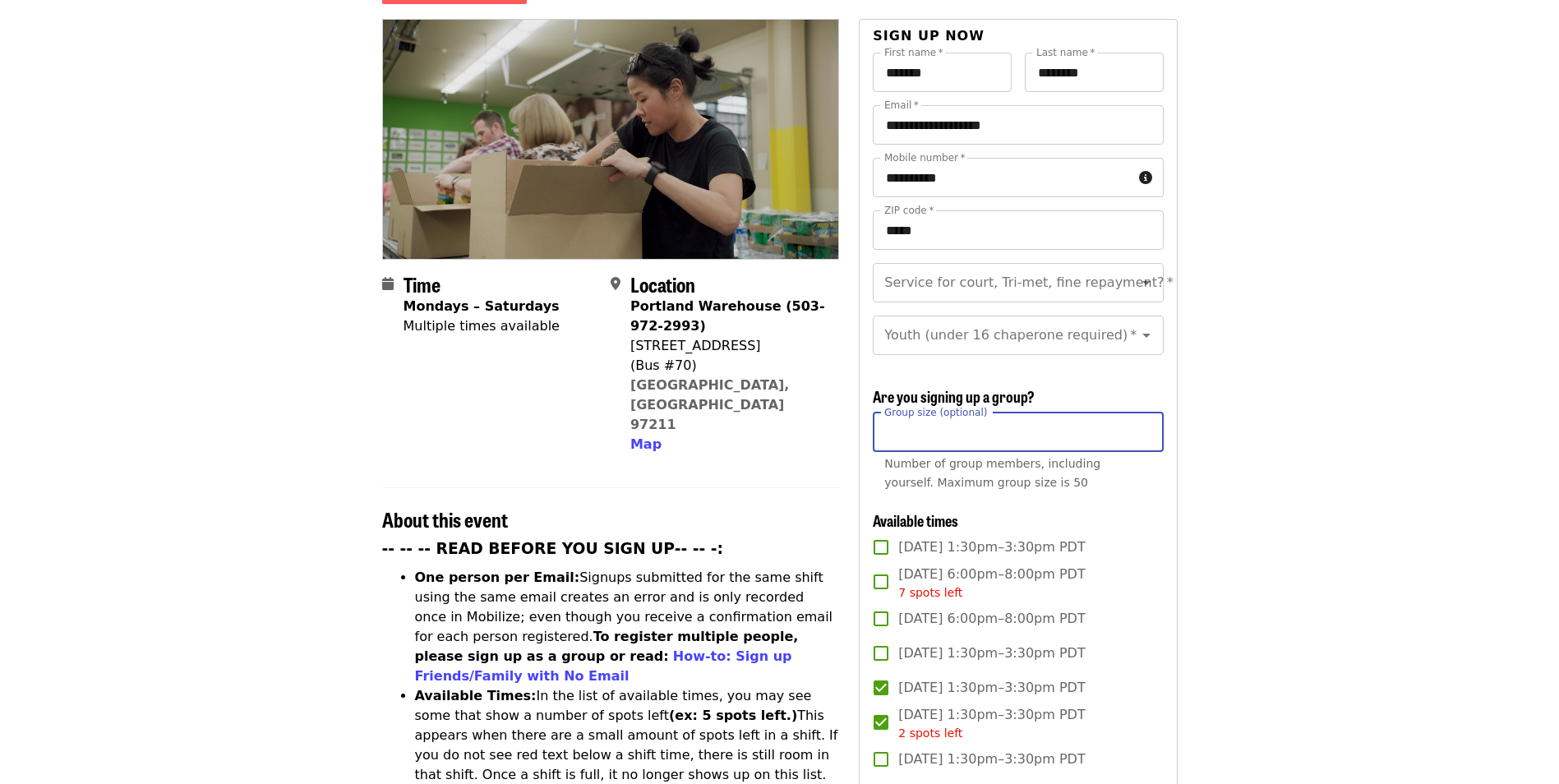
click at [1080, 323] on input "Youth (under 16 chaperone required)   *" at bounding box center [997, 335] width 224 height 31
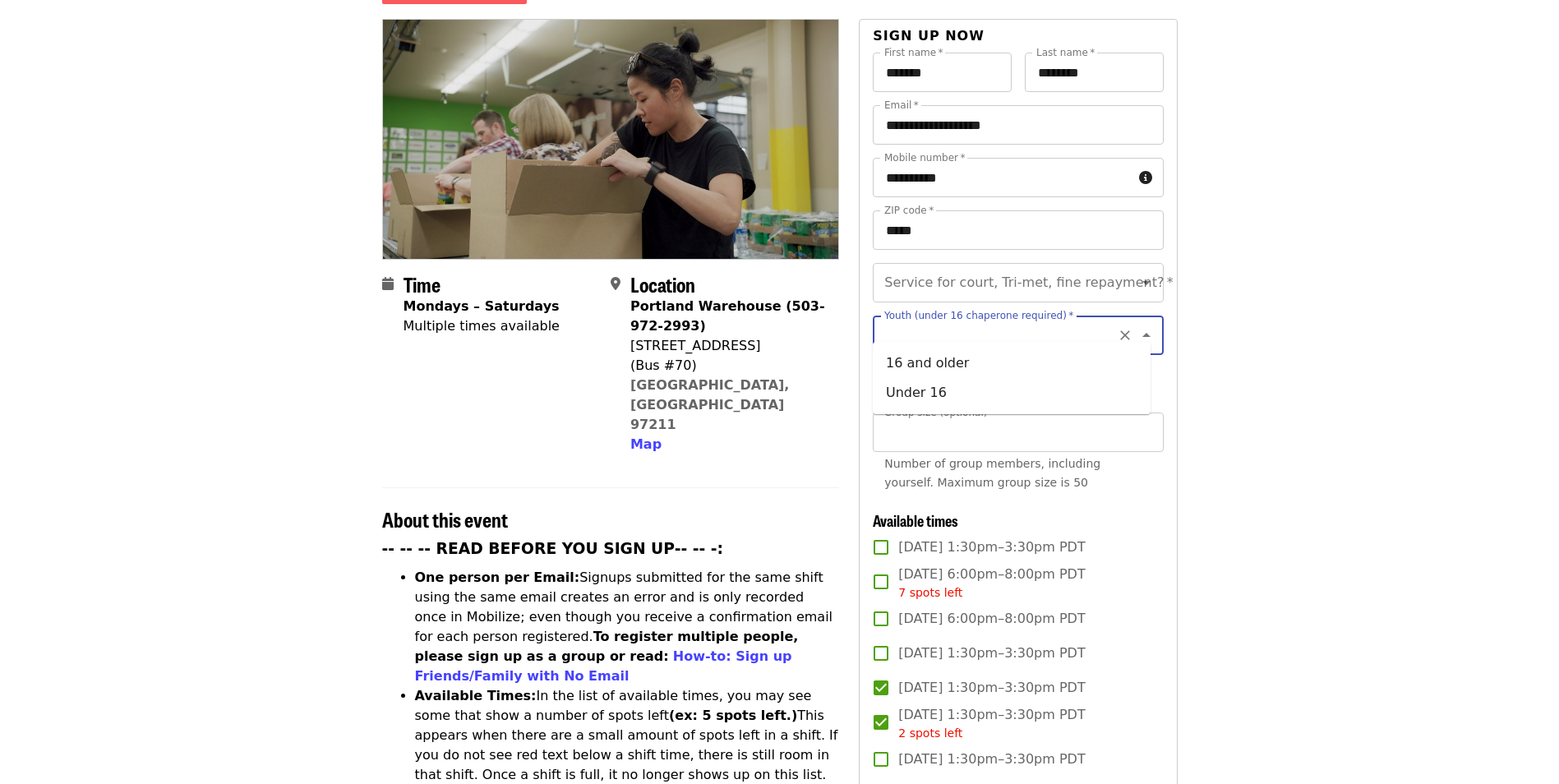
click at [1143, 332] on icon "Close" at bounding box center [1147, 334] width 8 height 4
click at [1143, 333] on icon "Open" at bounding box center [1147, 335] width 8 height 4
click at [936, 395] on li "Under 16" at bounding box center [1012, 392] width 278 height 30
type input "********"
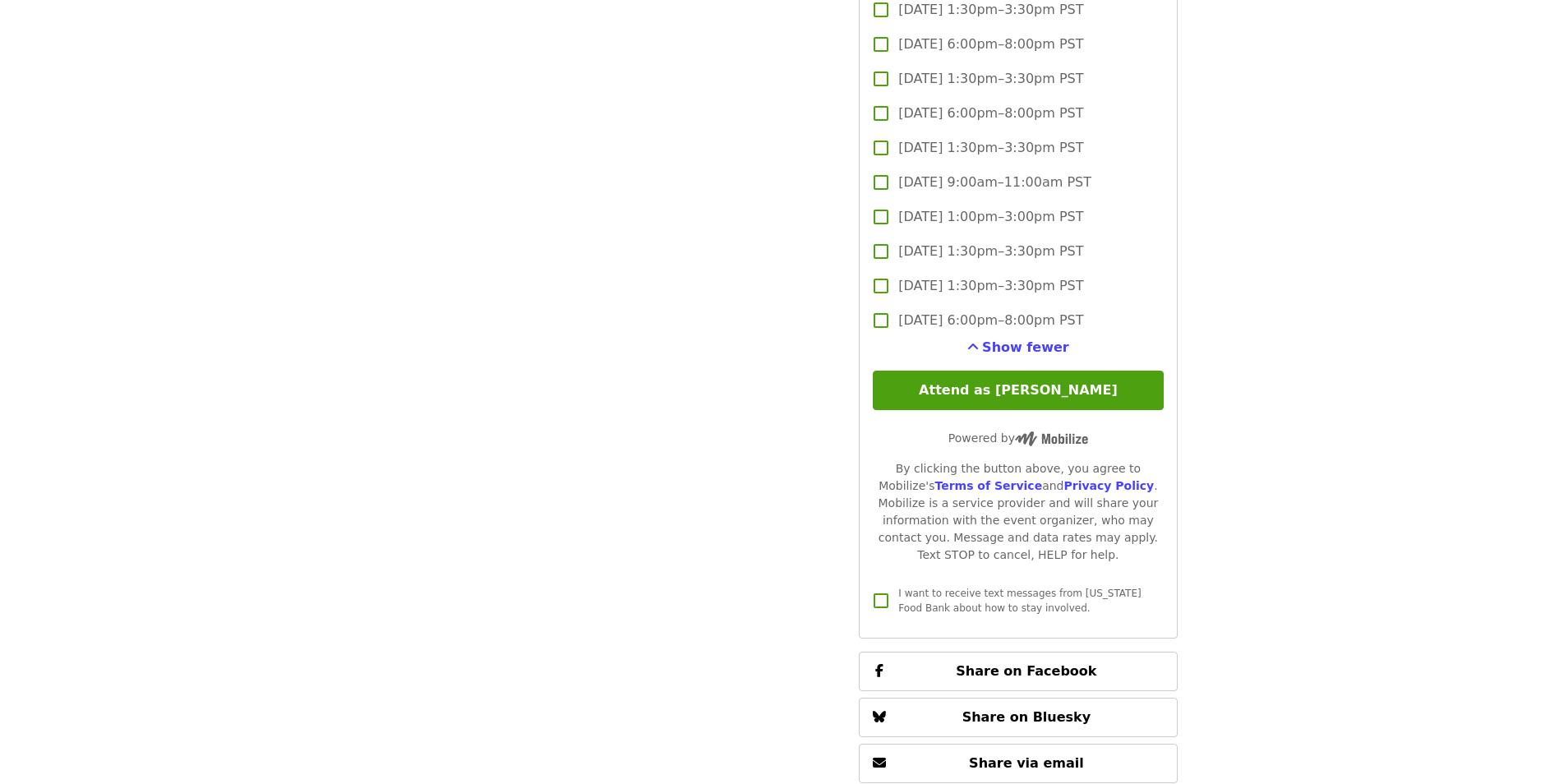
scroll to position [3862, 0]
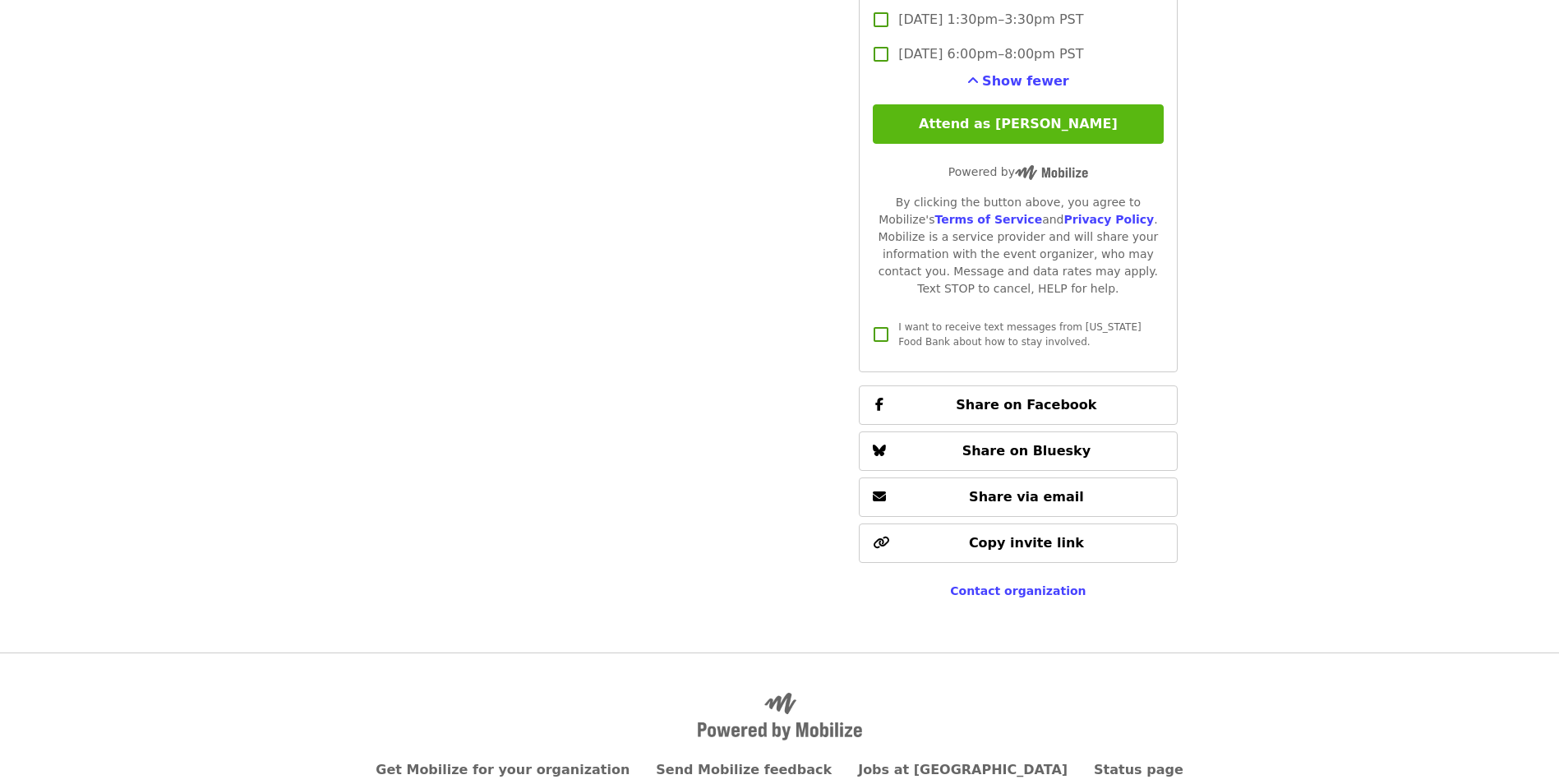
click at [1039, 126] on button "Attend as [PERSON_NAME]" at bounding box center [1018, 124] width 290 height 40
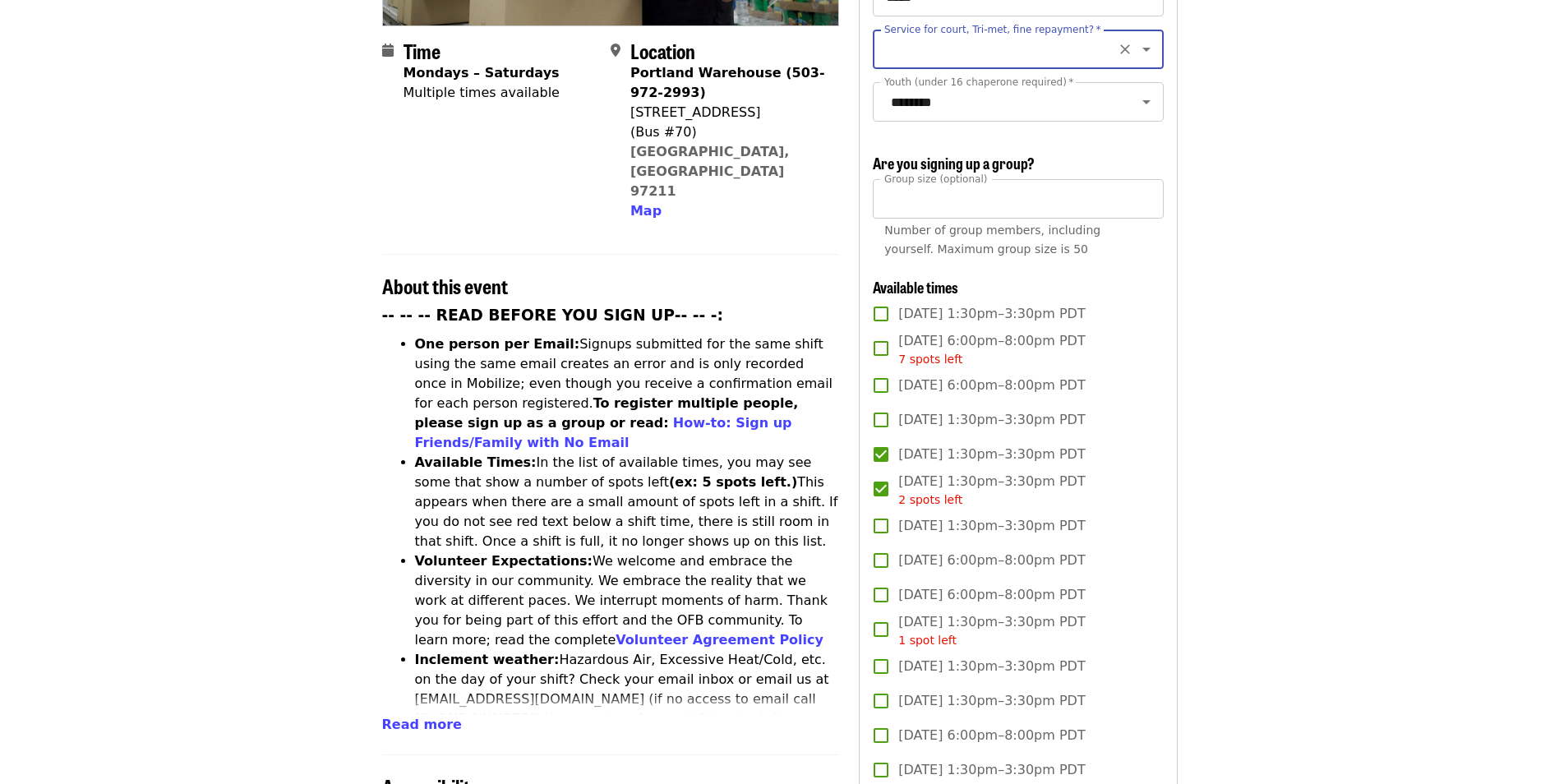
scroll to position [156, 0]
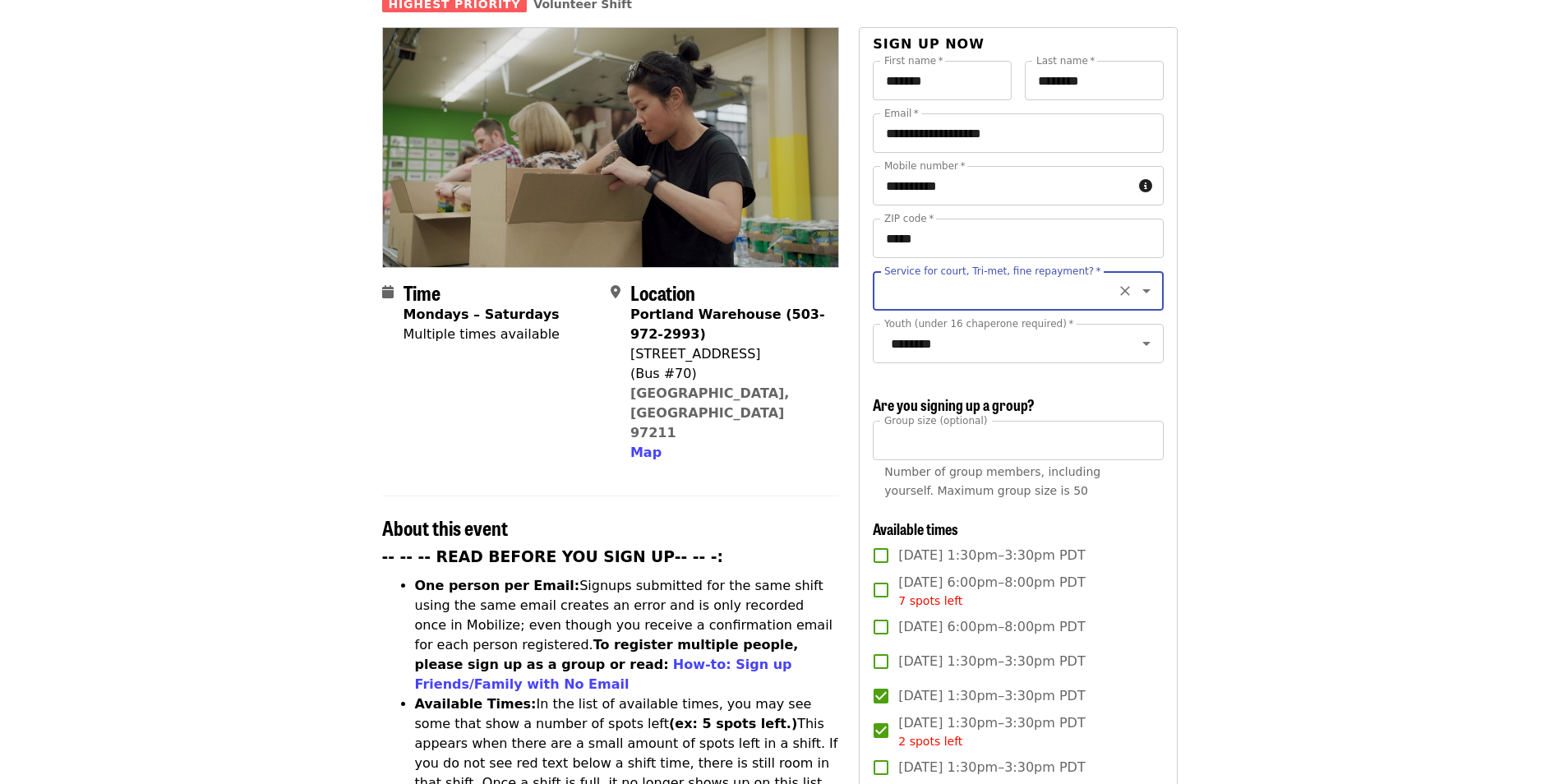
click at [923, 275] on input "Service for court, Tri-met, fine repayment?   *" at bounding box center [997, 290] width 224 height 31
click at [887, 303] on li "No" at bounding box center [1012, 306] width 278 height 30
type input "**"
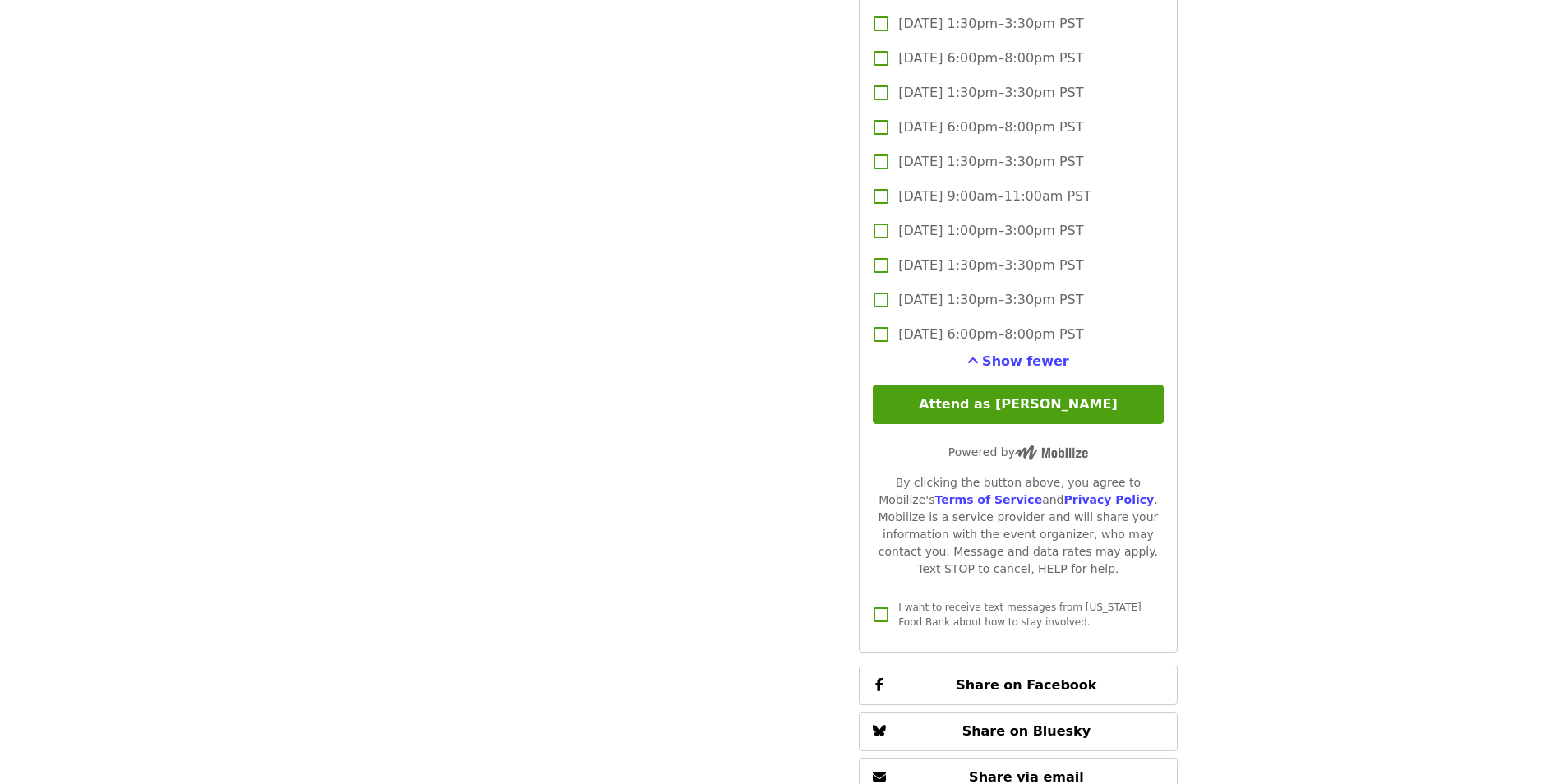
scroll to position [3771, 0]
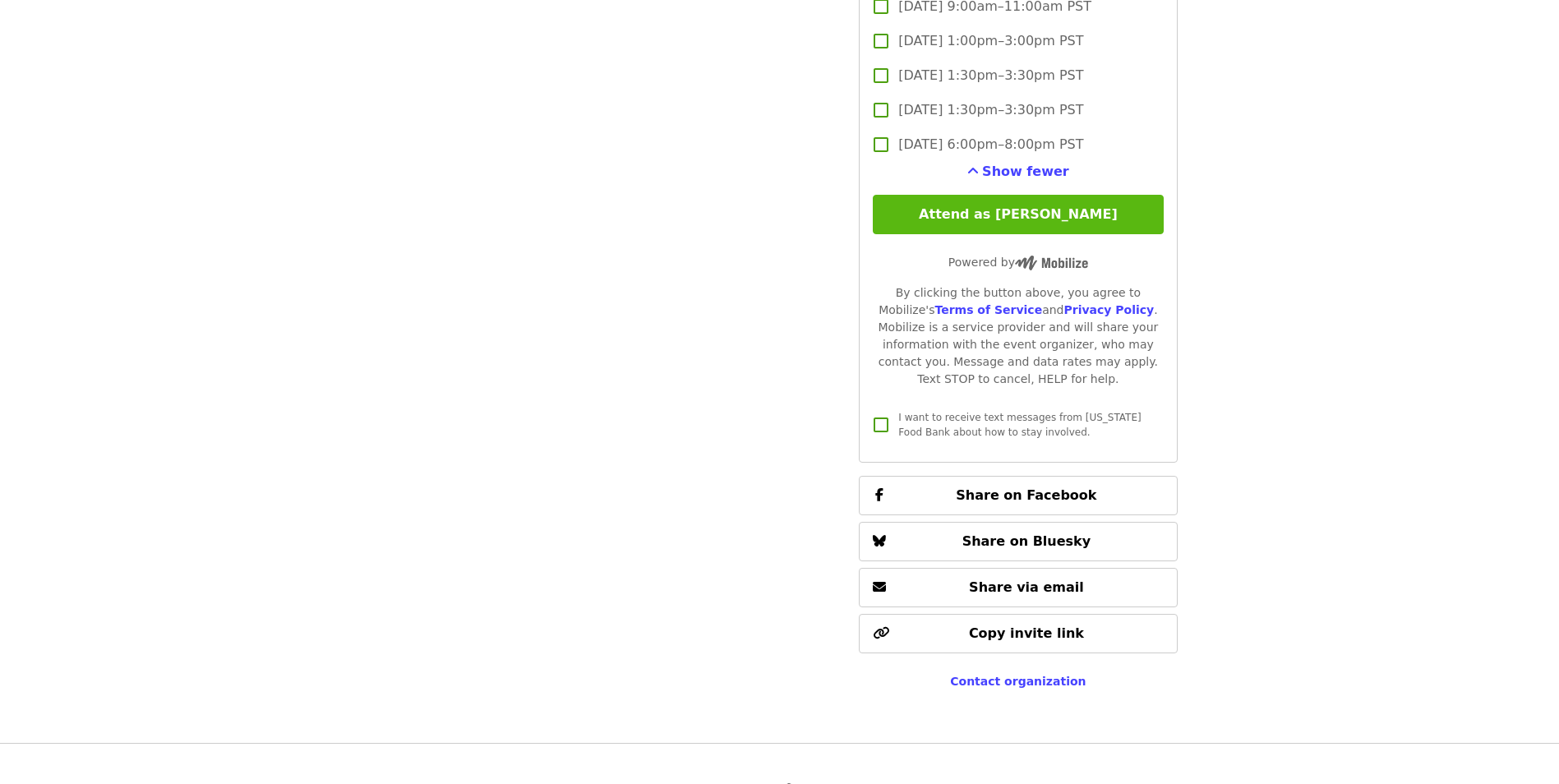
click at [1029, 213] on button "Attend as [PERSON_NAME]" at bounding box center [1018, 215] width 290 height 40
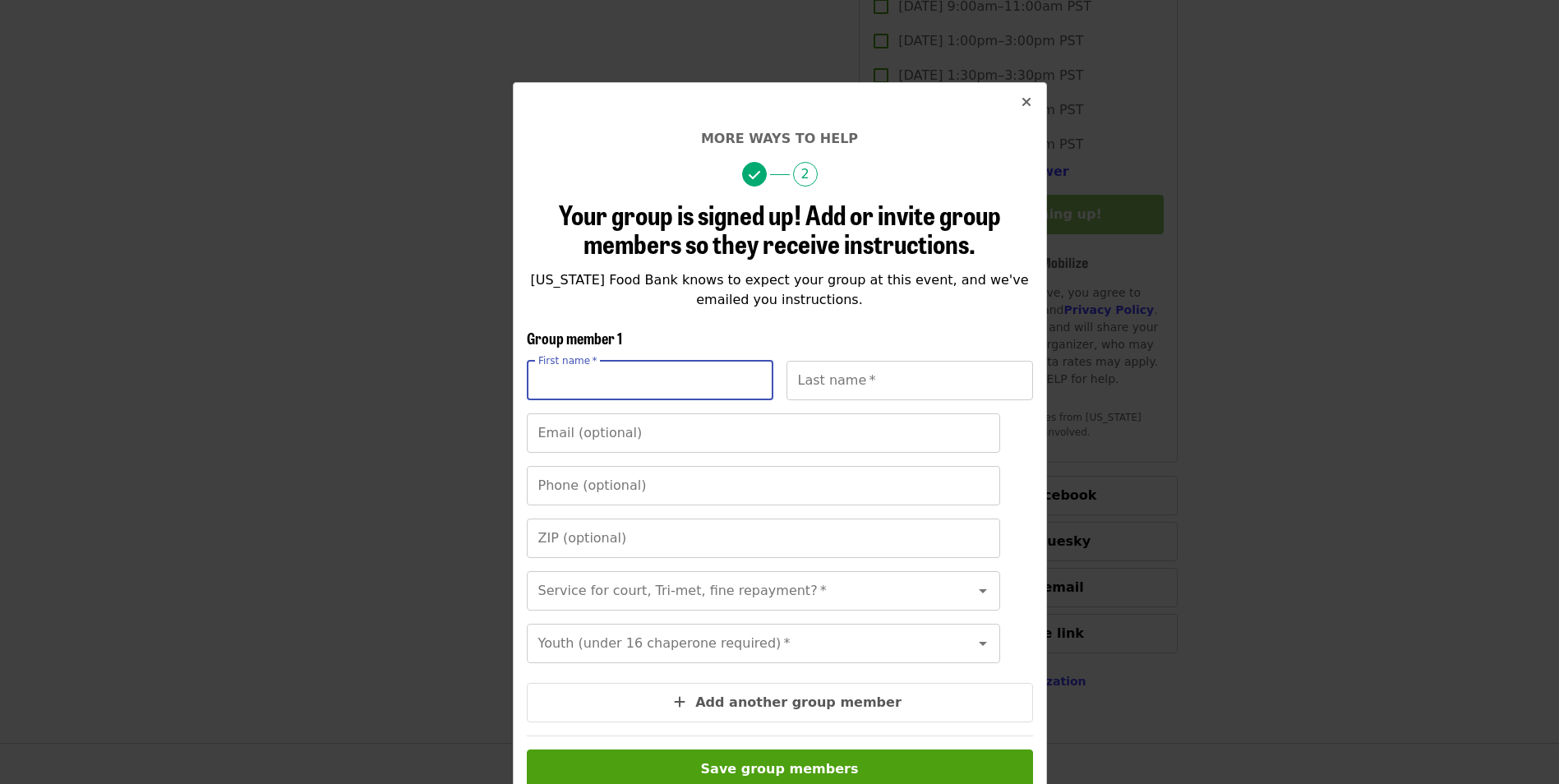
click at [597, 380] on input "First name   *" at bounding box center [650, 381] width 246 height 40
type input "*****"
type input "*******"
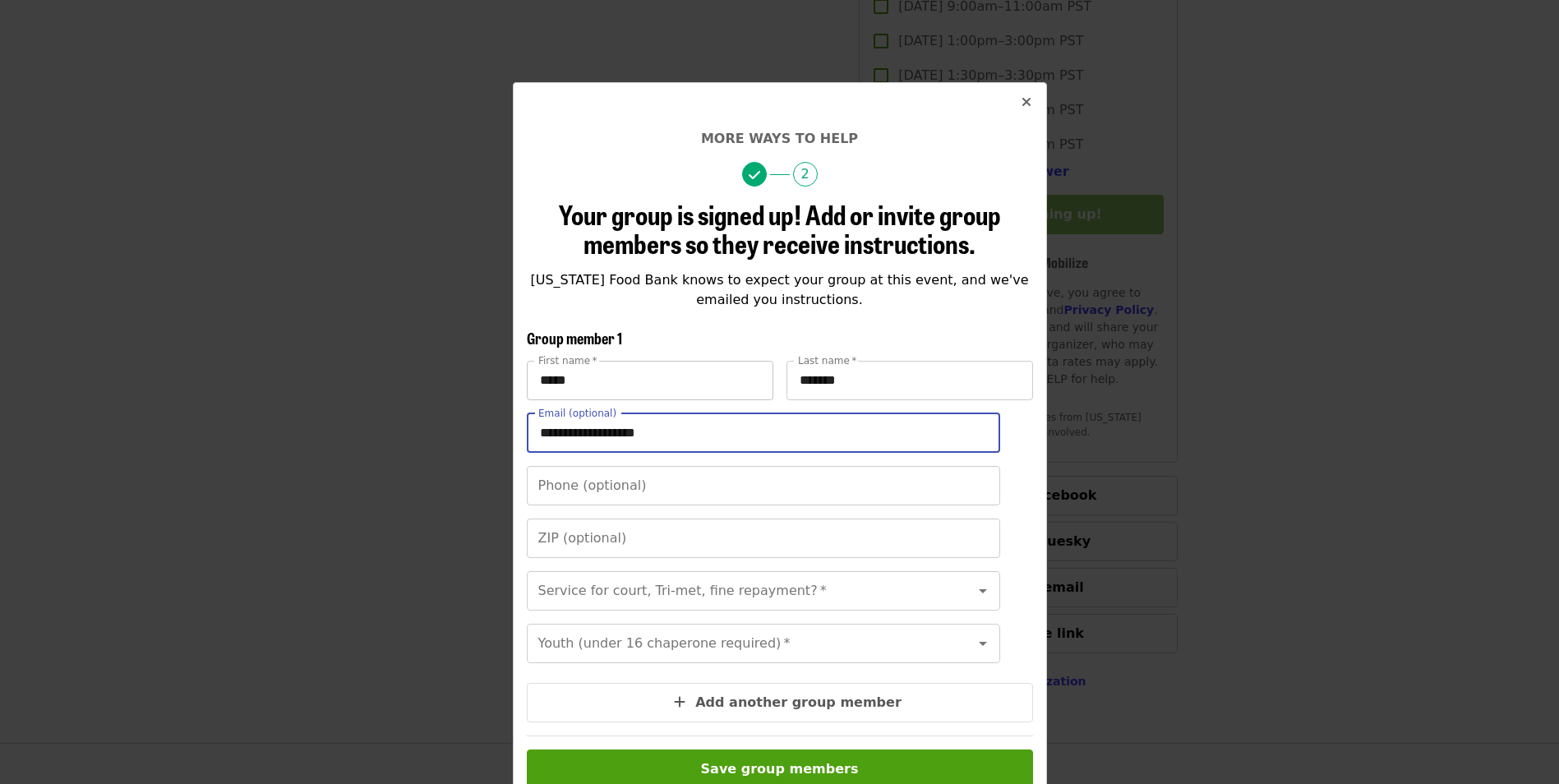
type input "**********"
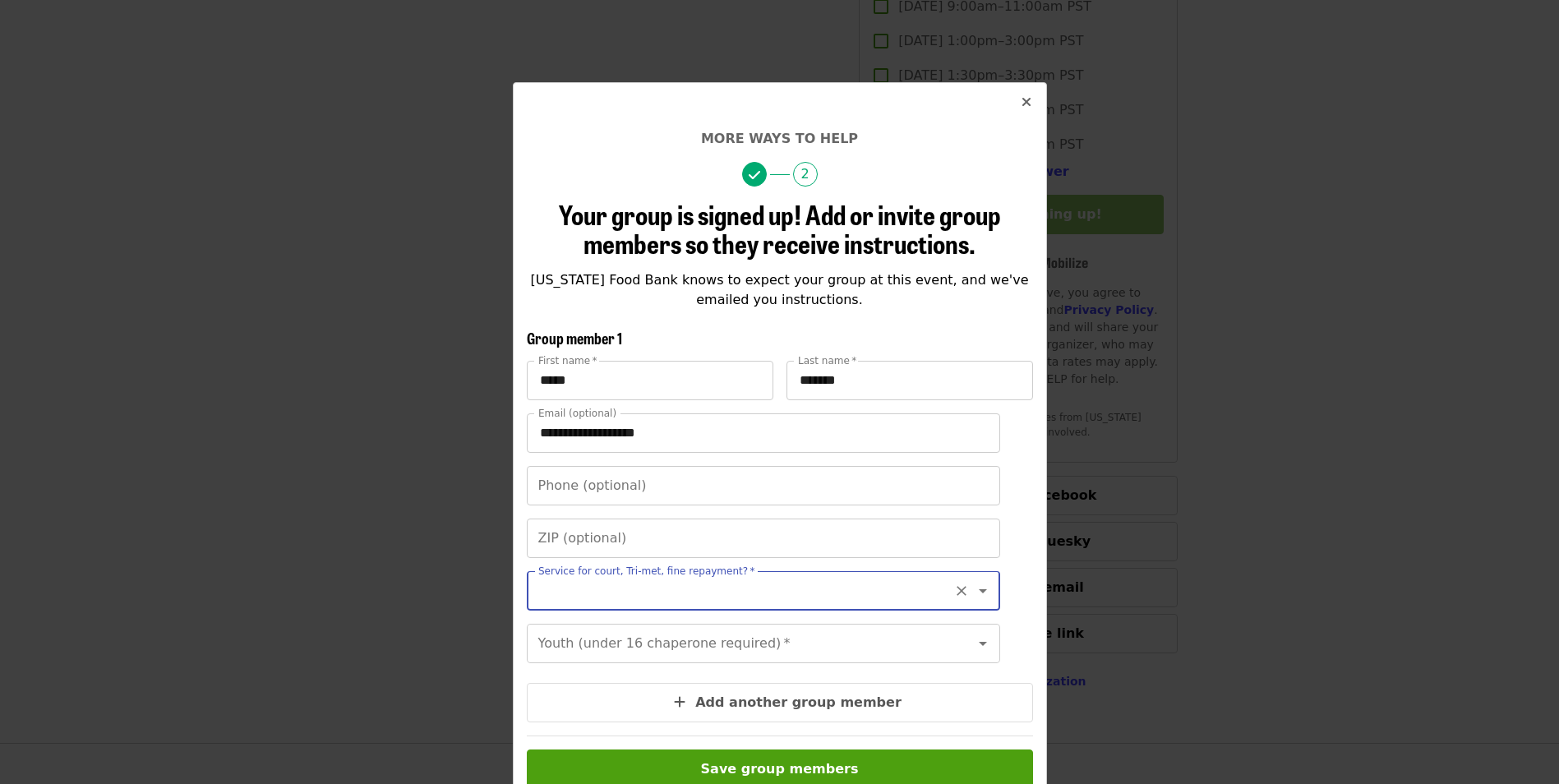
click at [973, 591] on icon "Open" at bounding box center [983, 591] width 20 height 20
click at [614, 631] on li "No" at bounding box center [749, 635] width 461 height 30
type input "**"
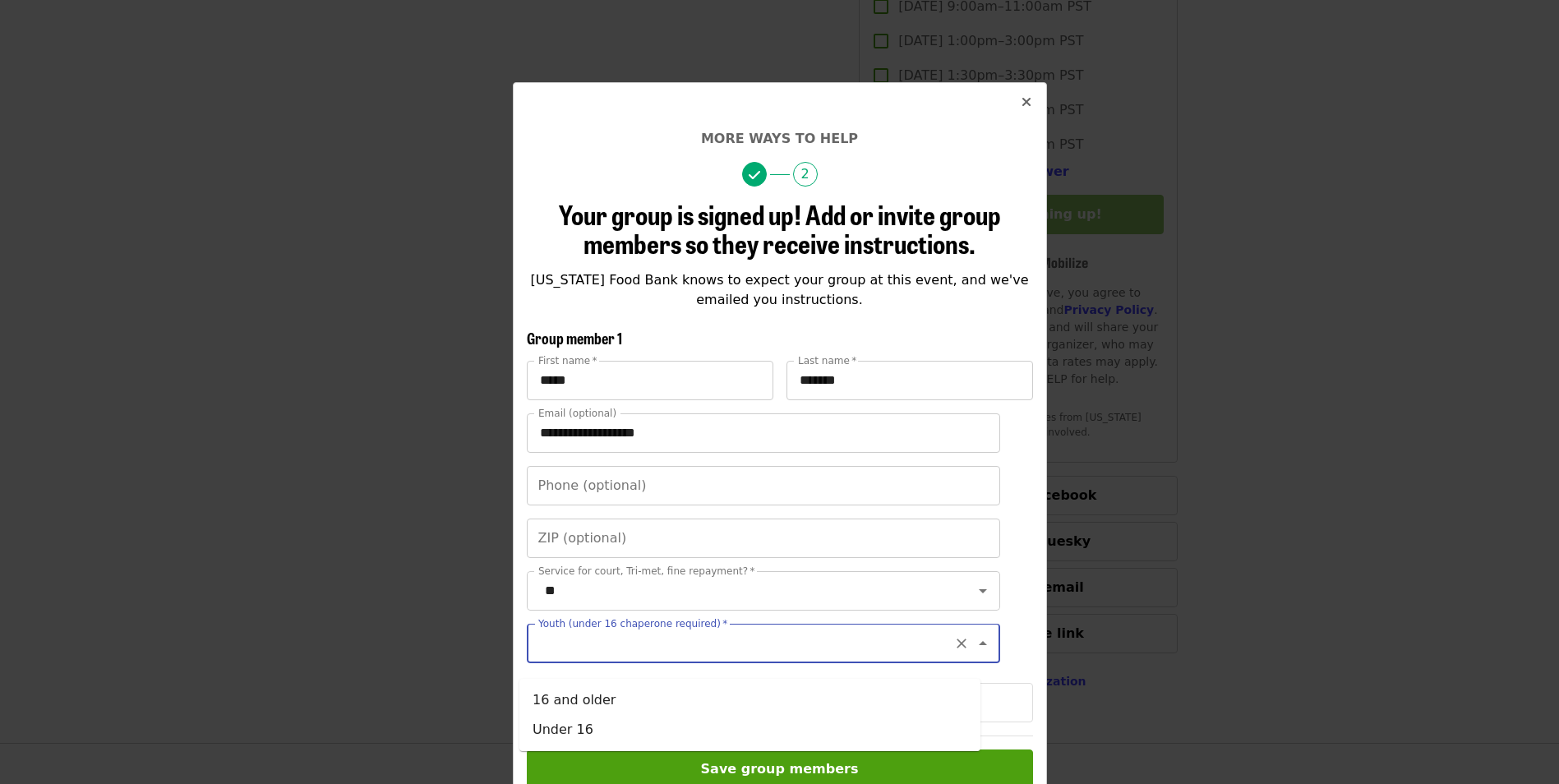
click at [619, 659] on input "Youth (under 16 chaperone required)   *" at bounding box center [743, 643] width 407 height 31
click at [568, 725] on li "Under 16" at bounding box center [749, 729] width 461 height 30
type input "********"
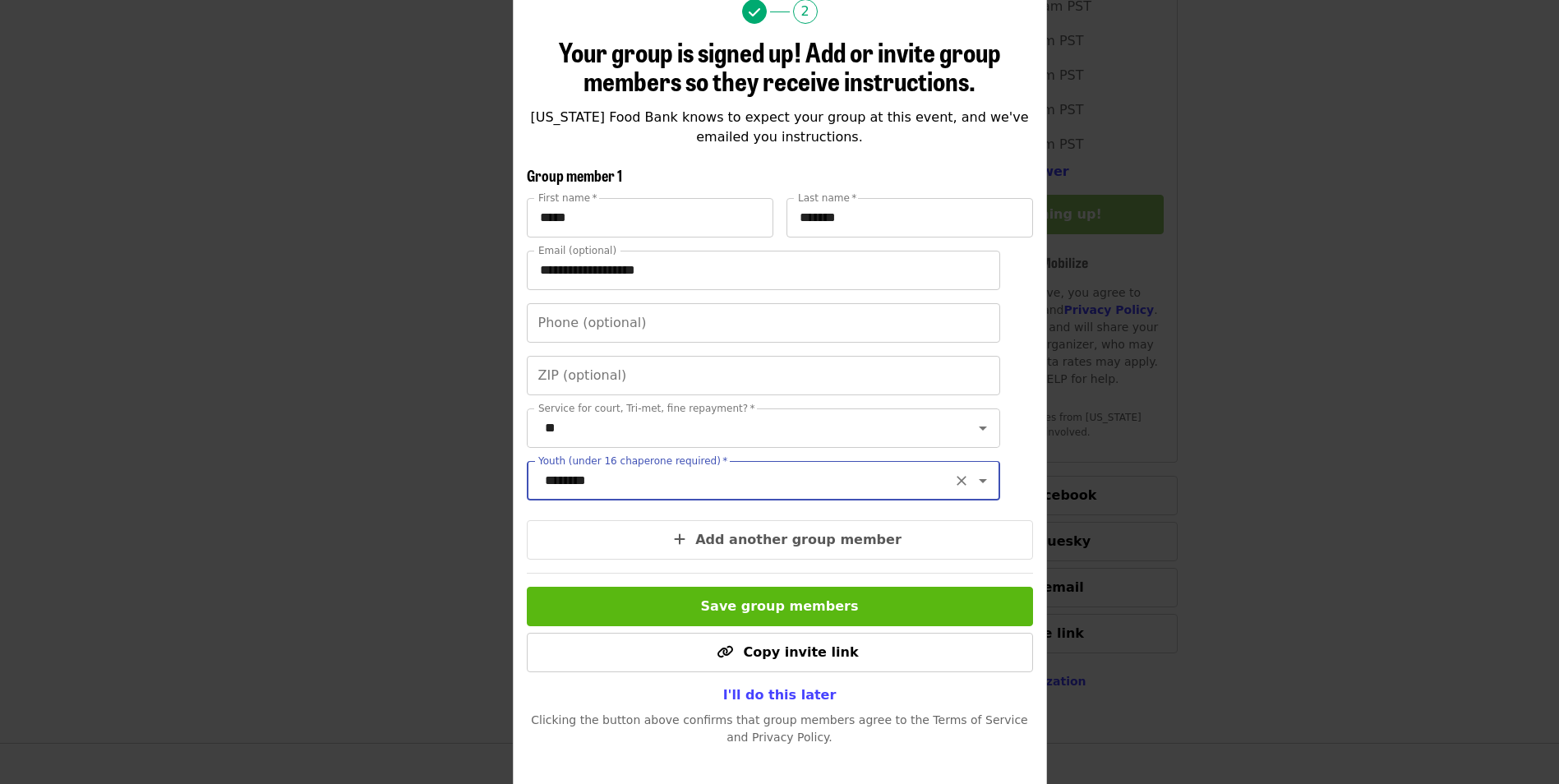
scroll to position [164, 0]
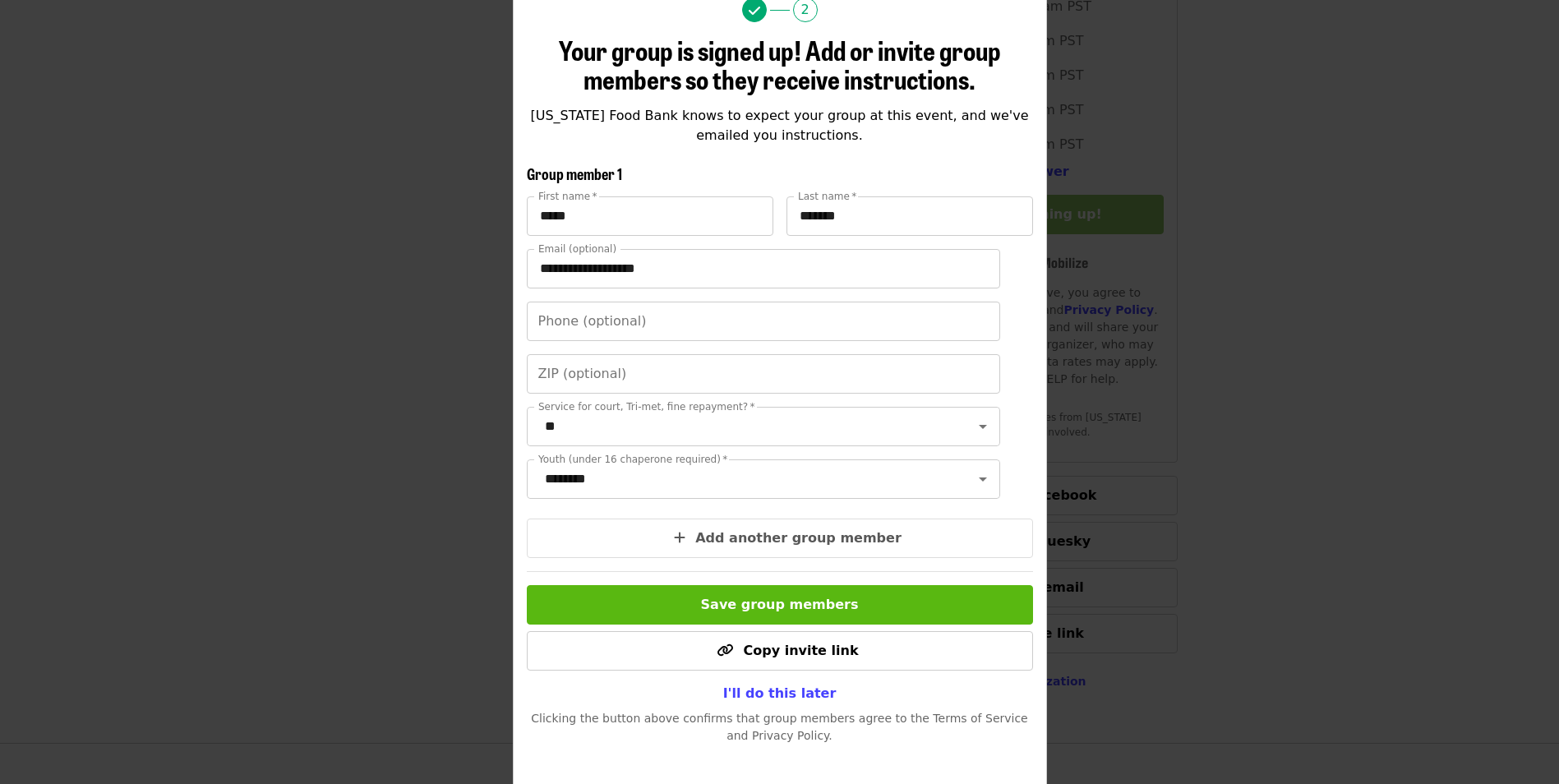
click at [784, 624] on button "Save group members" at bounding box center [780, 604] width 507 height 40
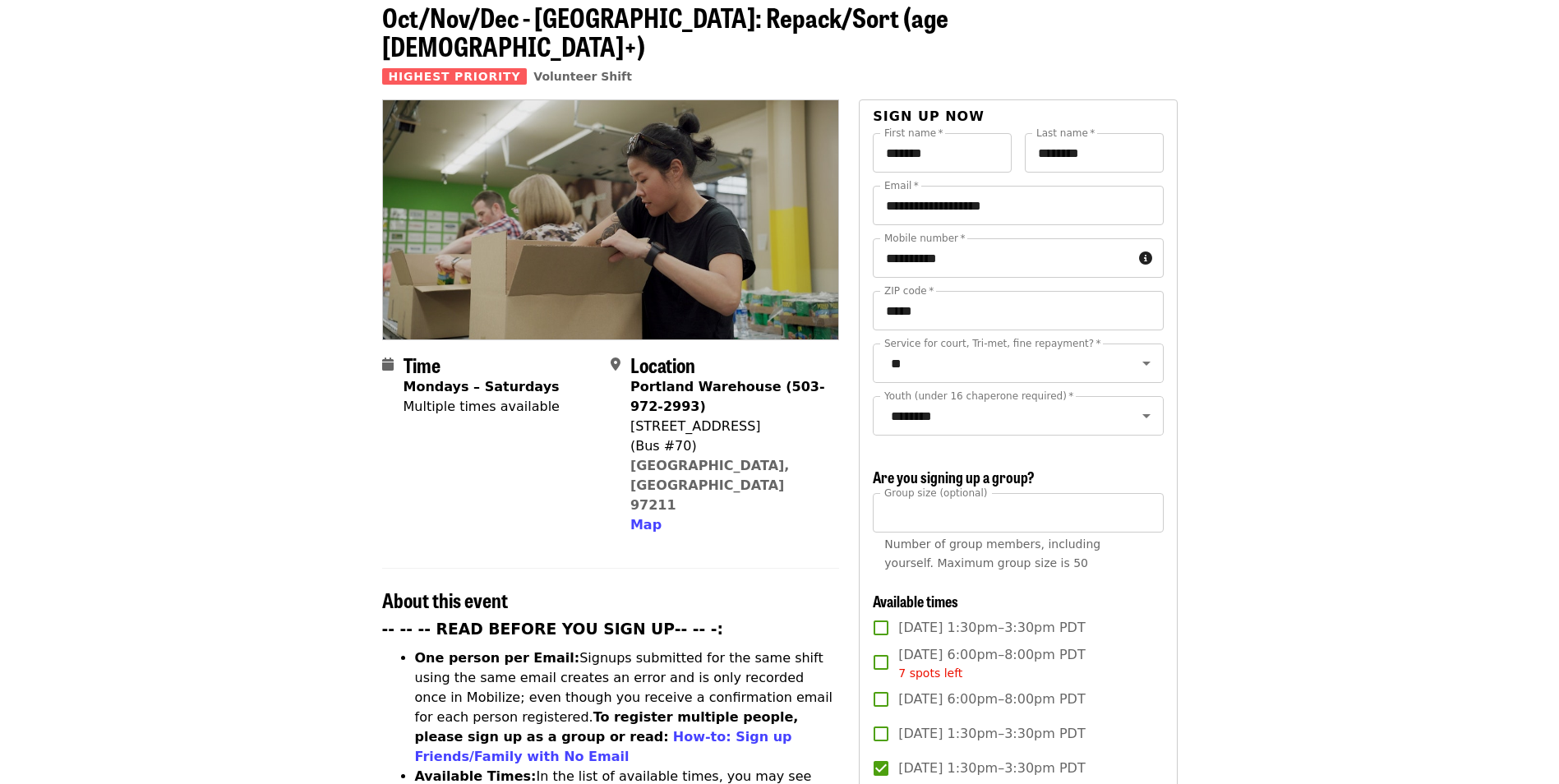
scroll to position [0, 0]
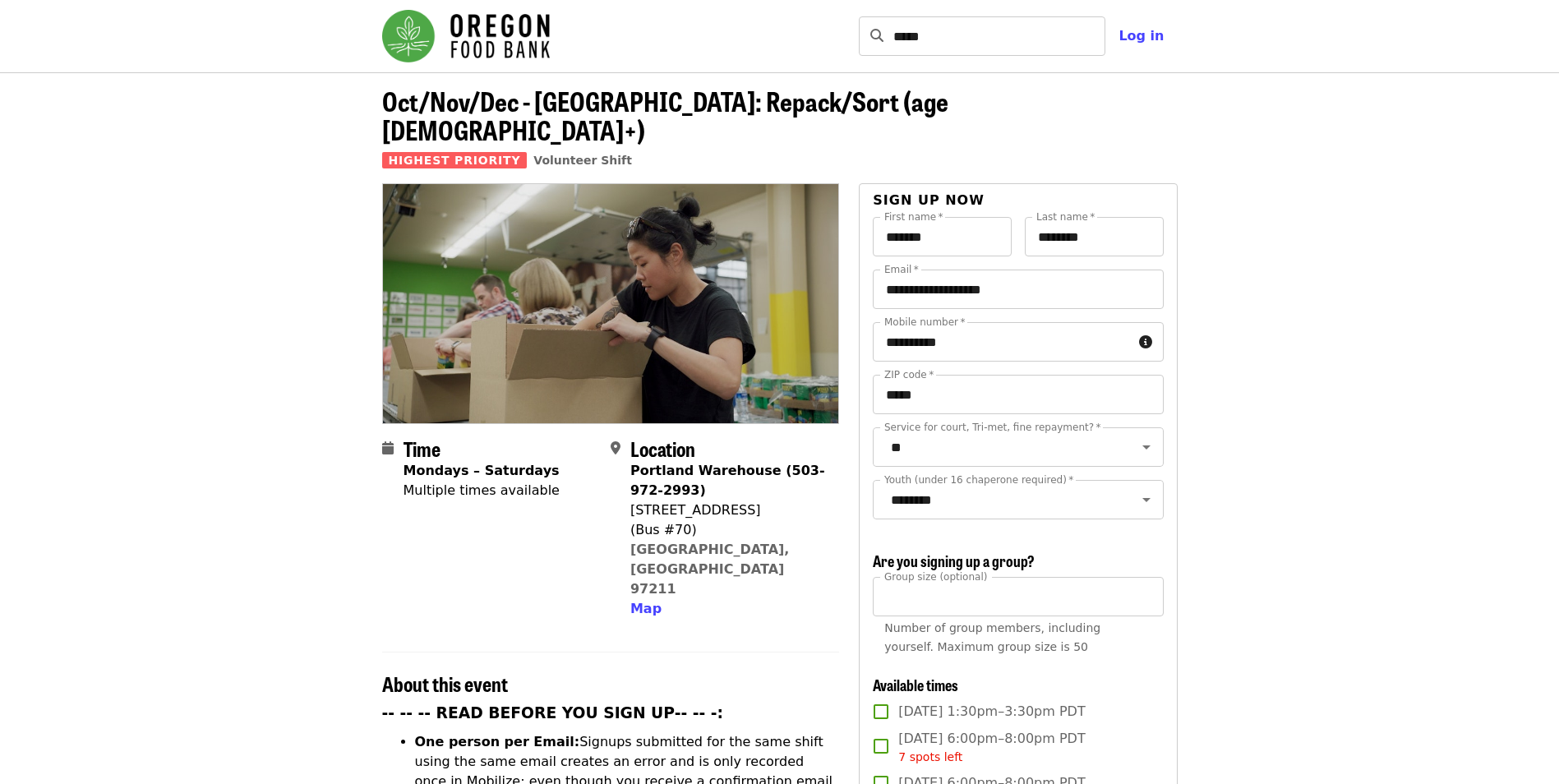
click at [1087, 217] on input "*******" at bounding box center [1094, 237] width 139 height 40
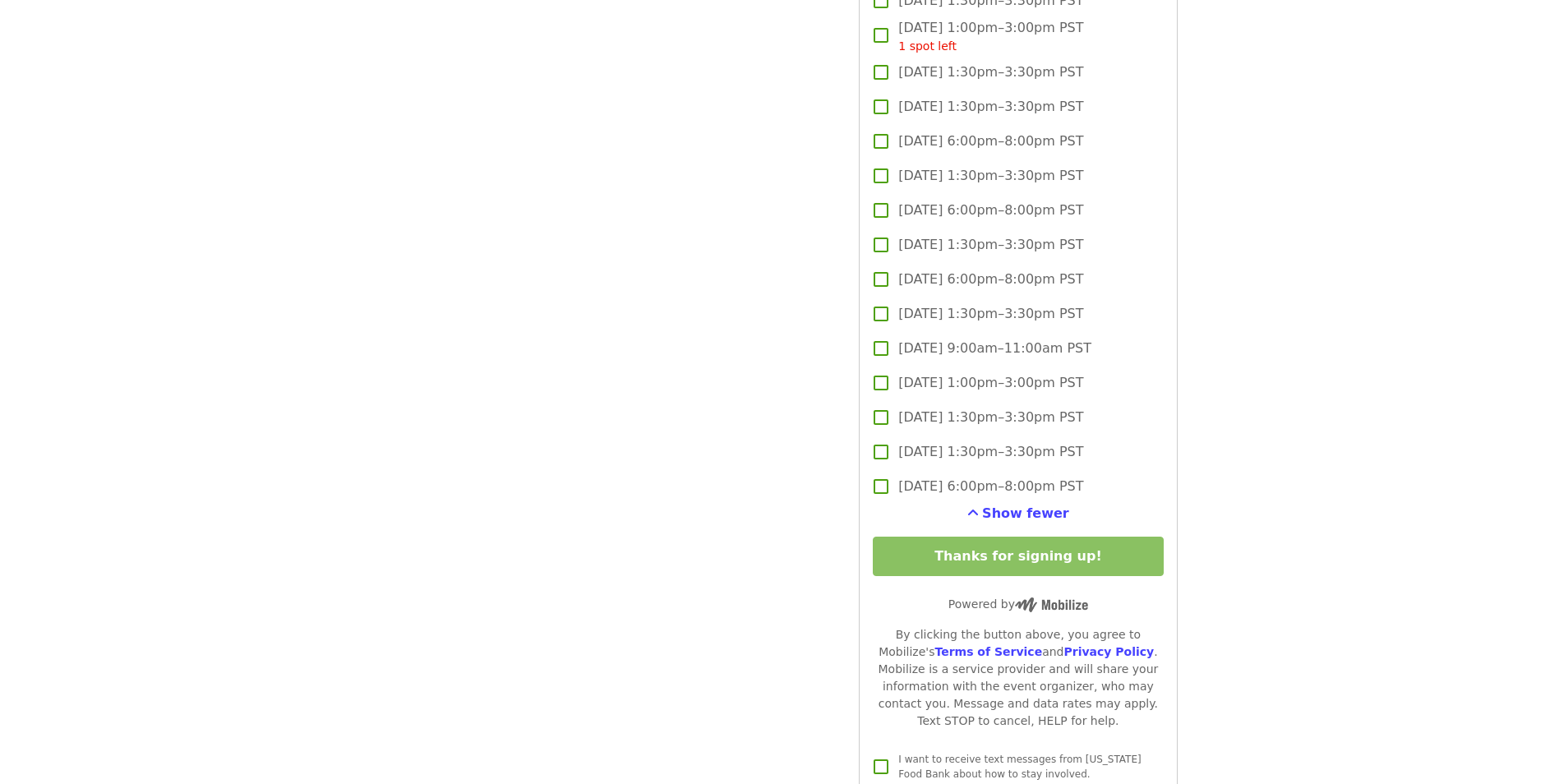
scroll to position [3779, 0]
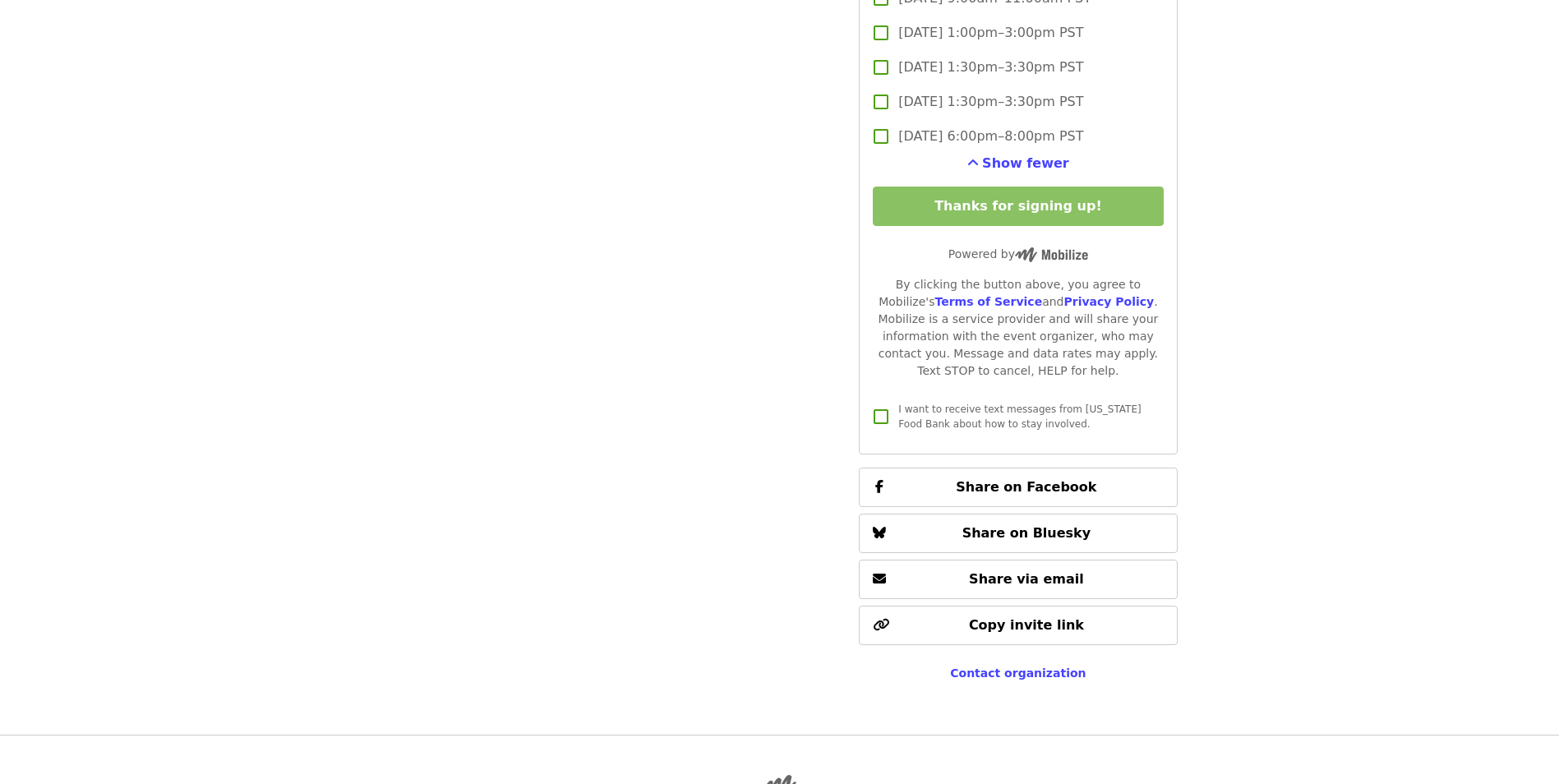
type input "*******"
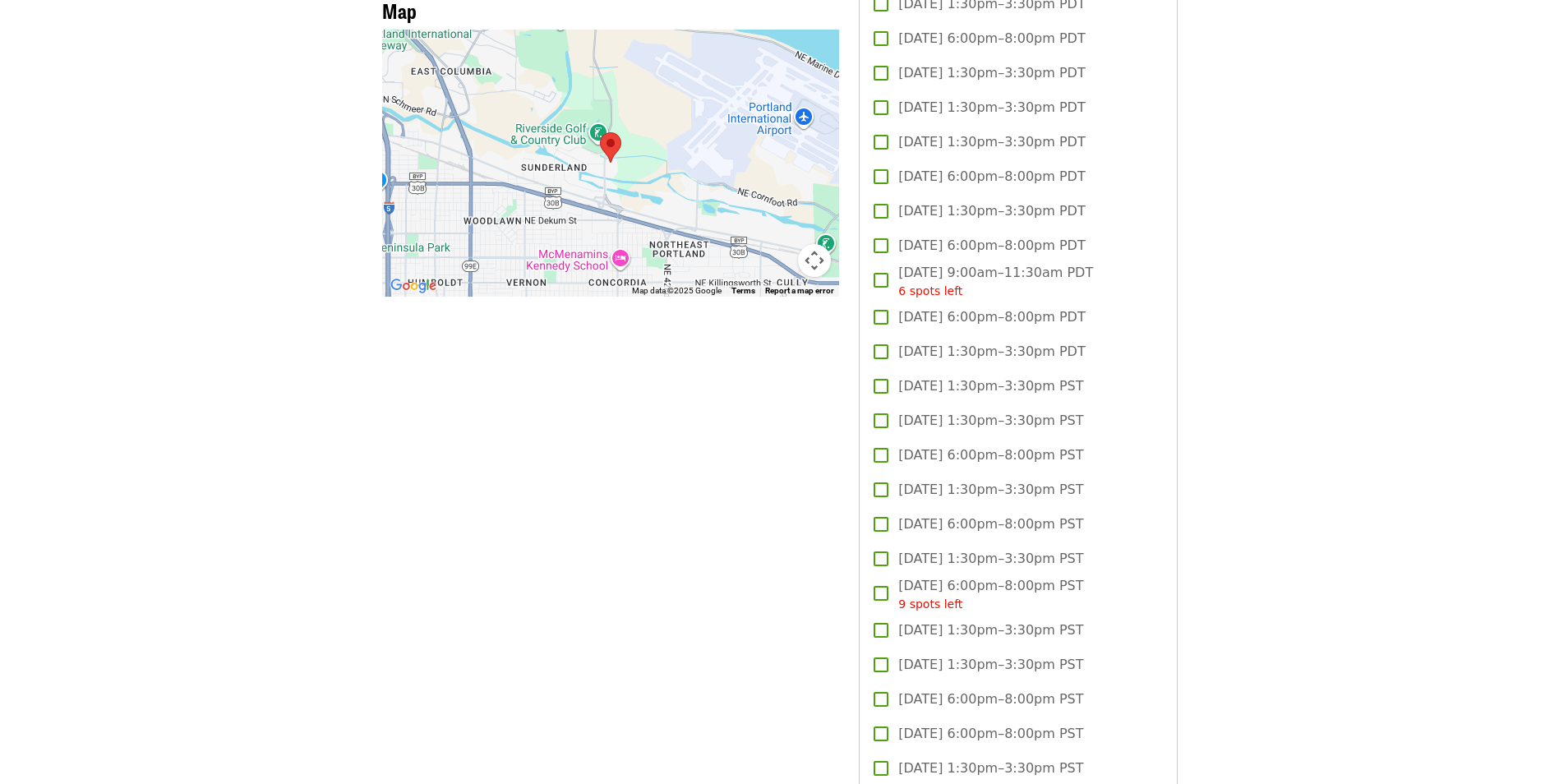
scroll to position [822, 0]
